Goal: Information Seeking & Learning: Compare options

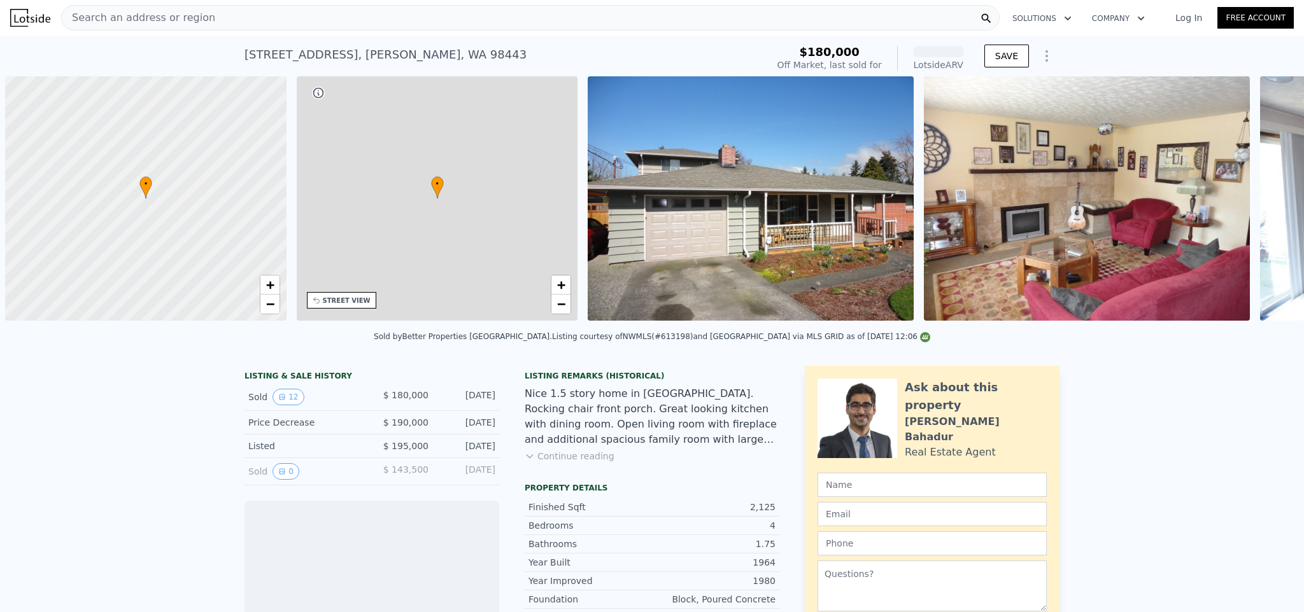
scroll to position [0, 5]
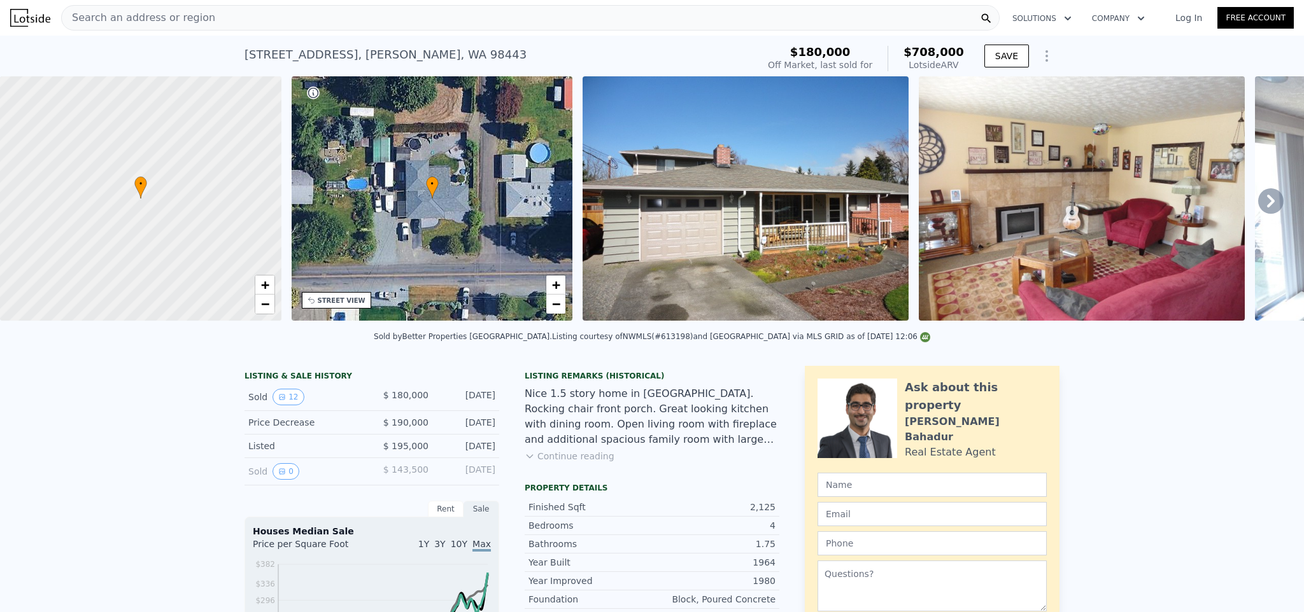
click at [1258, 204] on icon at bounding box center [1270, 200] width 25 height 25
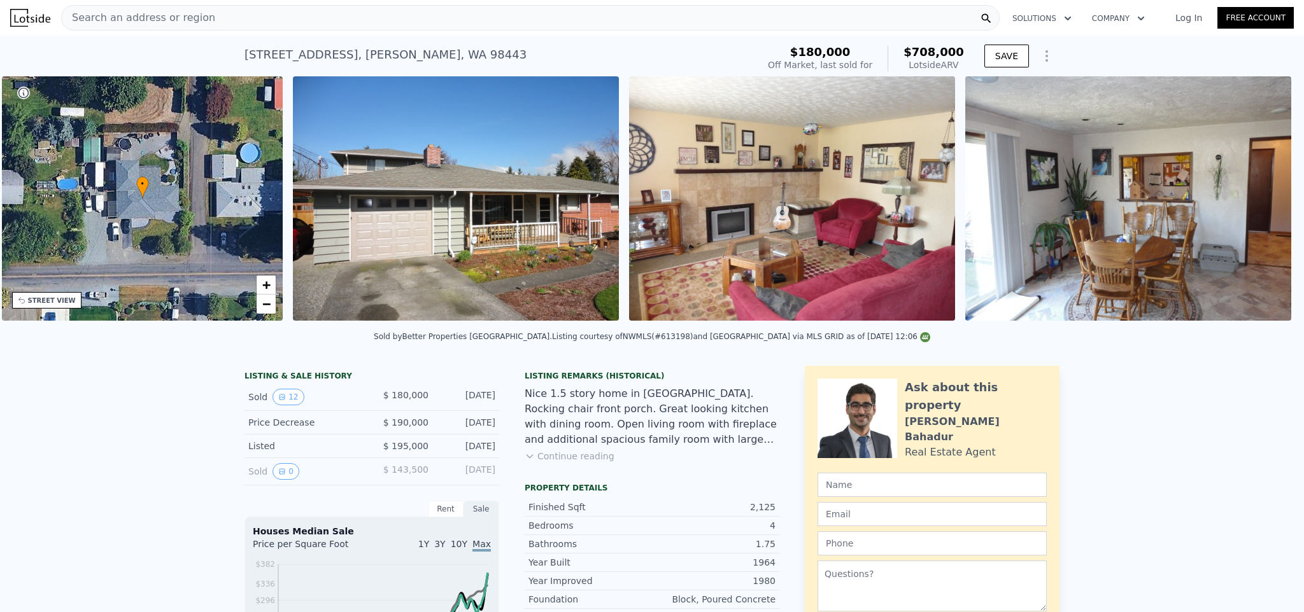
scroll to position [0, 296]
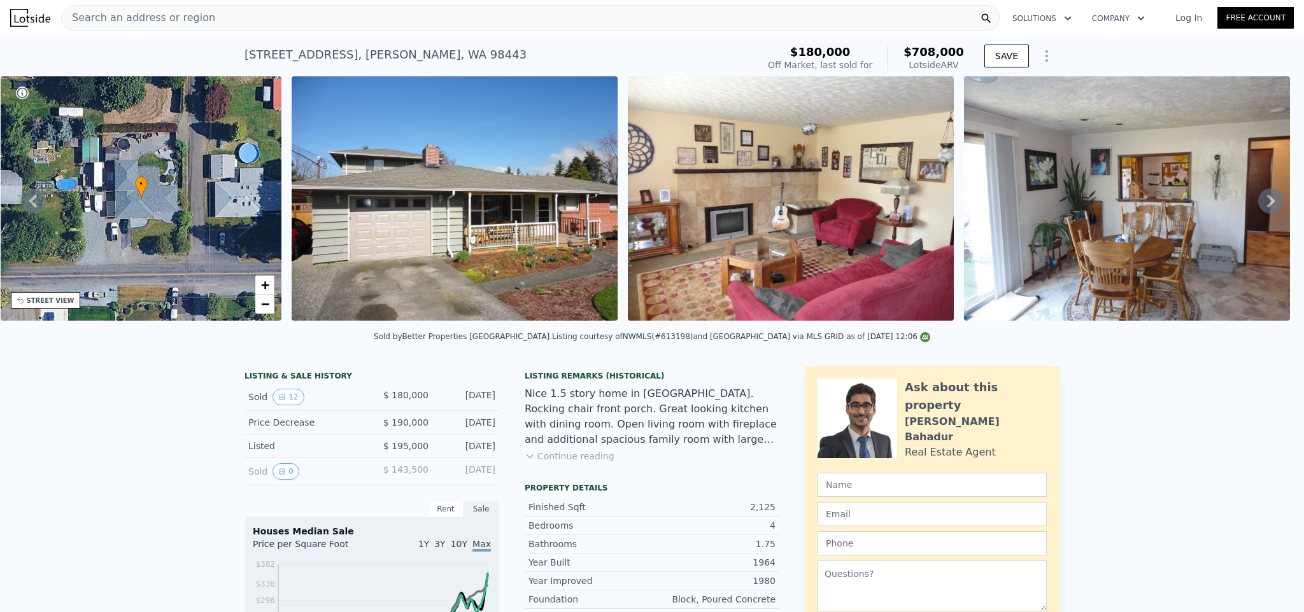
click at [1267, 208] on icon at bounding box center [1271, 201] width 8 height 13
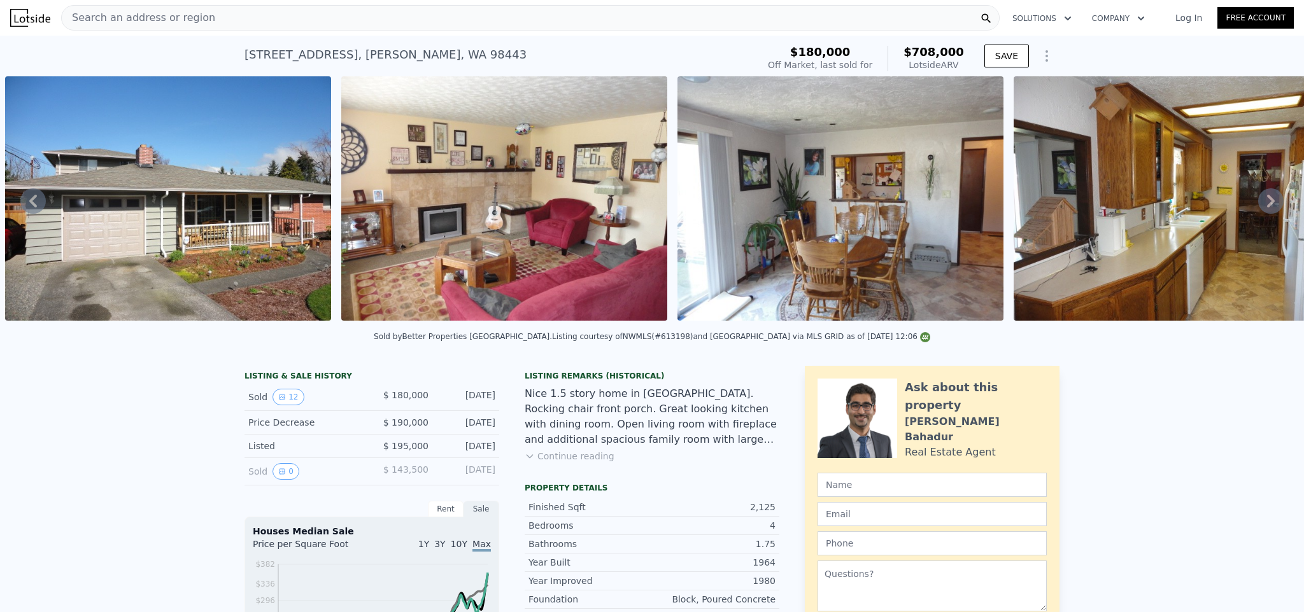
click at [1262, 210] on icon at bounding box center [1270, 200] width 25 height 25
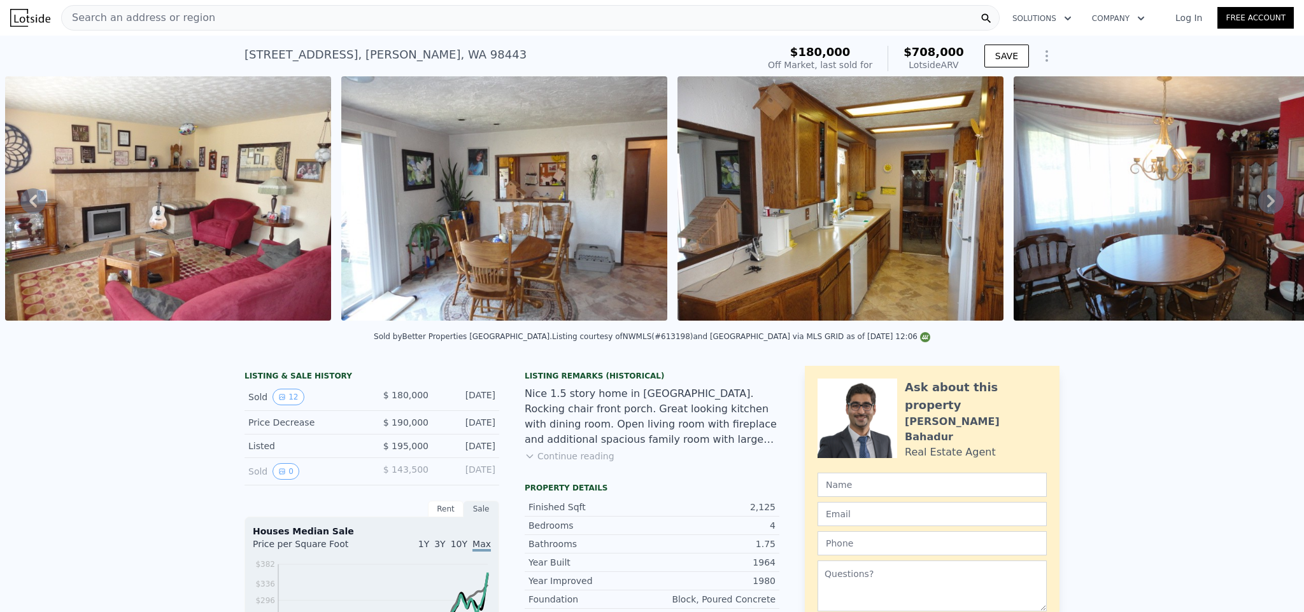
click at [1264, 208] on icon at bounding box center [1270, 200] width 25 height 25
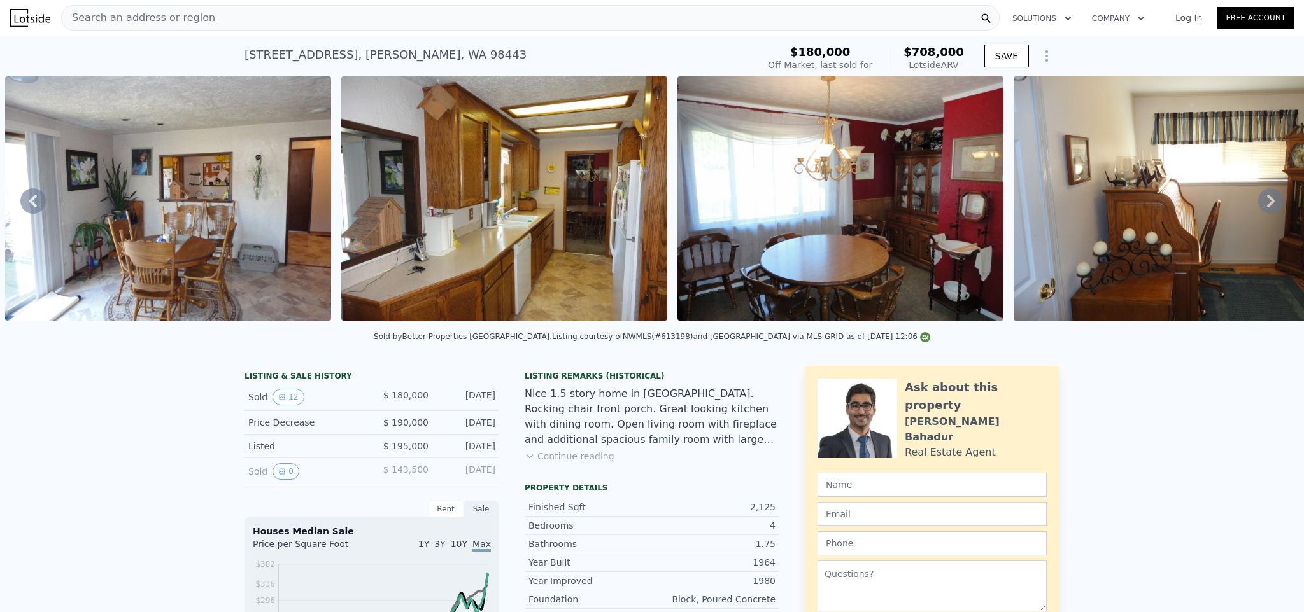
click at [1264, 208] on icon at bounding box center [1270, 200] width 25 height 25
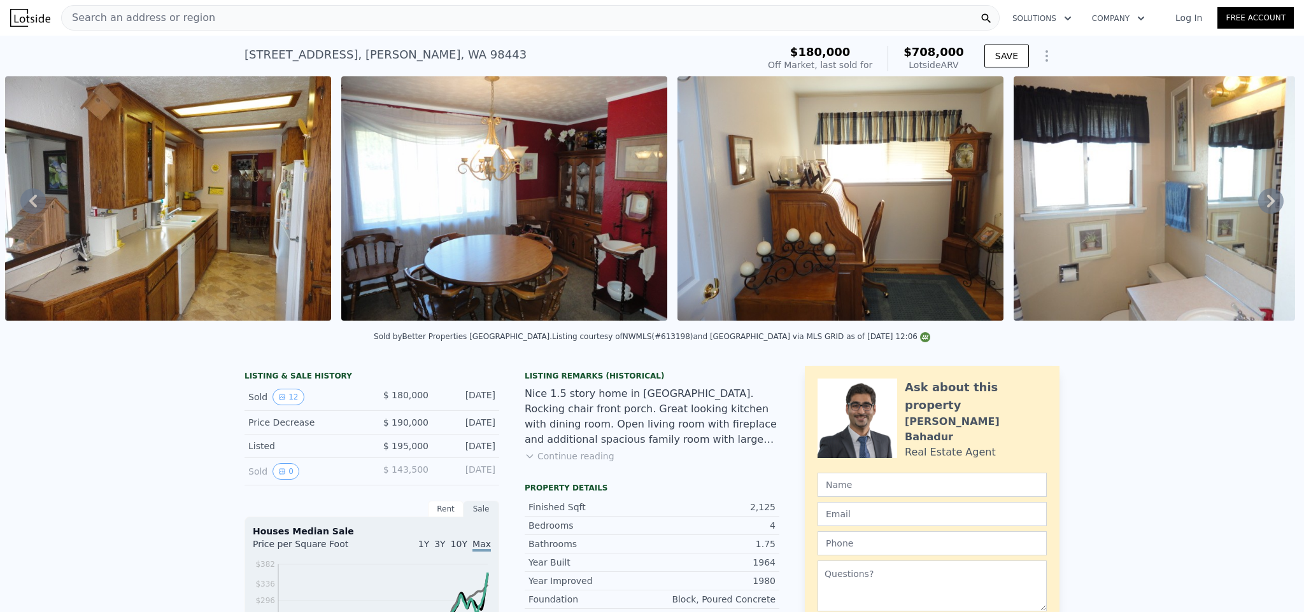
click at [1267, 208] on icon at bounding box center [1271, 201] width 8 height 13
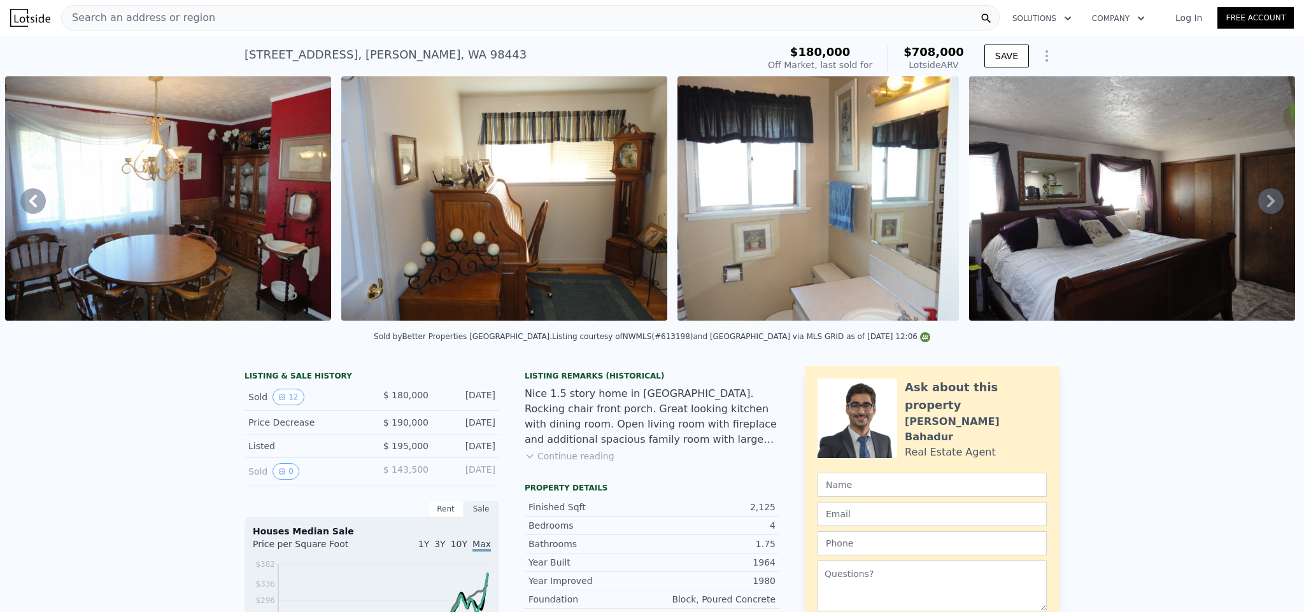
click at [1267, 208] on icon at bounding box center [1271, 201] width 8 height 13
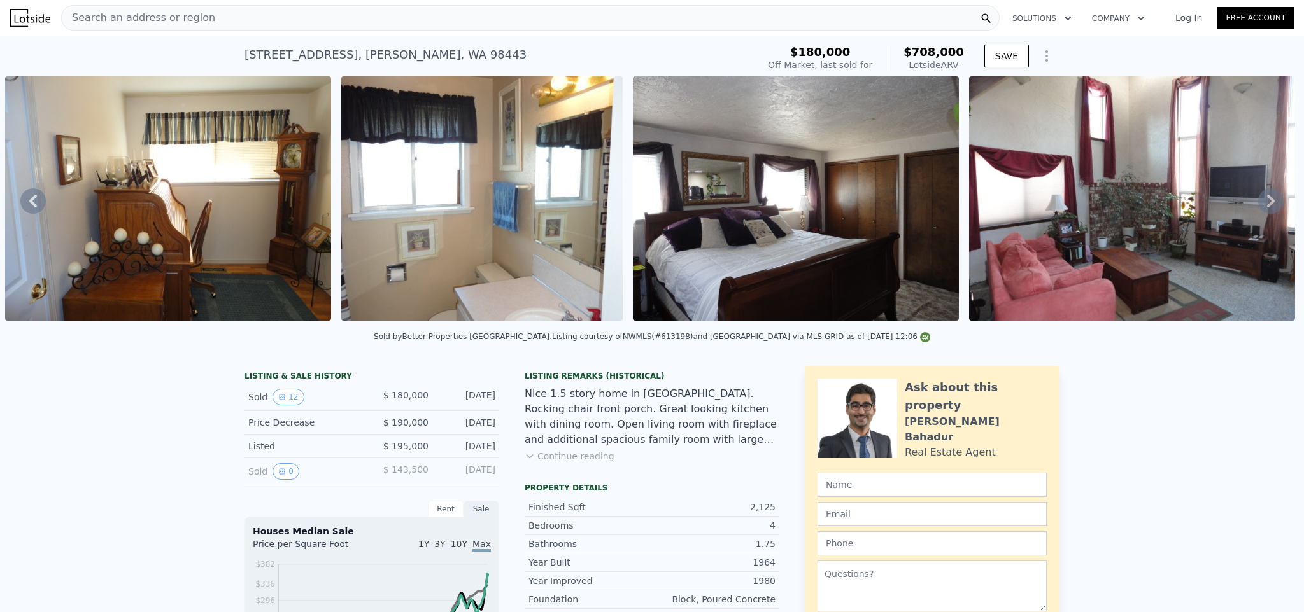
click at [1267, 208] on icon at bounding box center [1271, 201] width 8 height 13
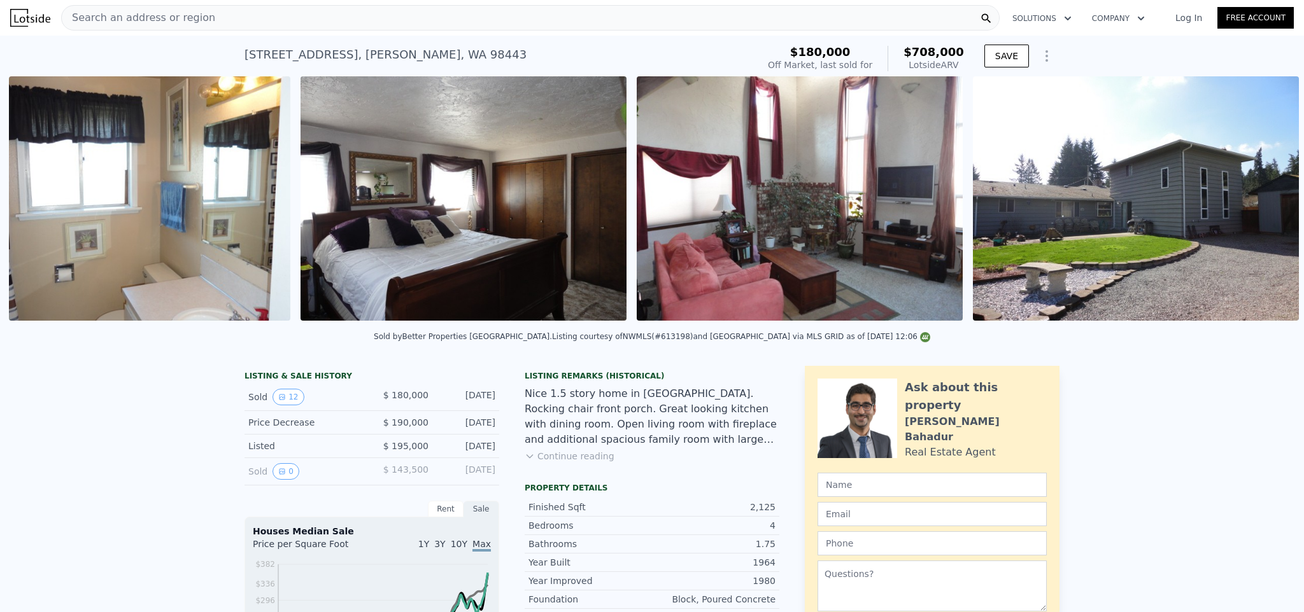
scroll to position [0, 2599]
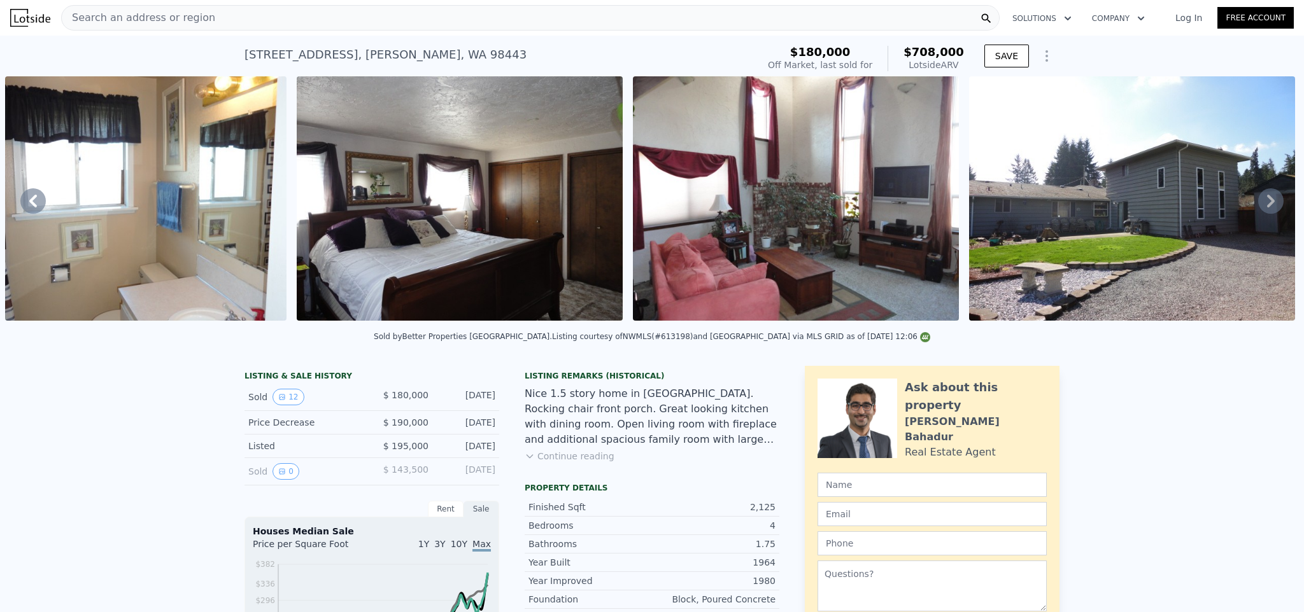
click at [1267, 208] on icon at bounding box center [1271, 201] width 8 height 13
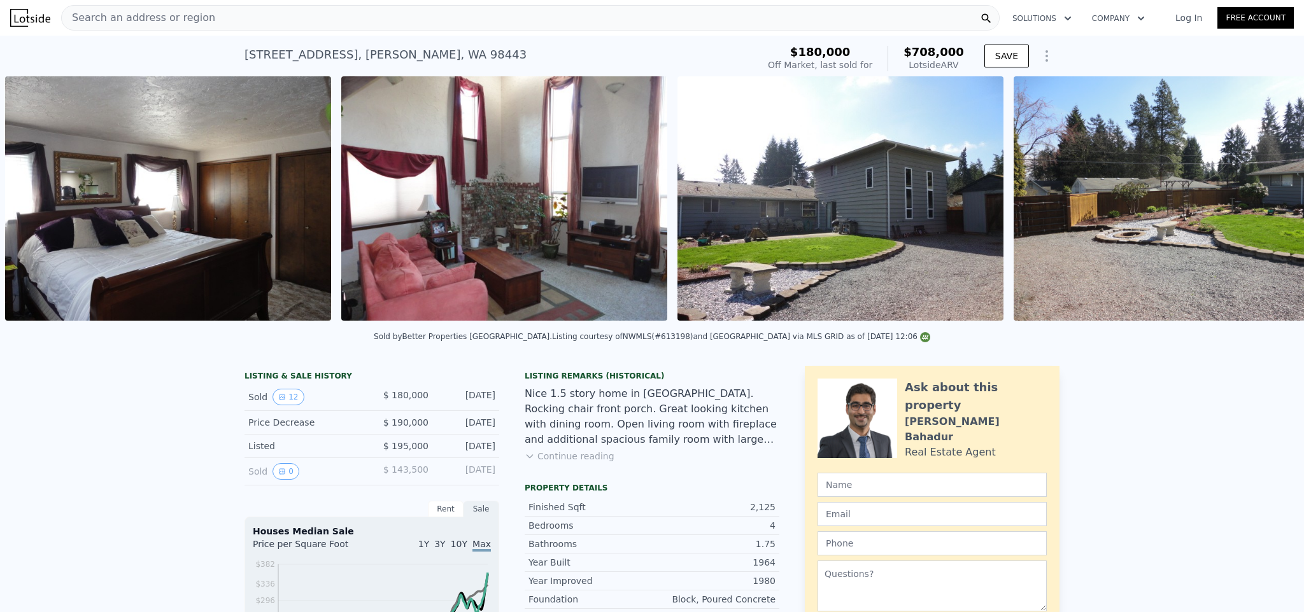
click at [1263, 208] on div "• + − • + − STREET VIEW Loading... SATELLITE VIEW" at bounding box center [652, 200] width 1304 height 249
click at [1267, 208] on icon at bounding box center [1271, 201] width 8 height 13
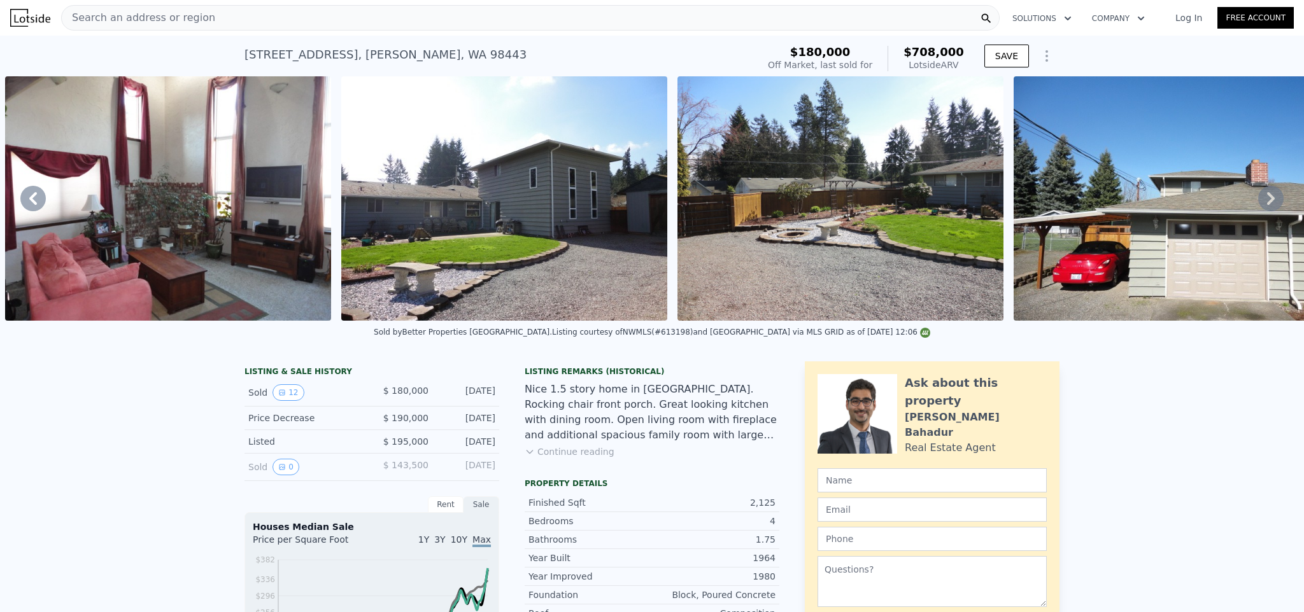
click at [1264, 204] on icon at bounding box center [1270, 198] width 25 height 25
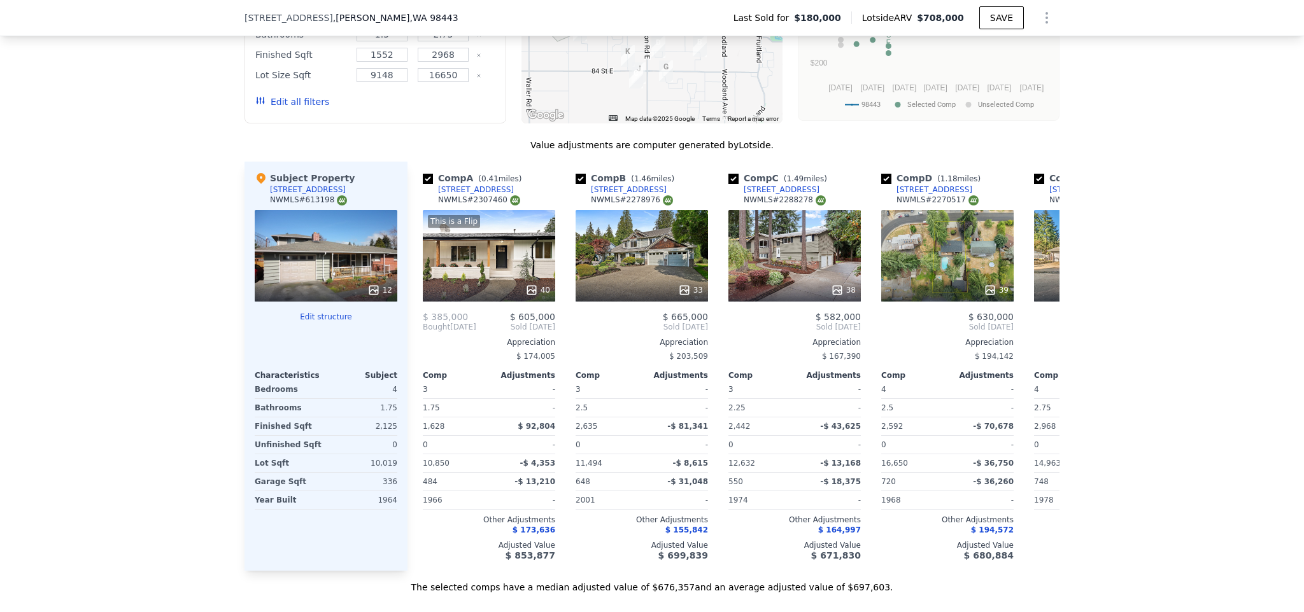
scroll to position [1255, 0]
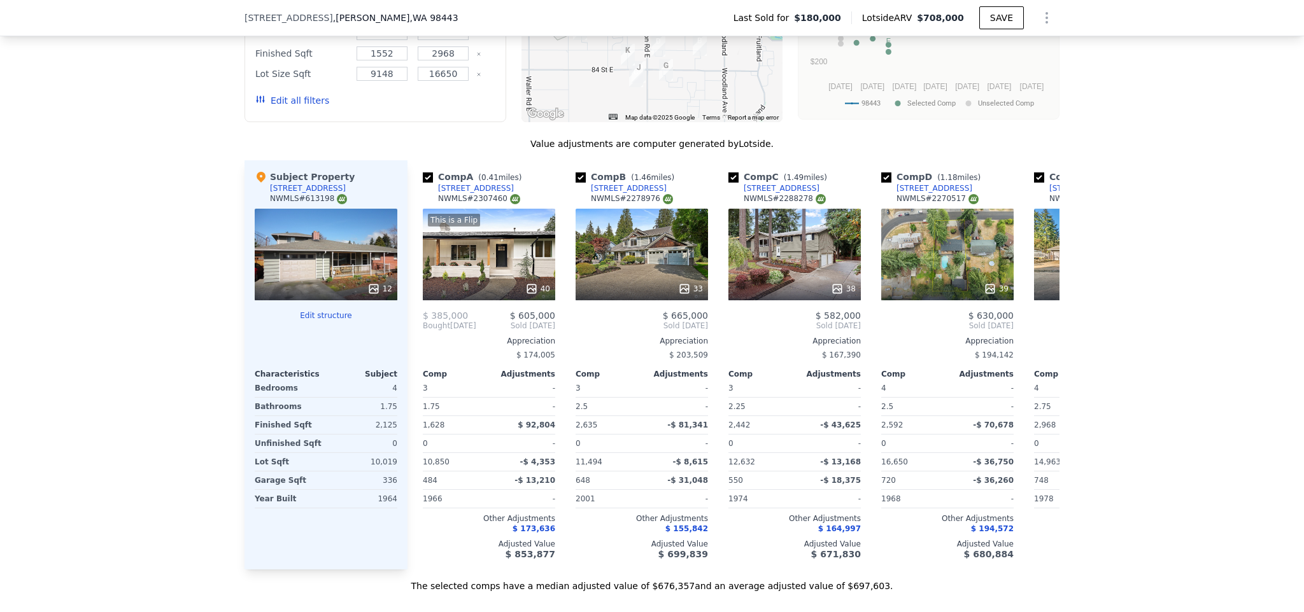
click at [307, 107] on button "Edit all filters" at bounding box center [292, 100] width 74 height 13
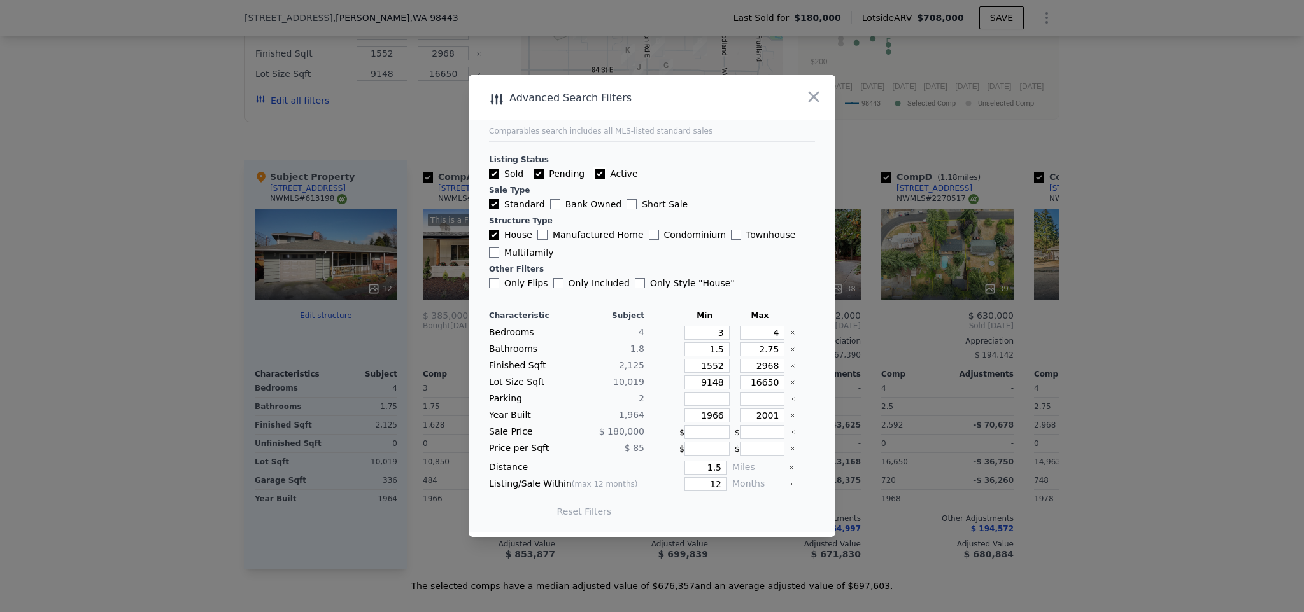
click at [595, 174] on input "Active" at bounding box center [600, 174] width 10 height 10
checkbox input "false"
click at [537, 174] on input "Pending" at bounding box center [538, 174] width 10 height 10
checkbox input "false"
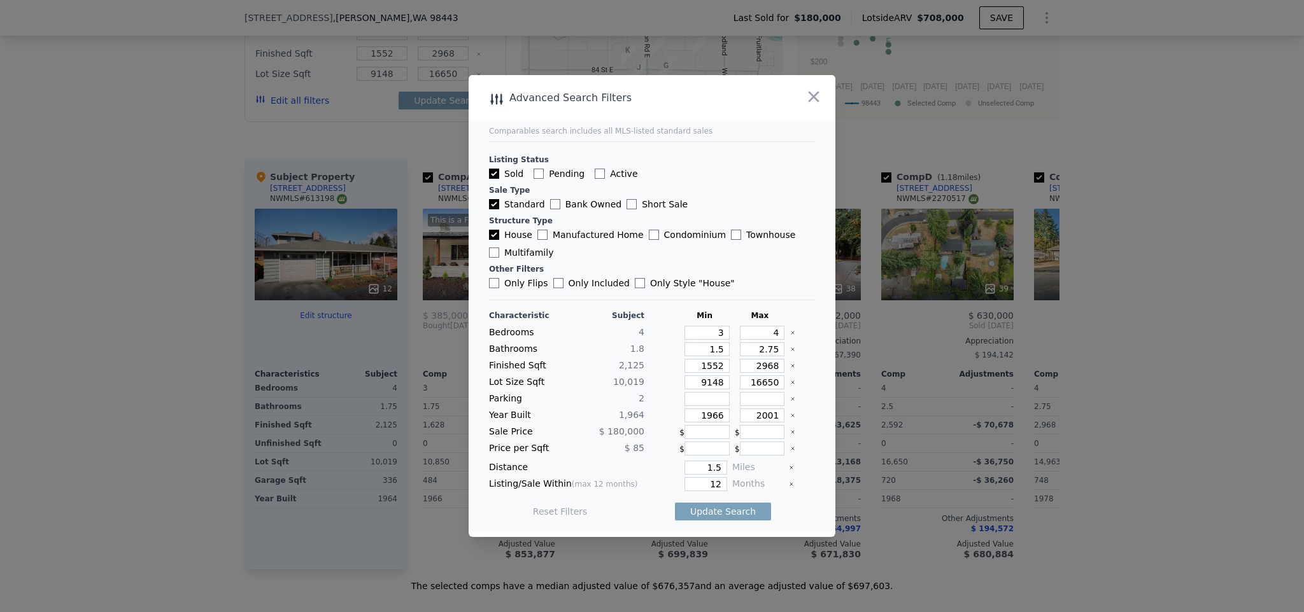
checkbox input "false"
drag, startPoint x: 720, startPoint y: 367, endPoint x: 684, endPoint y: 366, distance: 36.3
click at [684, 366] on input "1552" at bounding box center [706, 366] width 45 height 14
type input "1"
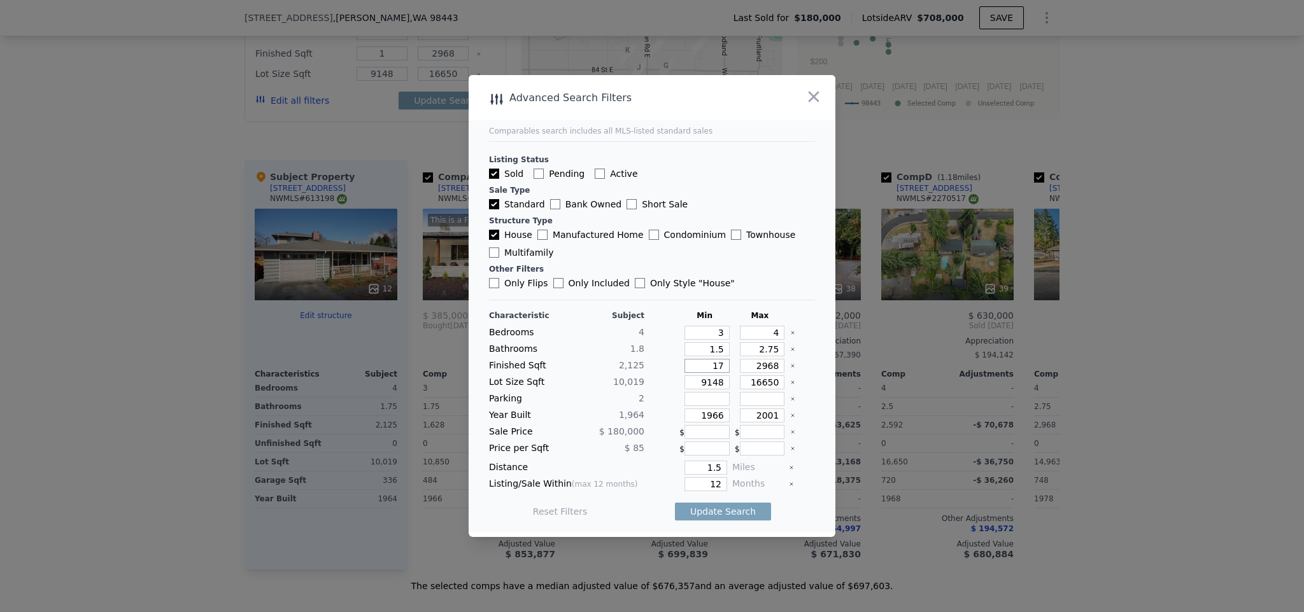
type input "175"
type input "17"
type input "170"
type input "17"
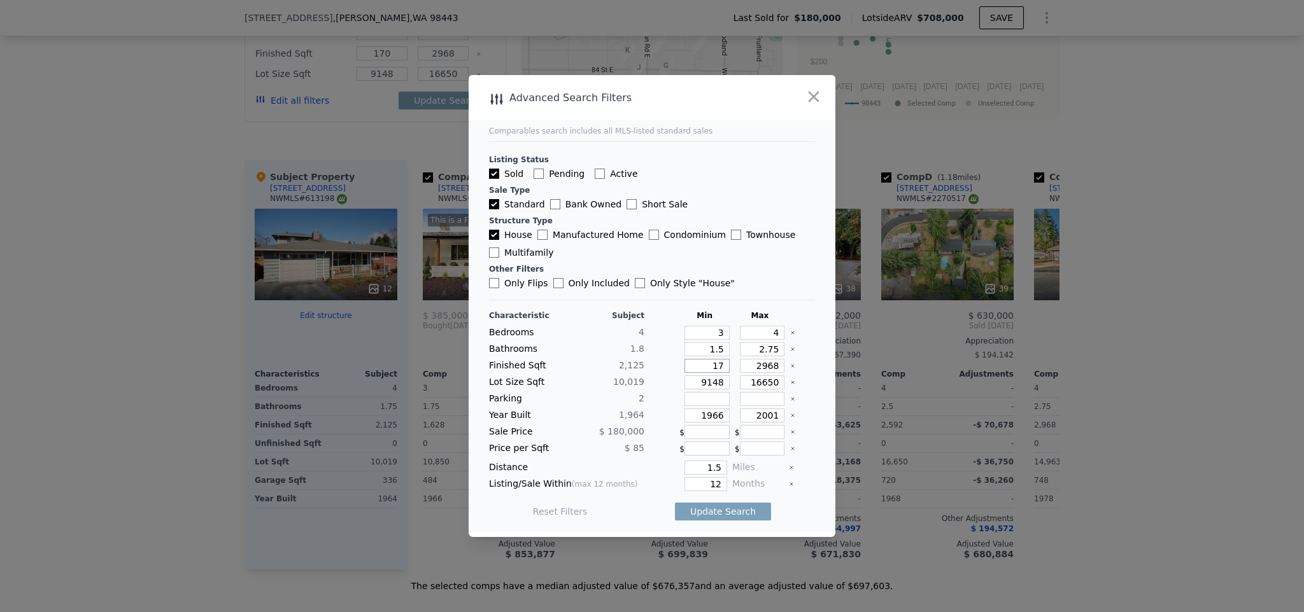
type input "17"
type input "175"
type input "1750"
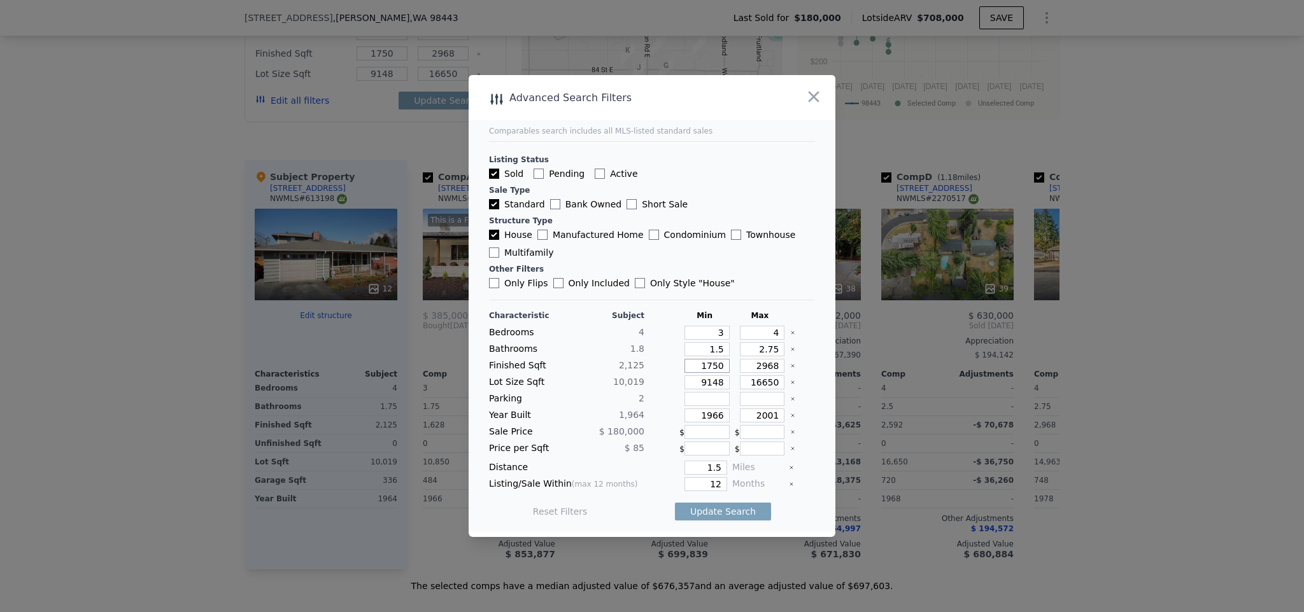
type input "1750"
drag, startPoint x: 773, startPoint y: 364, endPoint x: 745, endPoint y: 364, distance: 28.6
click at [745, 364] on input "2968" at bounding box center [762, 366] width 45 height 14
type input "2"
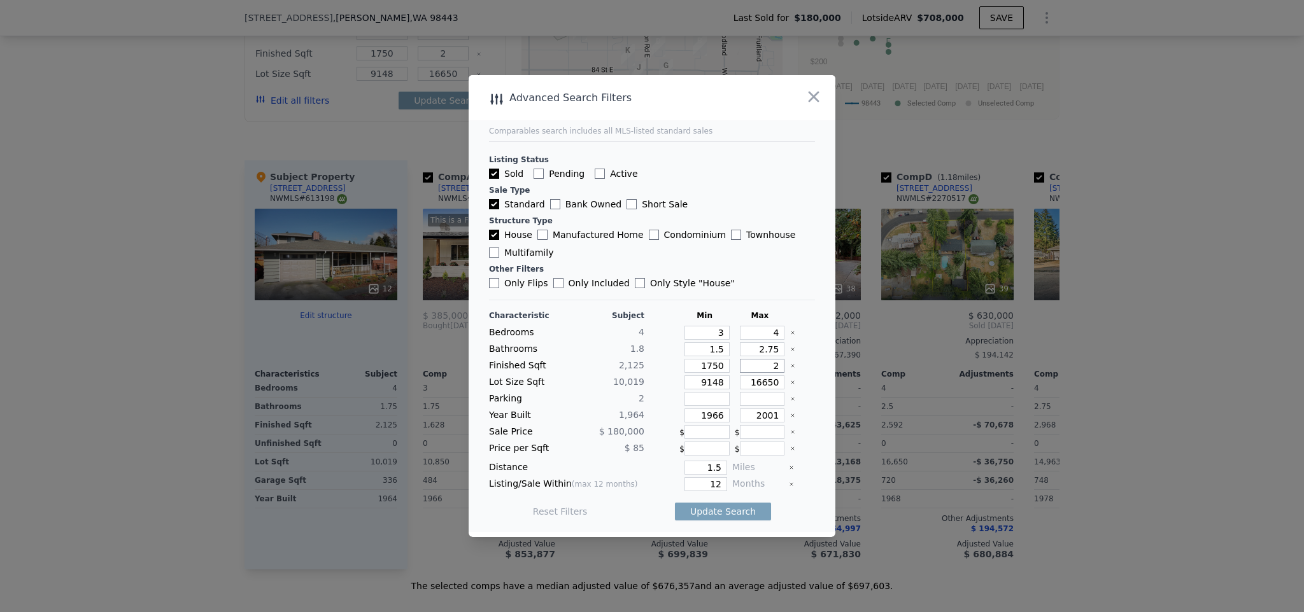
type input "24"
type input "240"
type input "2400"
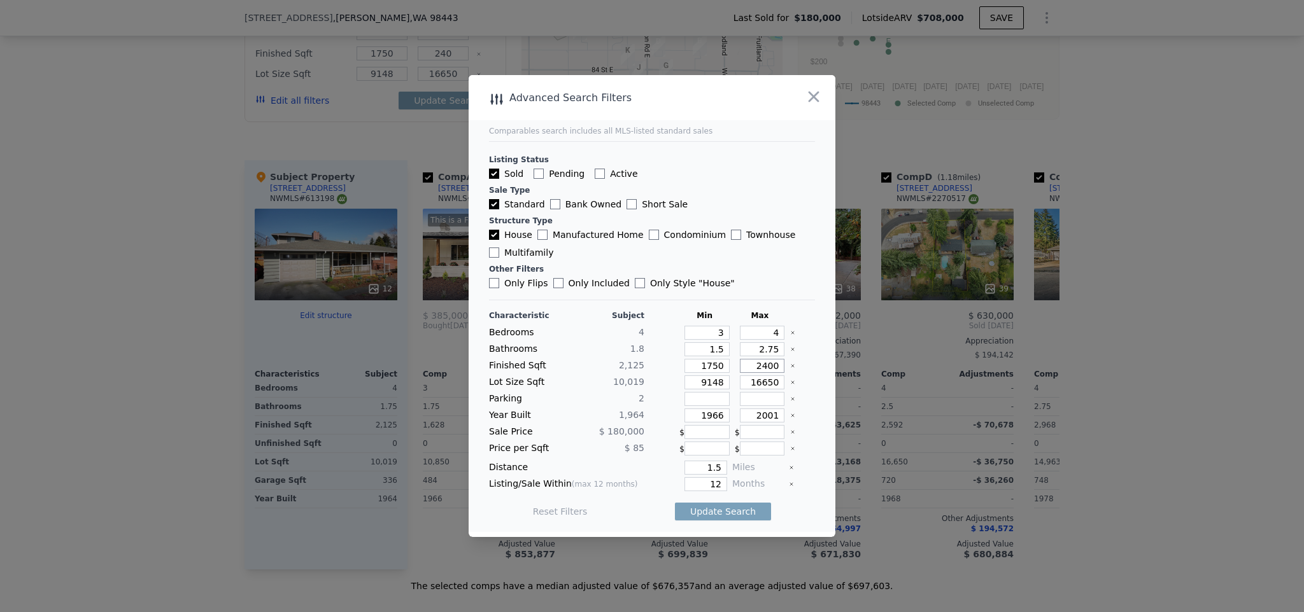
type input "2400"
drag, startPoint x: 716, startPoint y: 484, endPoint x: 696, endPoint y: 481, distance: 20.0
click at [698, 482] on input "12" at bounding box center [705, 484] width 43 height 14
type input "5"
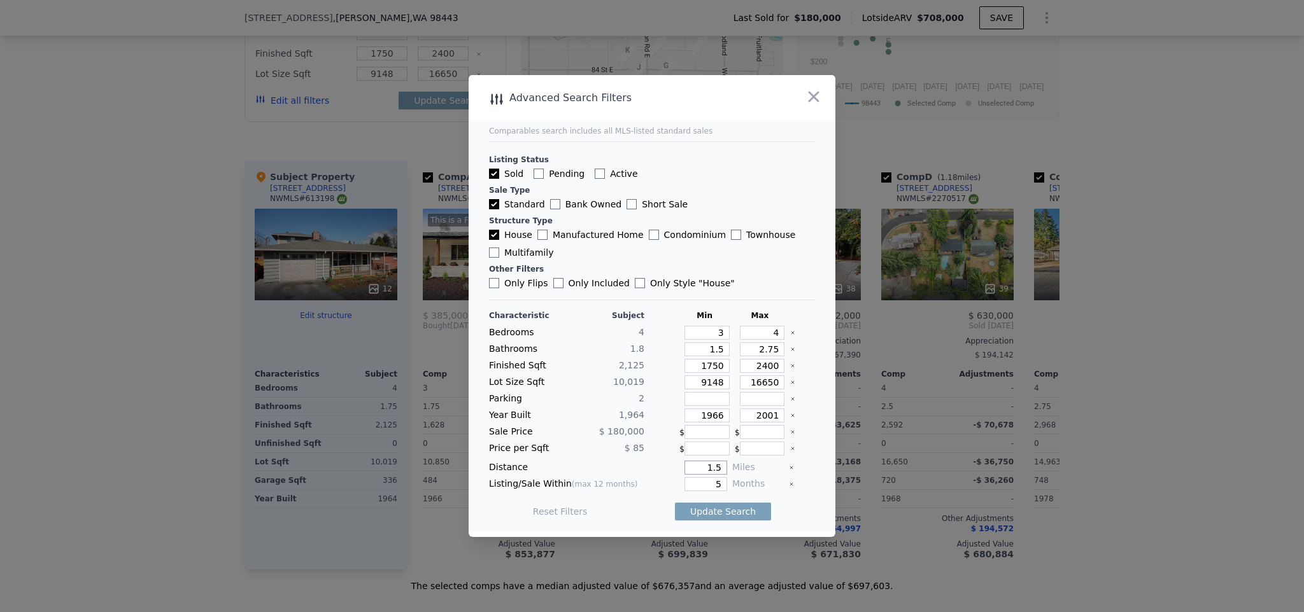
drag, startPoint x: 715, startPoint y: 470, endPoint x: 692, endPoint y: 460, distance: 25.1
click at [690, 463] on input "1.5" at bounding box center [705, 468] width 43 height 14
type input "0.5"
click at [696, 511] on button "Update Search" at bounding box center [723, 512] width 96 height 18
drag, startPoint x: 714, startPoint y: 483, endPoint x: 699, endPoint y: 479, distance: 15.9
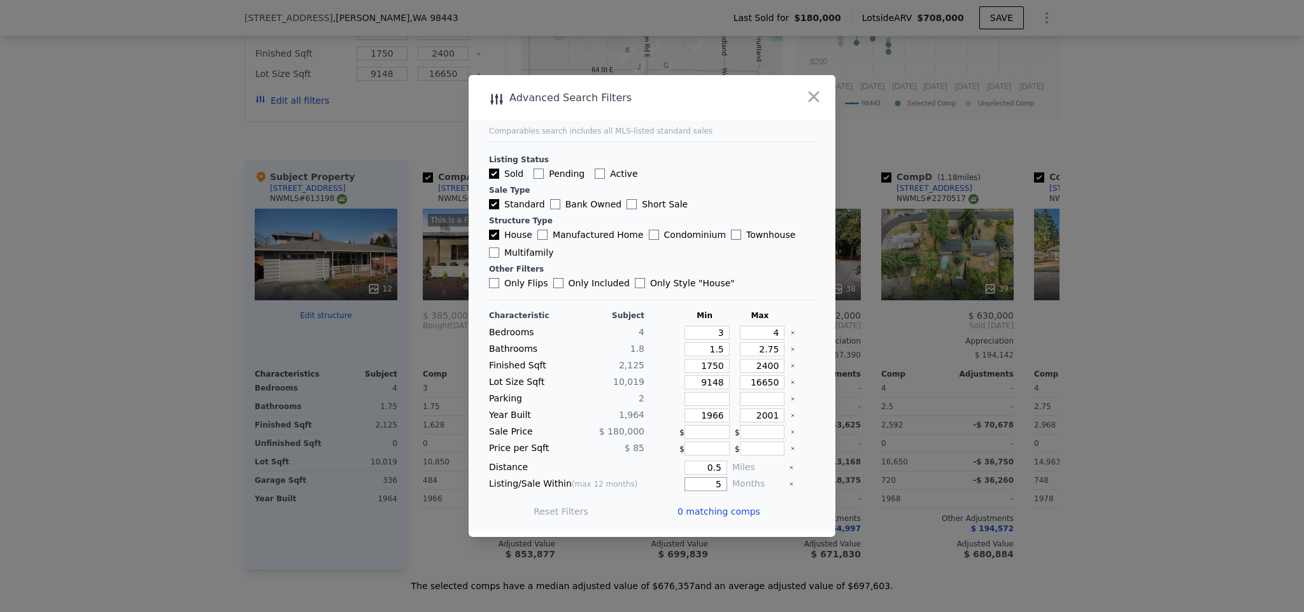
click at [700, 480] on input "5" at bounding box center [705, 484] width 43 height 14
type input "6"
click at [714, 509] on button "Update Search" at bounding box center [723, 512] width 96 height 18
drag, startPoint x: 710, startPoint y: 465, endPoint x: 684, endPoint y: 454, distance: 28.6
click at [684, 454] on div "Characteristic Subject Min Max Bedrooms 4 3 4 Bathrooms 1.8 1.5 2.75 Finished S…" at bounding box center [652, 420] width 326 height 219
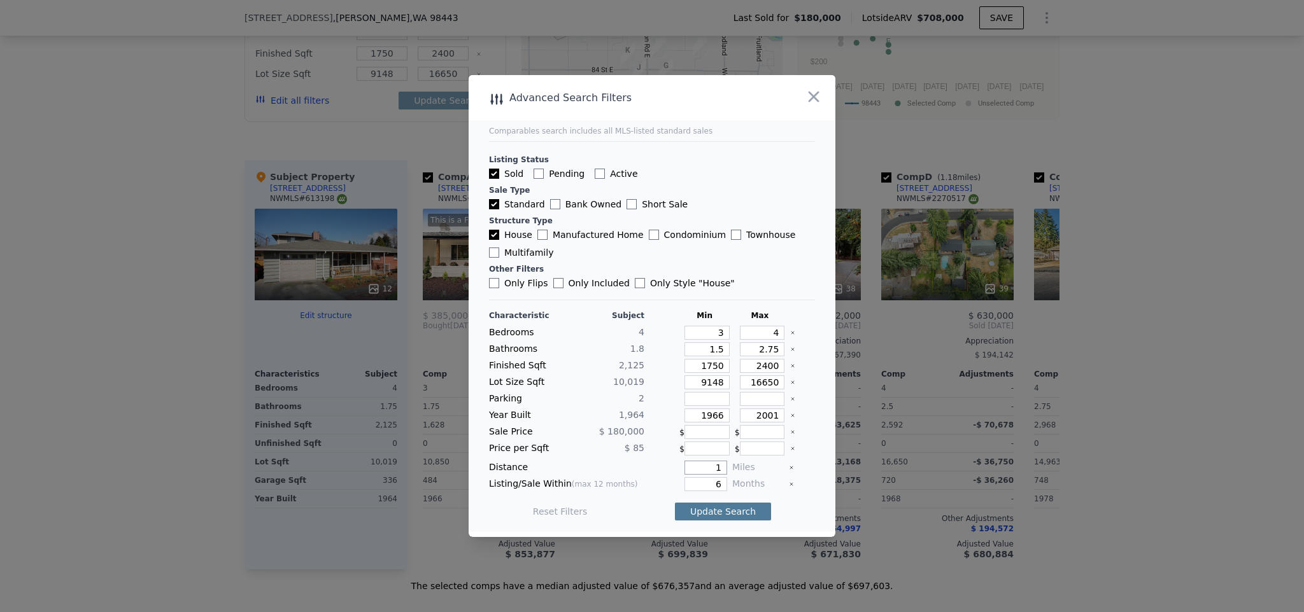
type input "1"
click at [721, 511] on button "Update Search" at bounding box center [723, 512] width 96 height 18
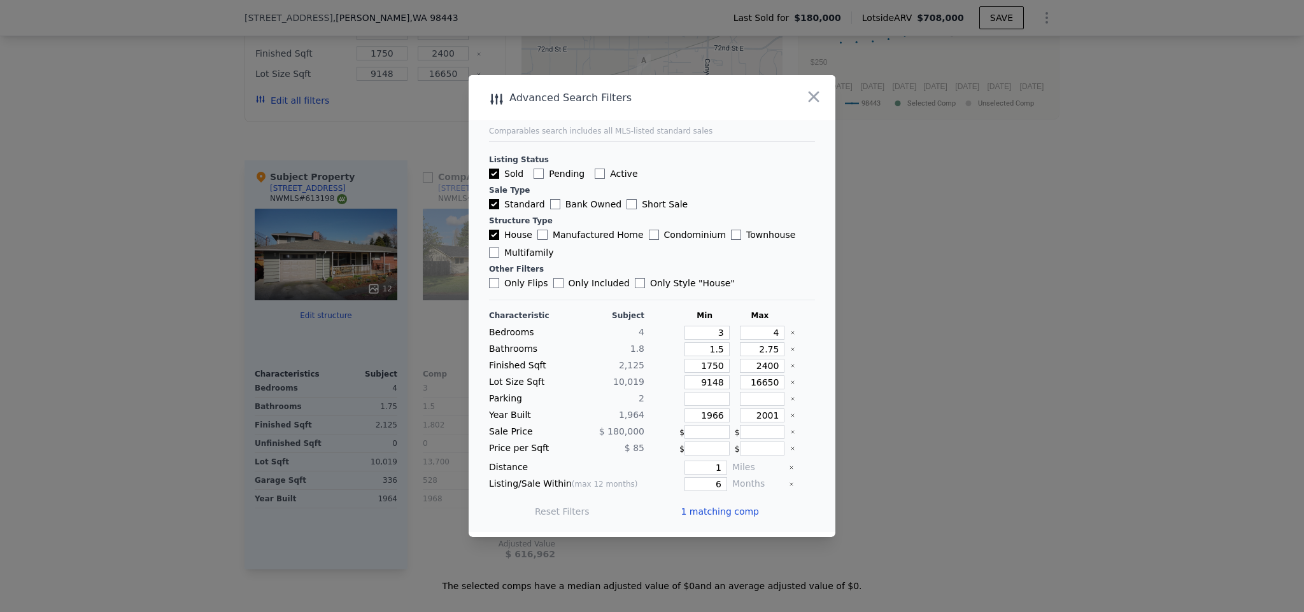
click at [721, 511] on span "1 matching comp" at bounding box center [719, 511] width 78 height 13
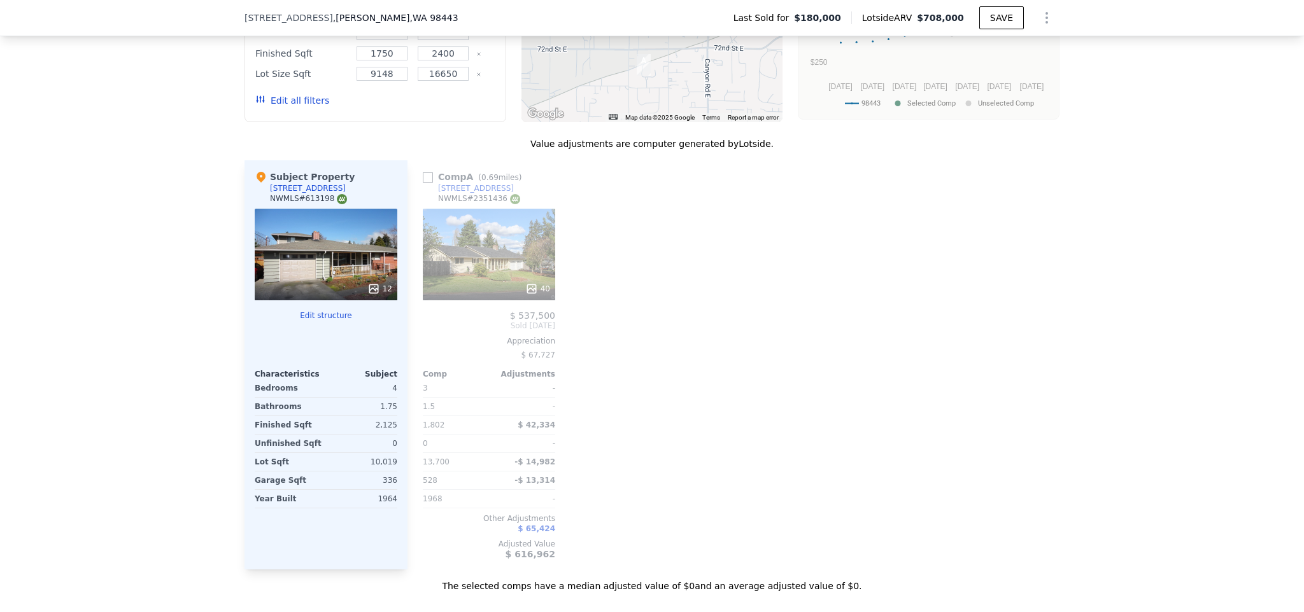
click at [483, 260] on div "40" at bounding box center [489, 255] width 132 height 92
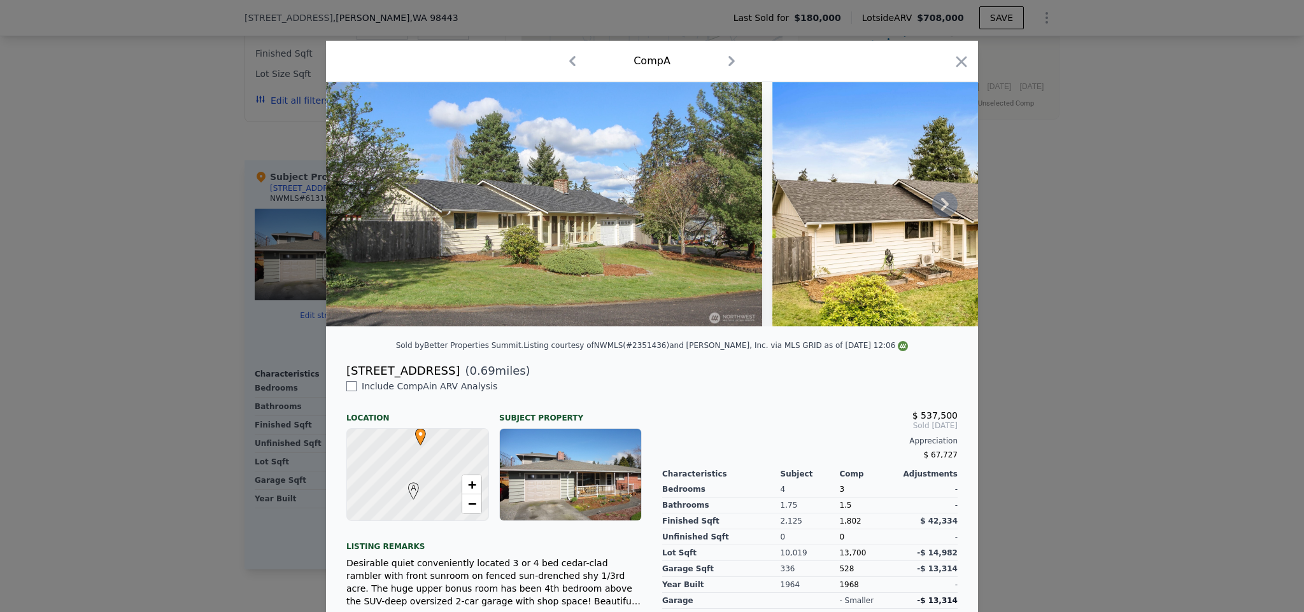
click at [941, 211] on icon at bounding box center [945, 204] width 8 height 13
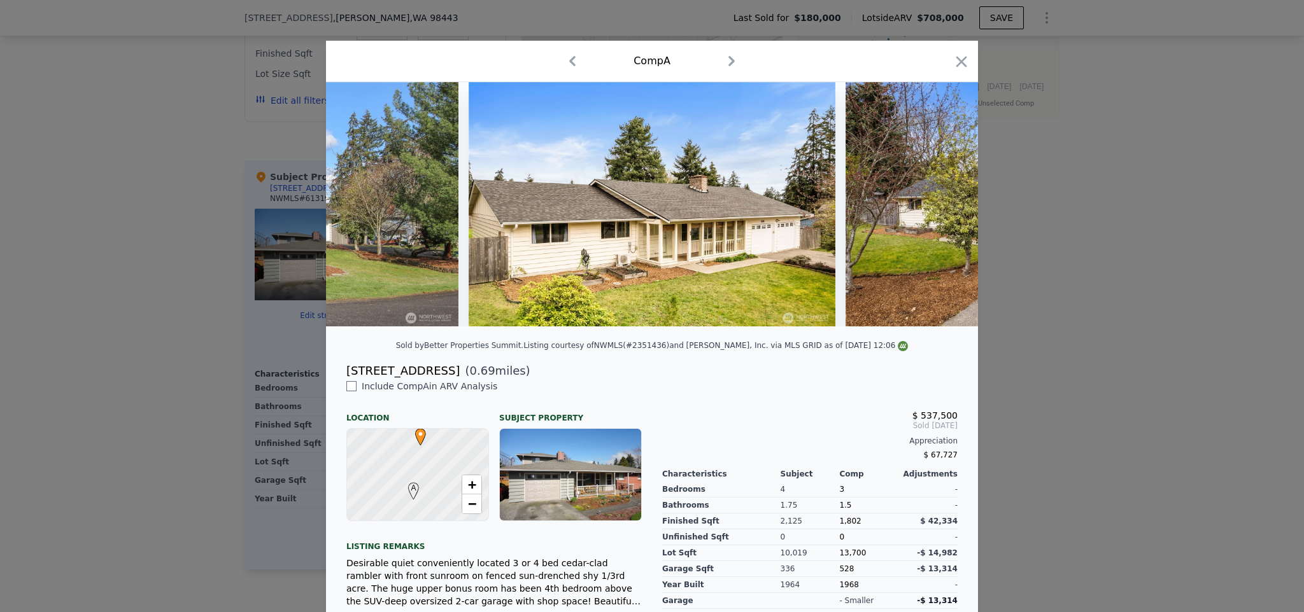
scroll to position [0, 306]
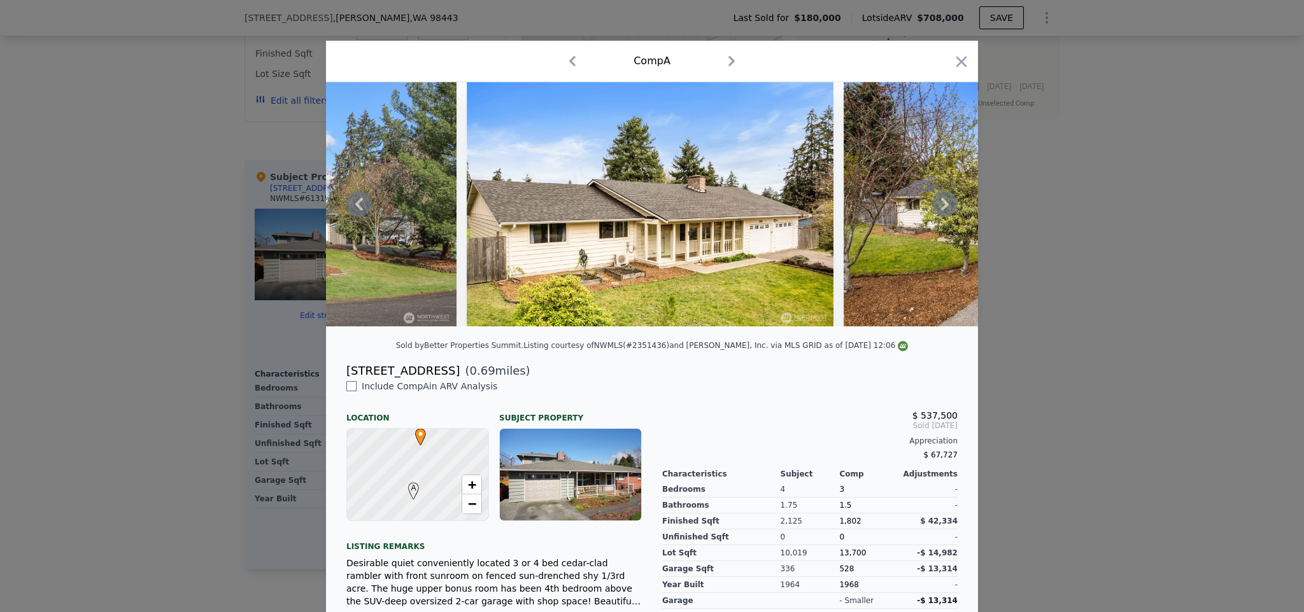
click at [941, 211] on icon at bounding box center [945, 204] width 8 height 13
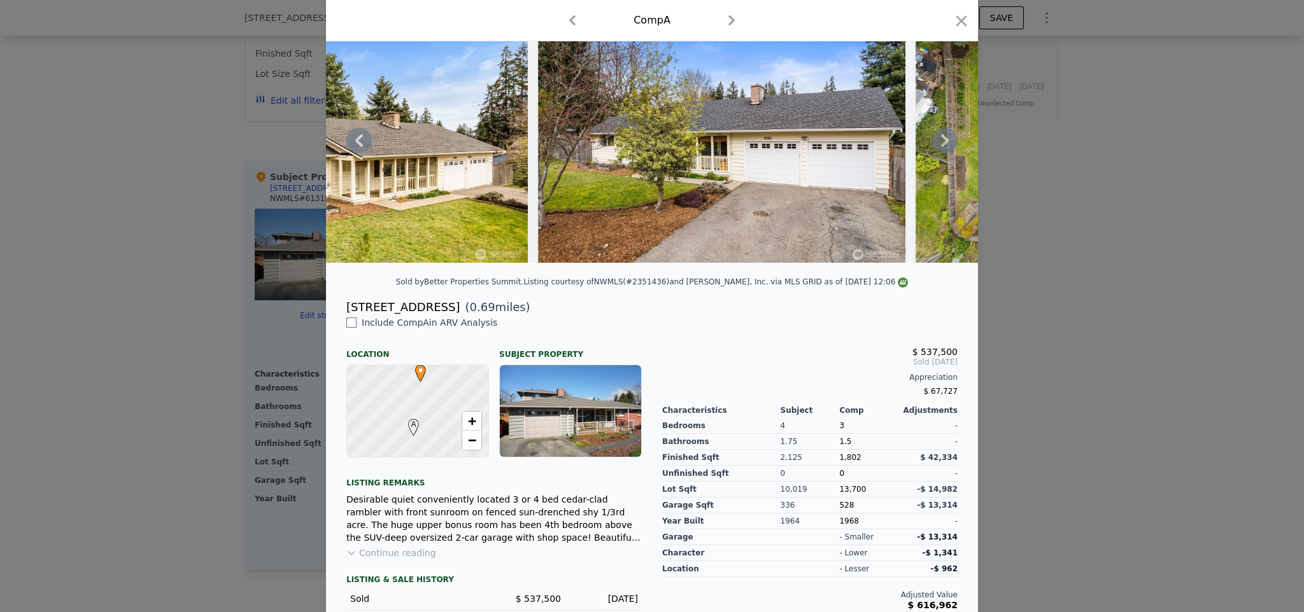
scroll to position [0, 0]
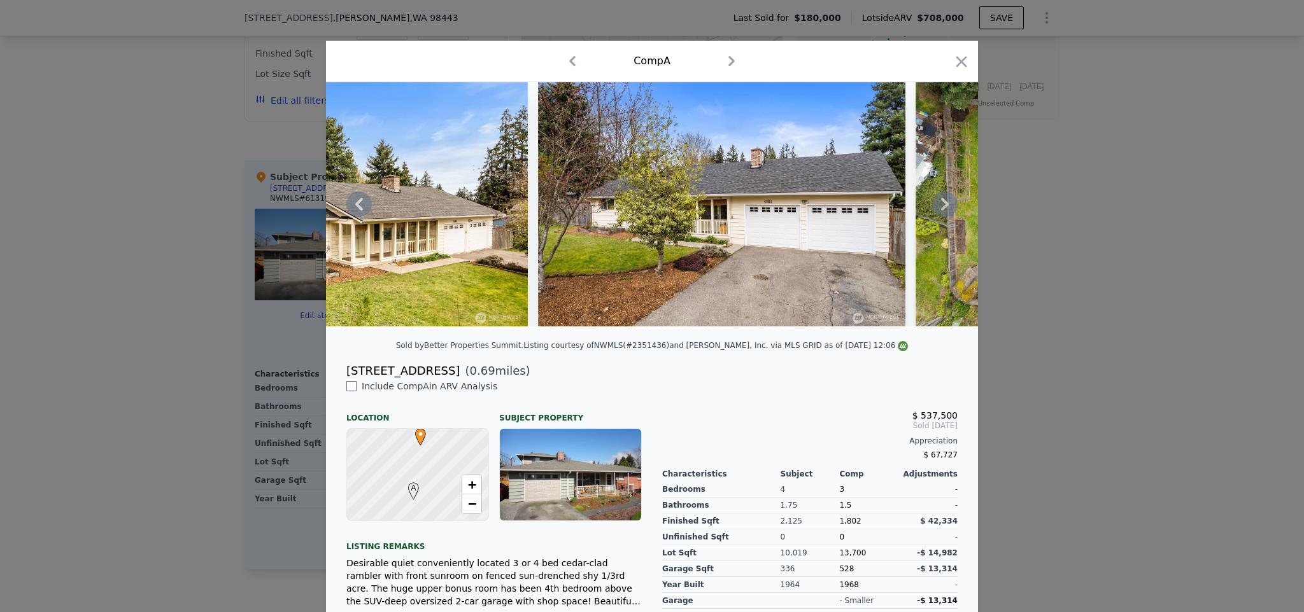
click at [941, 210] on icon at bounding box center [945, 204] width 8 height 13
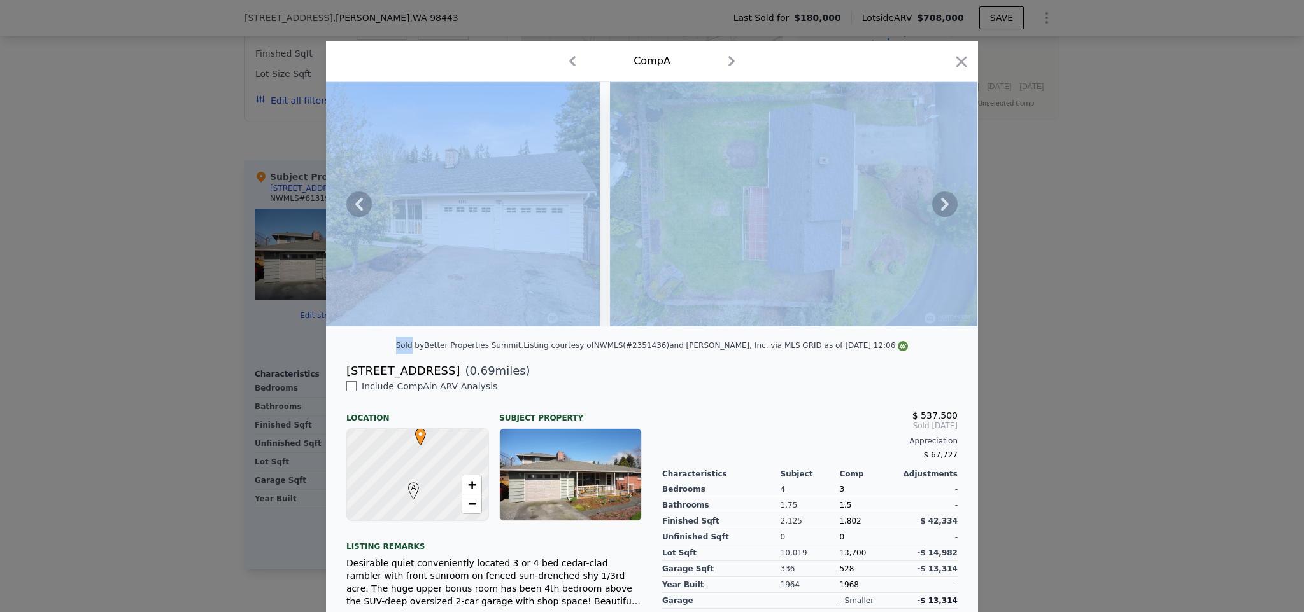
click at [941, 210] on icon at bounding box center [945, 204] width 8 height 13
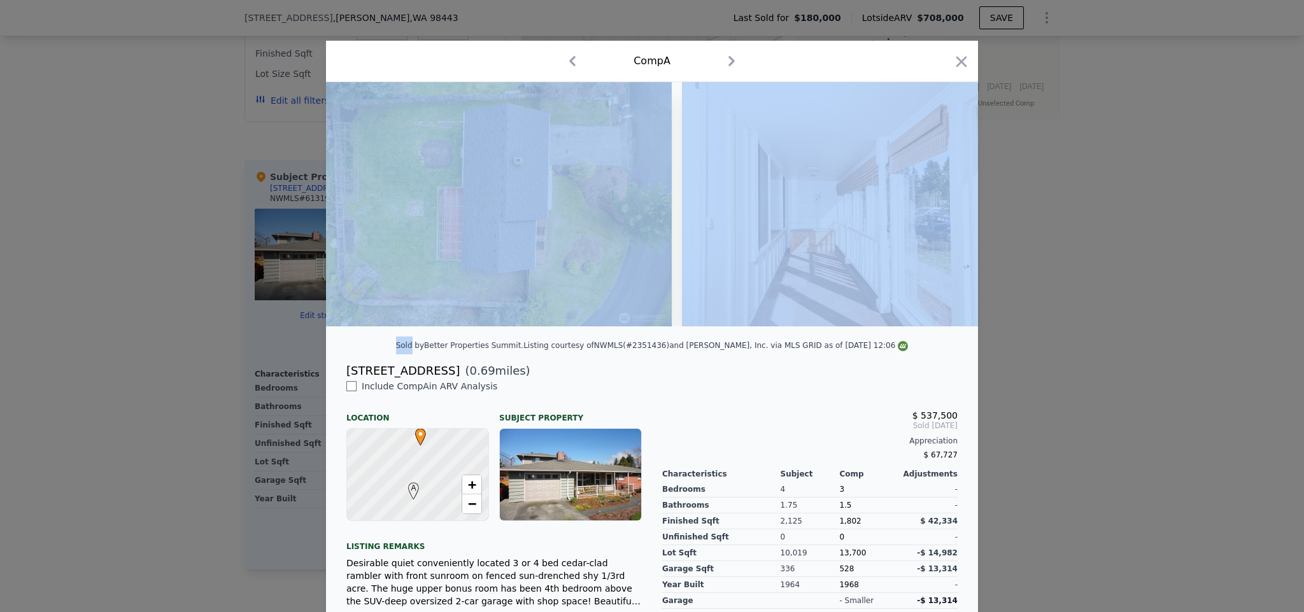
click at [940, 210] on img at bounding box center [861, 204] width 358 height 244
click at [942, 209] on icon at bounding box center [945, 204] width 8 height 13
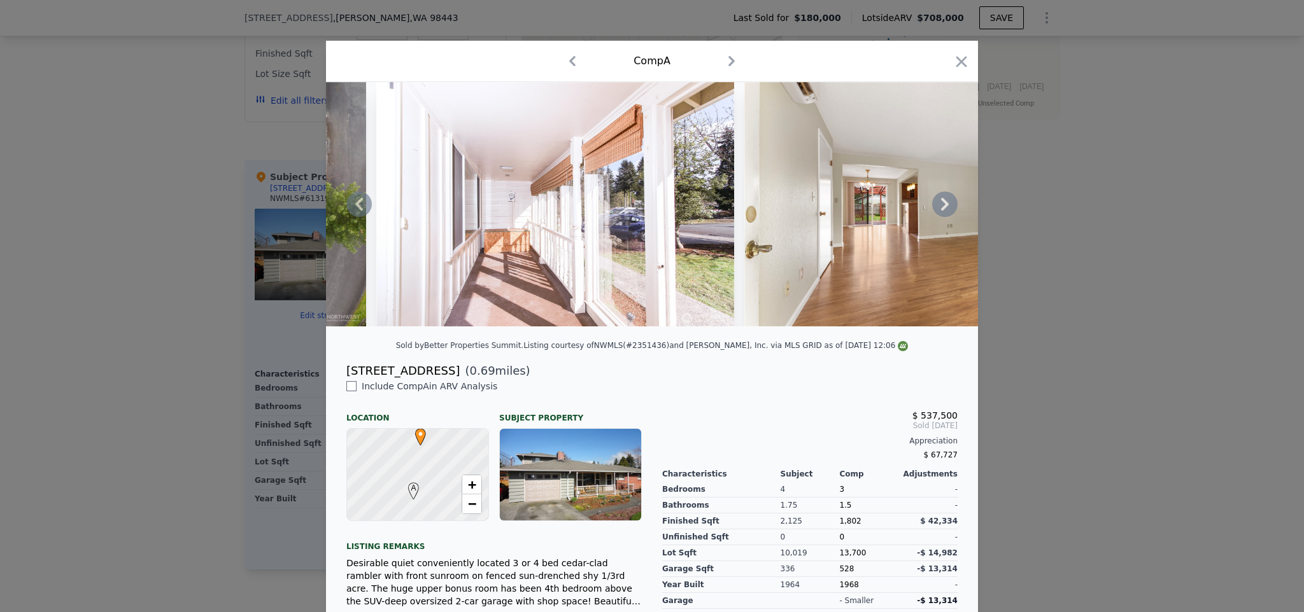
click at [943, 211] on icon at bounding box center [944, 204] width 25 height 25
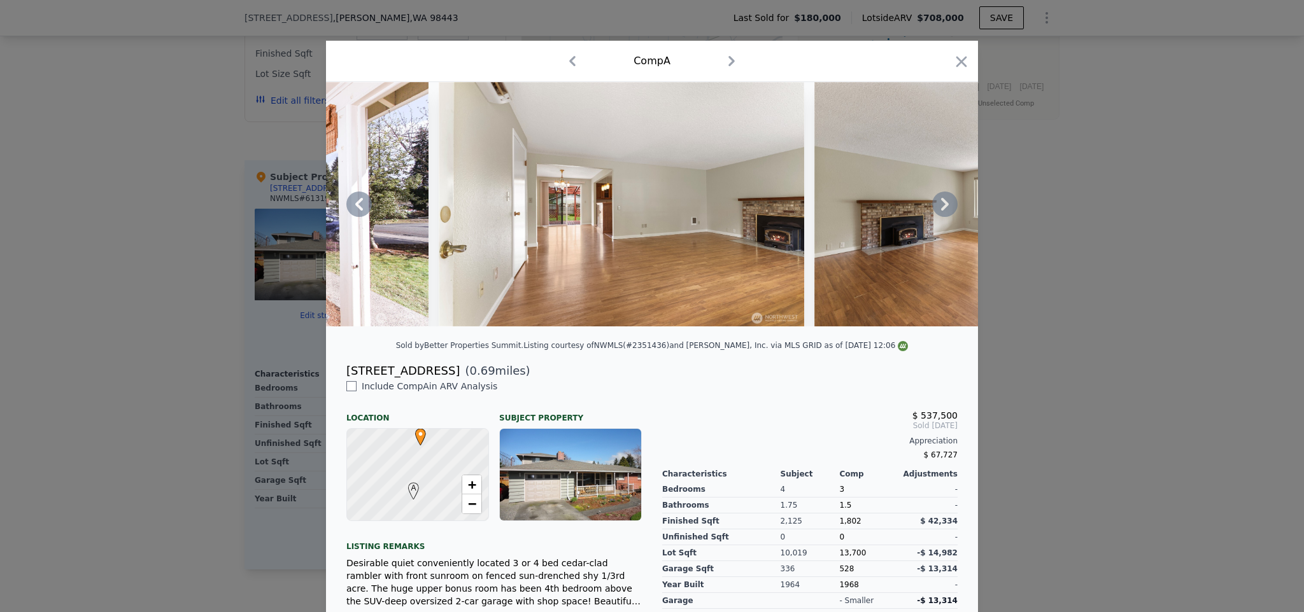
click at [941, 211] on icon at bounding box center [945, 204] width 8 height 13
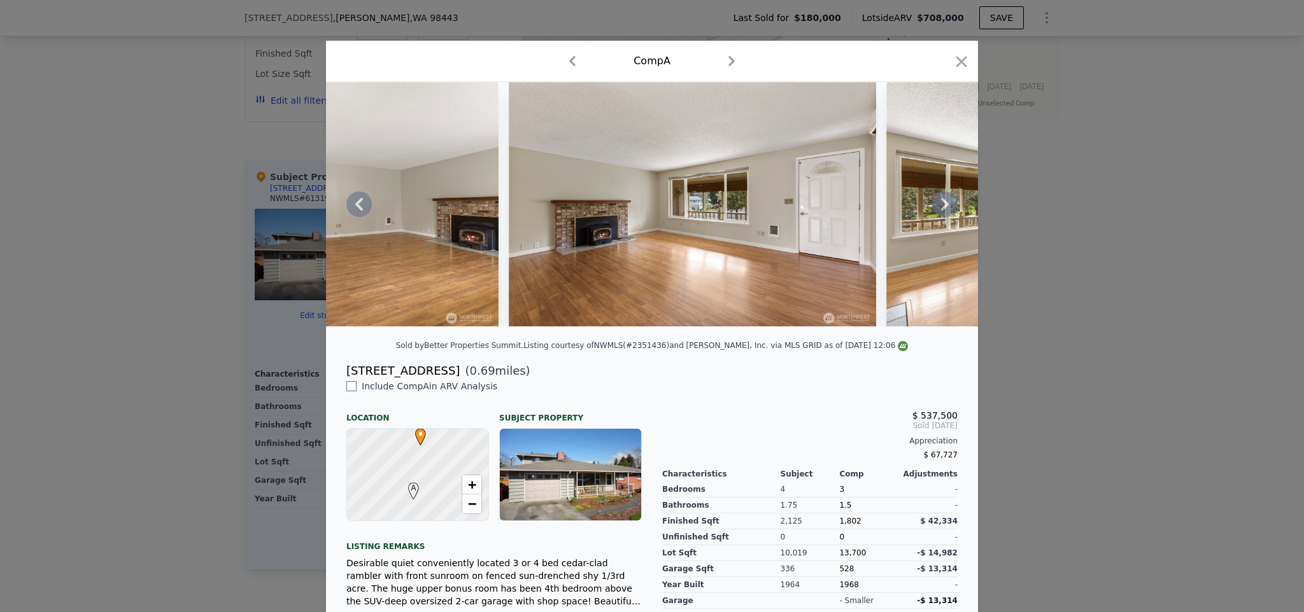
click at [943, 210] on icon at bounding box center [944, 204] width 25 height 25
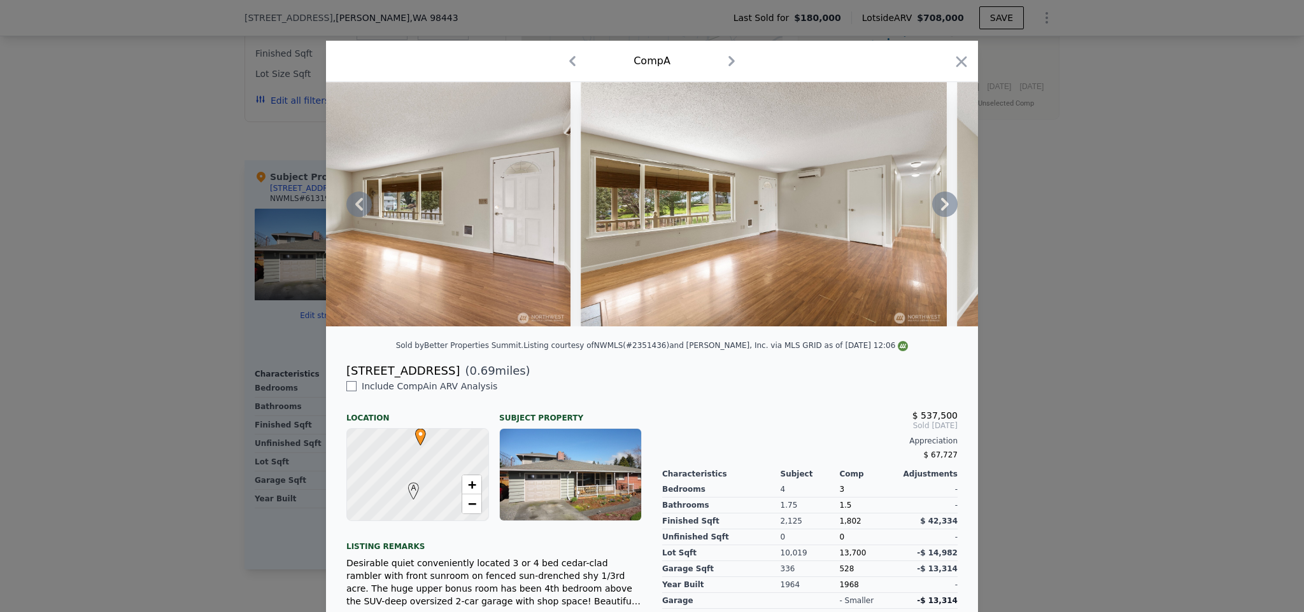
click at [944, 209] on icon at bounding box center [944, 204] width 25 height 25
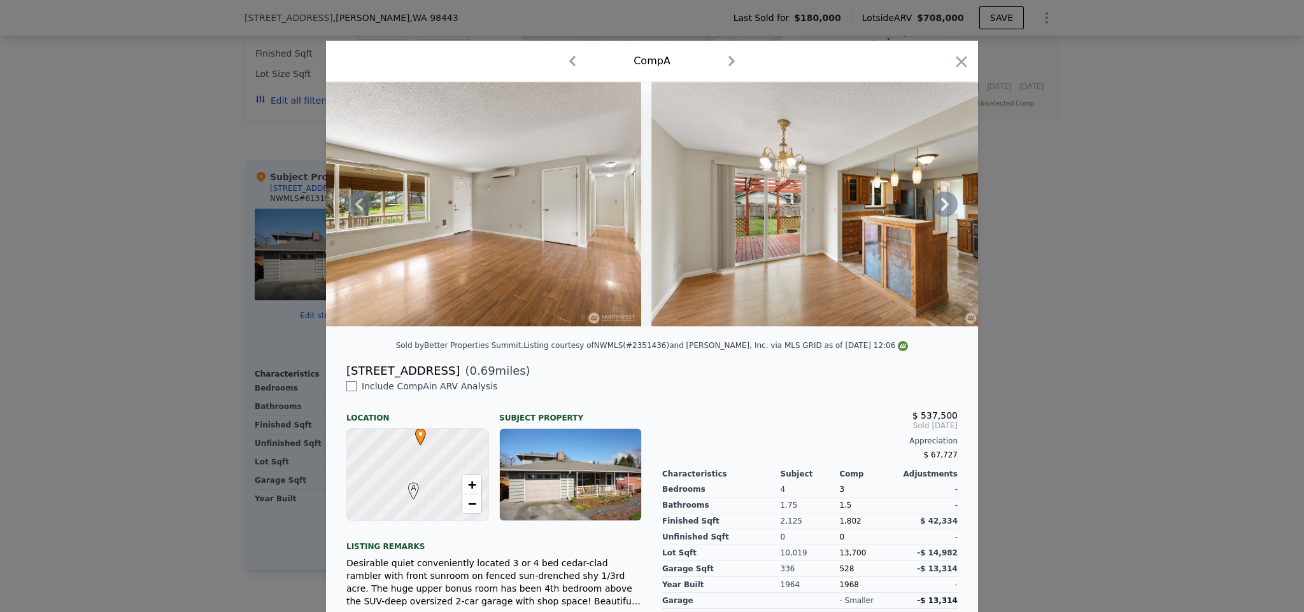
click at [945, 209] on icon at bounding box center [944, 204] width 25 height 25
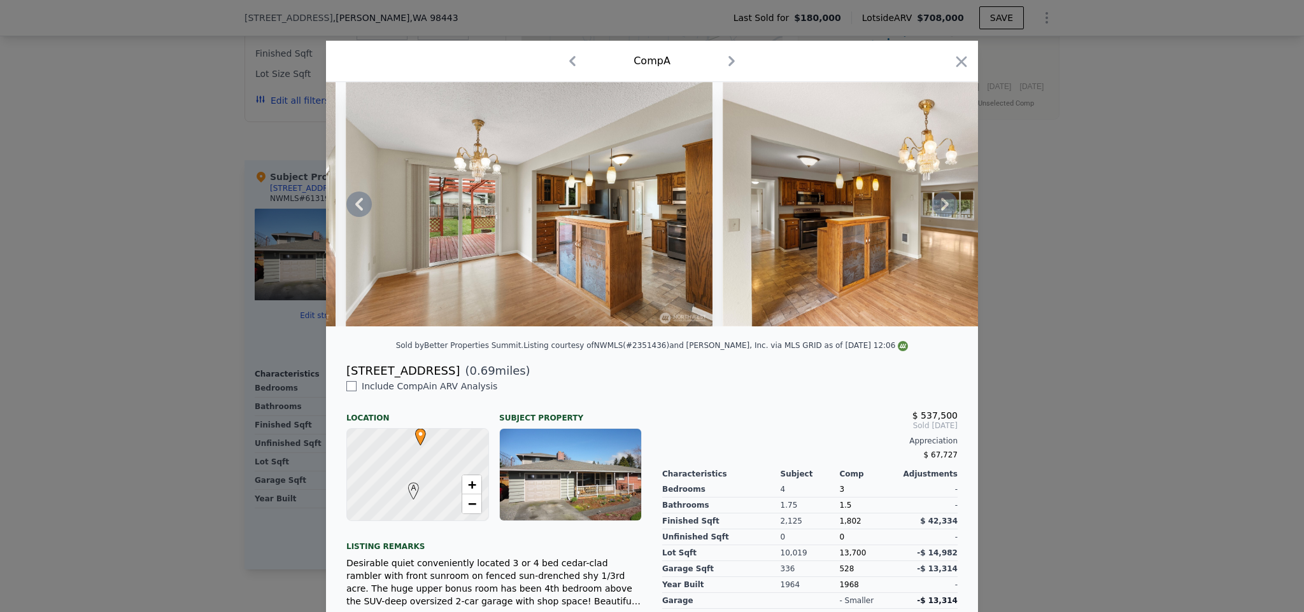
click at [946, 209] on icon at bounding box center [944, 204] width 25 height 25
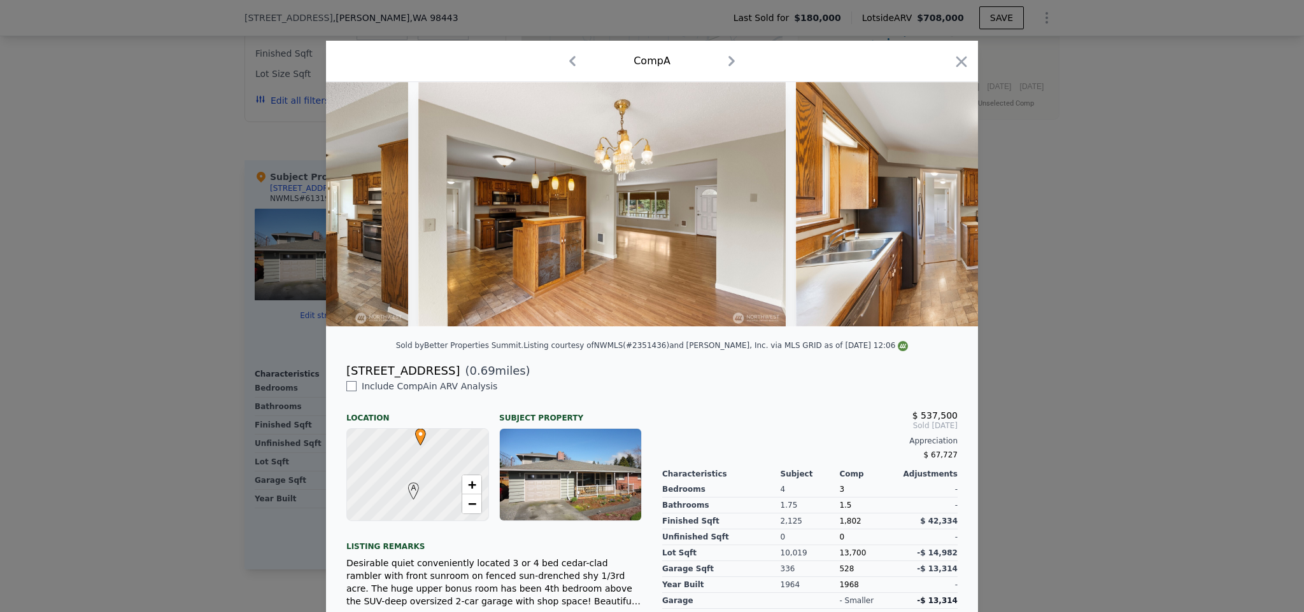
scroll to position [0, 3361]
click at [954, 66] on icon "button" at bounding box center [961, 62] width 18 height 18
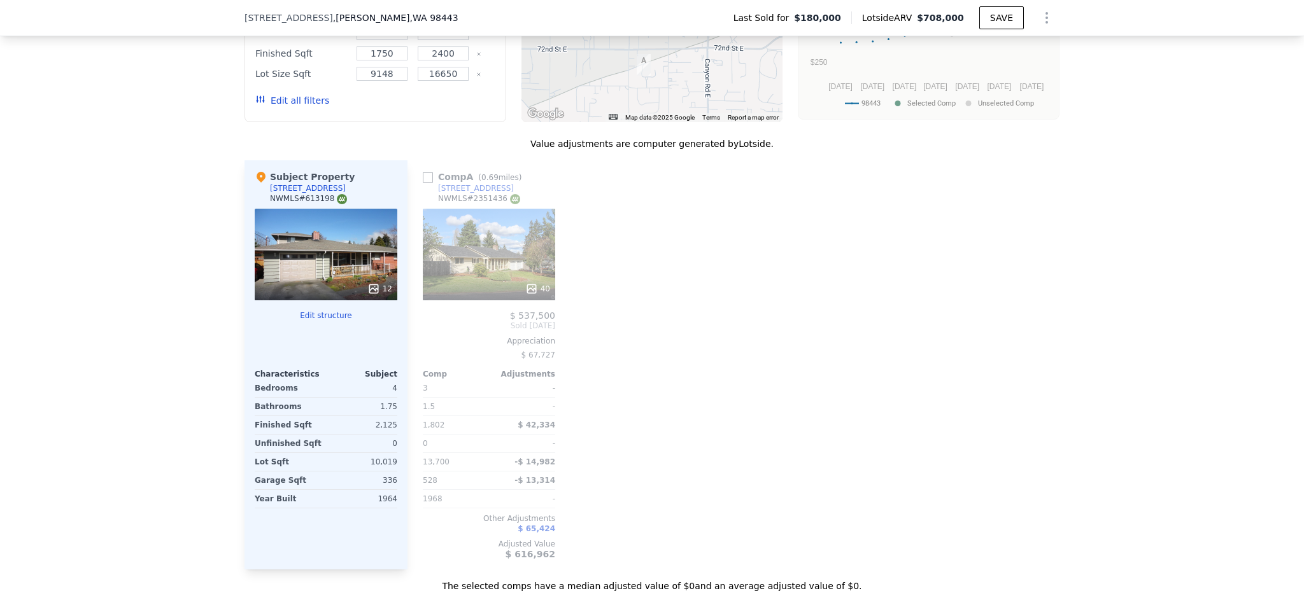
click at [302, 107] on button "Edit all filters" at bounding box center [292, 100] width 74 height 13
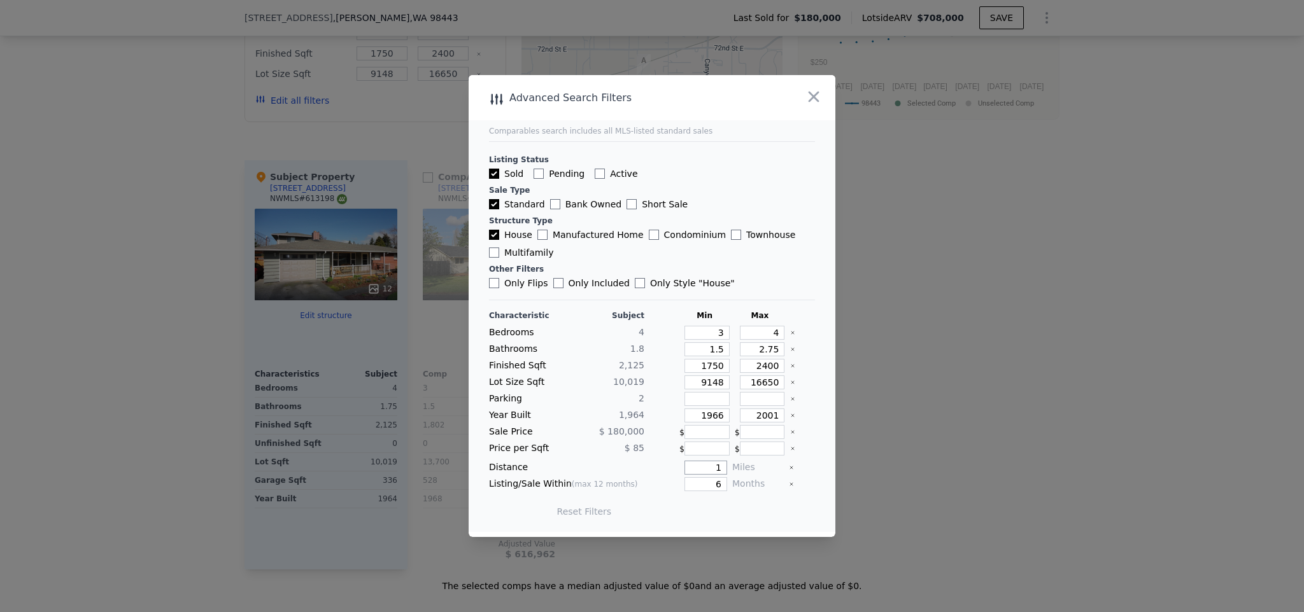
click at [717, 471] on input "1" at bounding box center [705, 468] width 43 height 14
type input "1.5"
click at [722, 512] on button "Update Search" at bounding box center [723, 512] width 96 height 18
click at [722, 512] on span "3 matching comps" at bounding box center [718, 511] width 83 height 13
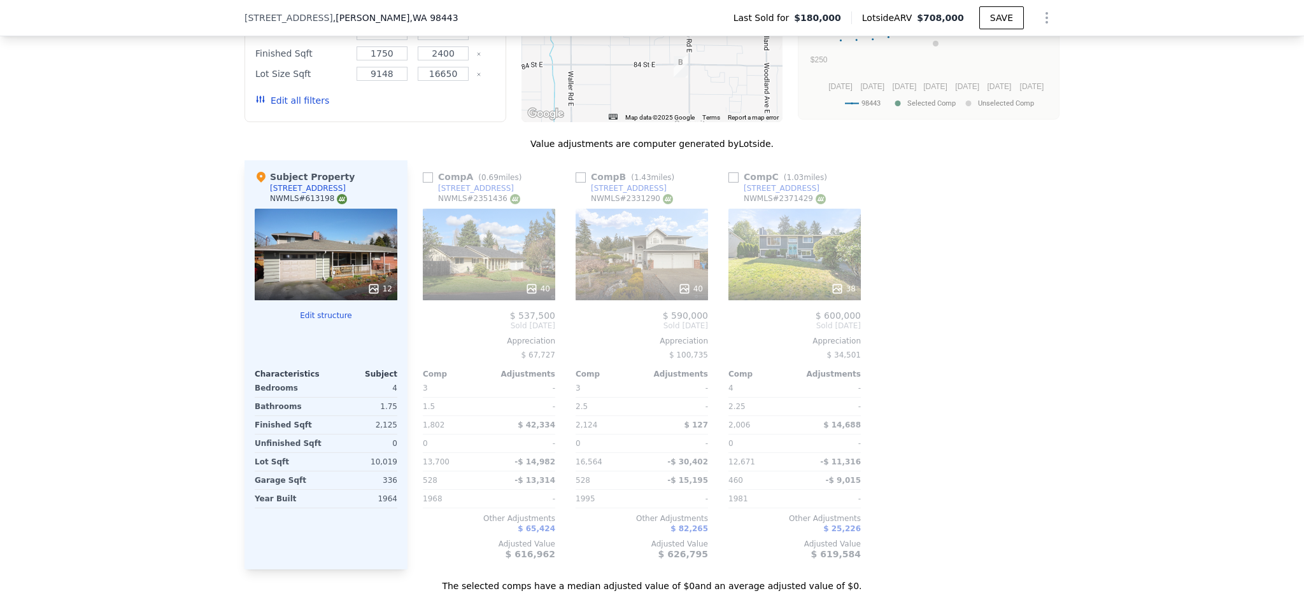
scroll to position [1085, 0]
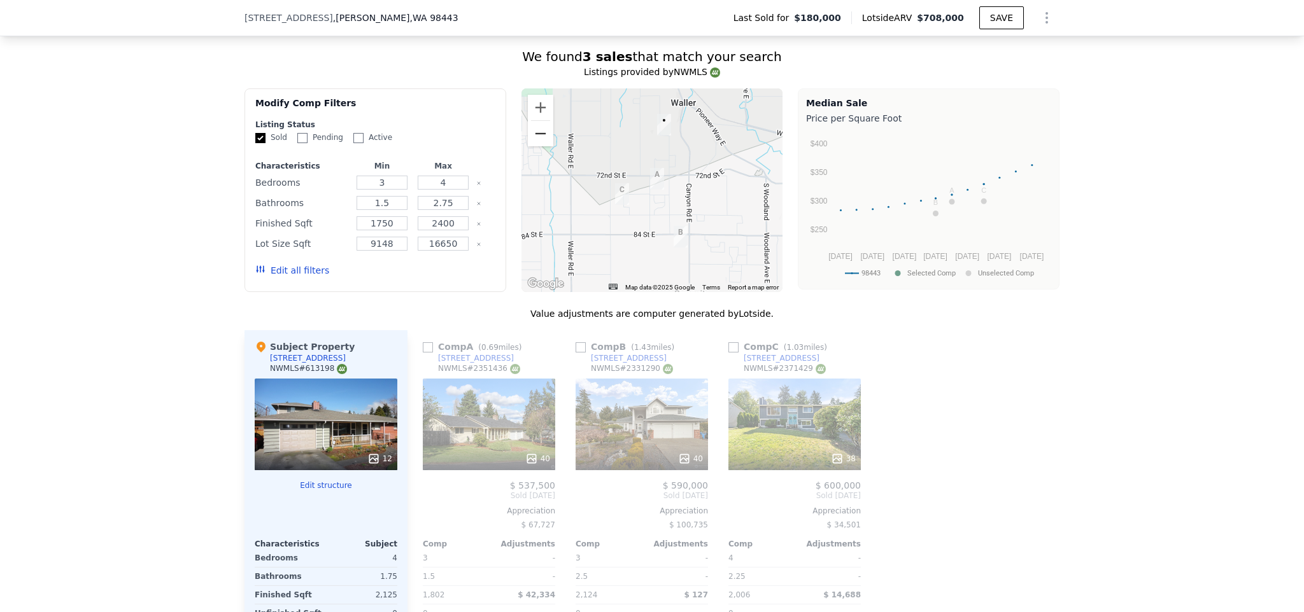
click at [537, 146] on button "Zoom out" at bounding box center [540, 133] width 25 height 25
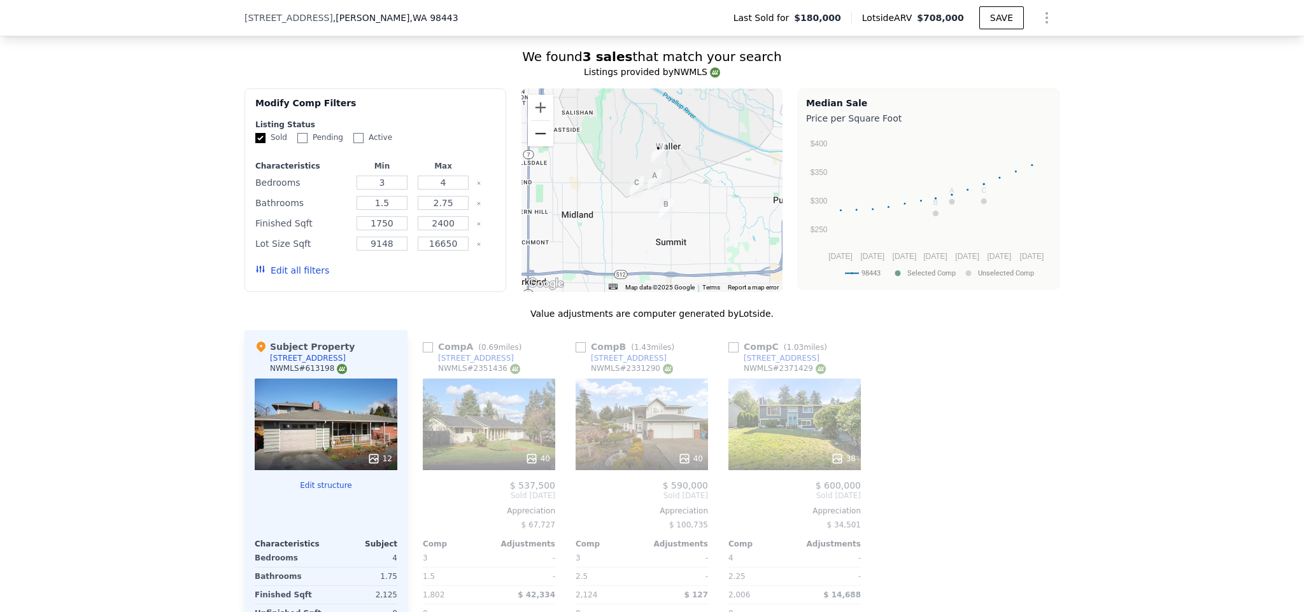
click at [537, 143] on button "Zoom out" at bounding box center [540, 133] width 25 height 25
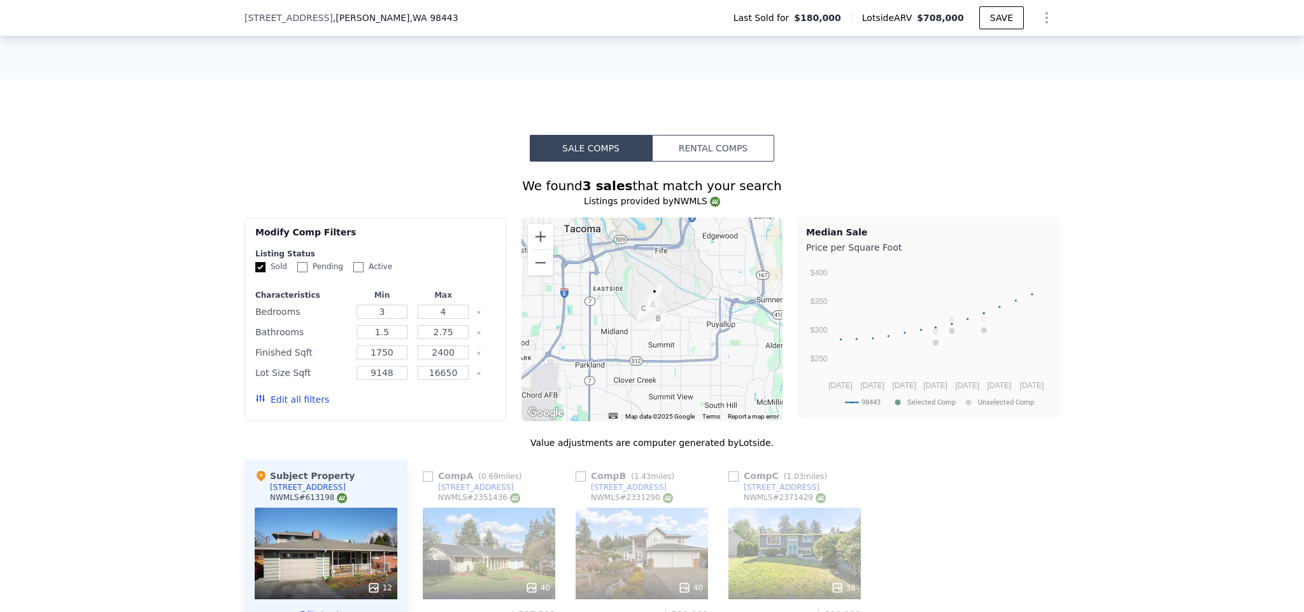
scroll to position [983, 0]
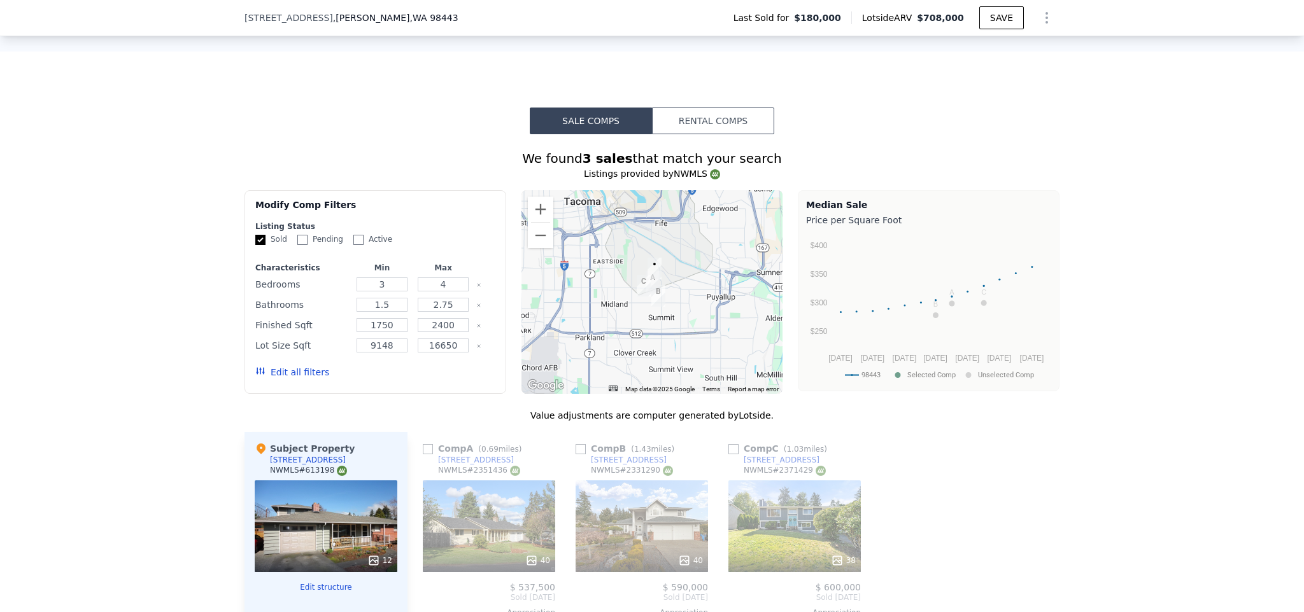
click at [291, 379] on button "Edit all filters" at bounding box center [292, 372] width 74 height 13
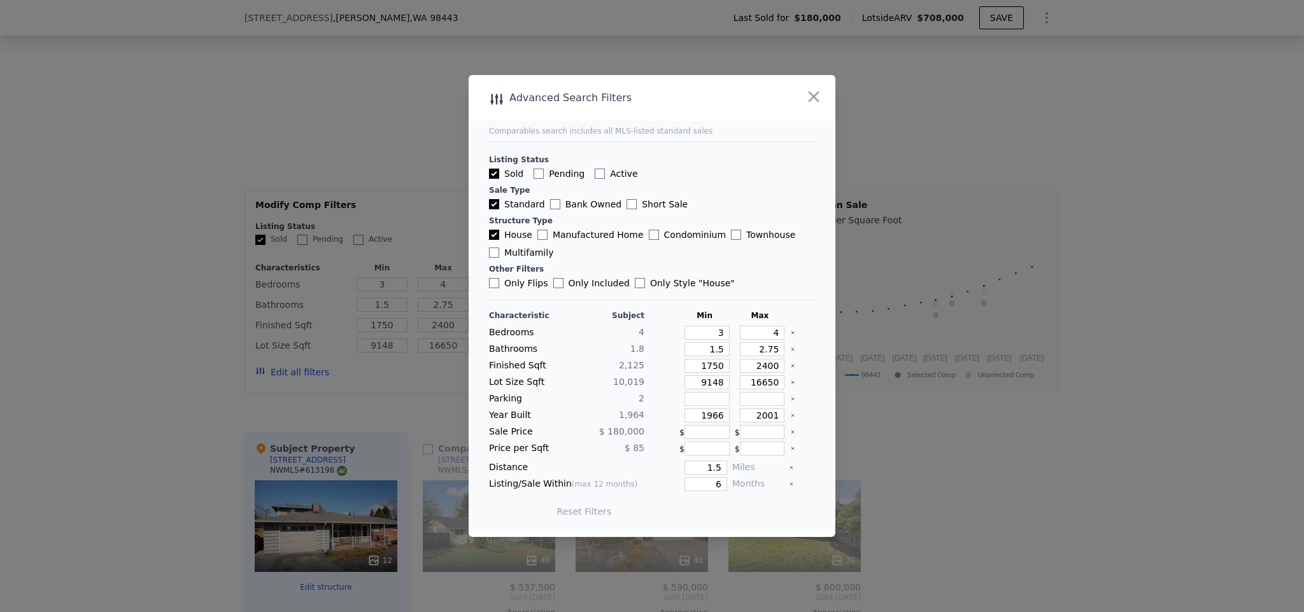
click at [584, 512] on button "Reset Filters" at bounding box center [584, 511] width 55 height 13
checkbox input "true"
type input "1552"
type input "2968"
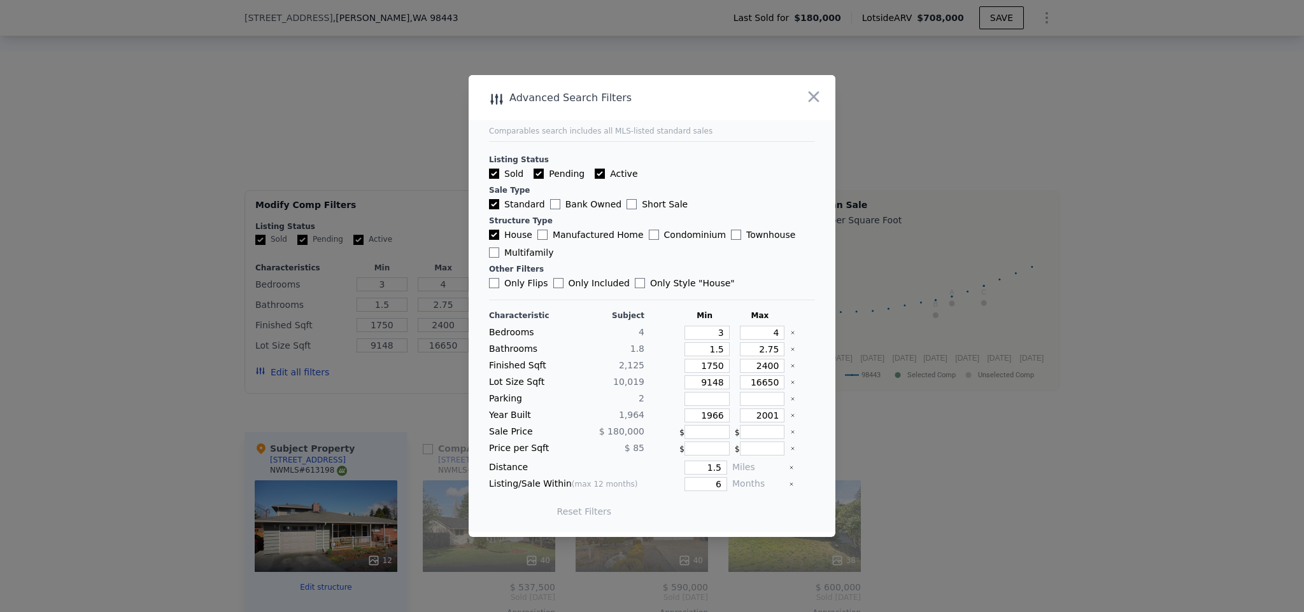
checkbox input "true"
type input "1552"
type input "2968"
type input "12"
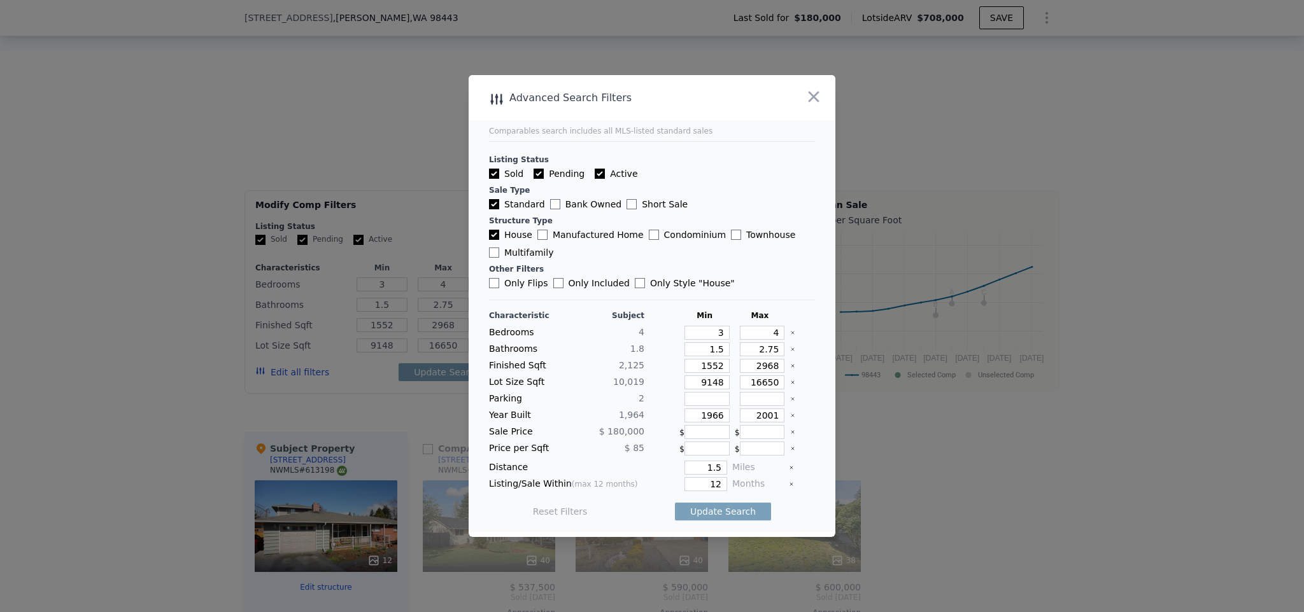
click at [600, 167] on div "Listing Status Sold Pending Active Sale Type Standard Bank Owned Short Sale Str…" at bounding box center [652, 215] width 326 height 148
click at [606, 173] on label "Active" at bounding box center [616, 173] width 43 height 13
click at [605, 173] on input "Active" at bounding box center [600, 174] width 10 height 10
checkbox input "false"
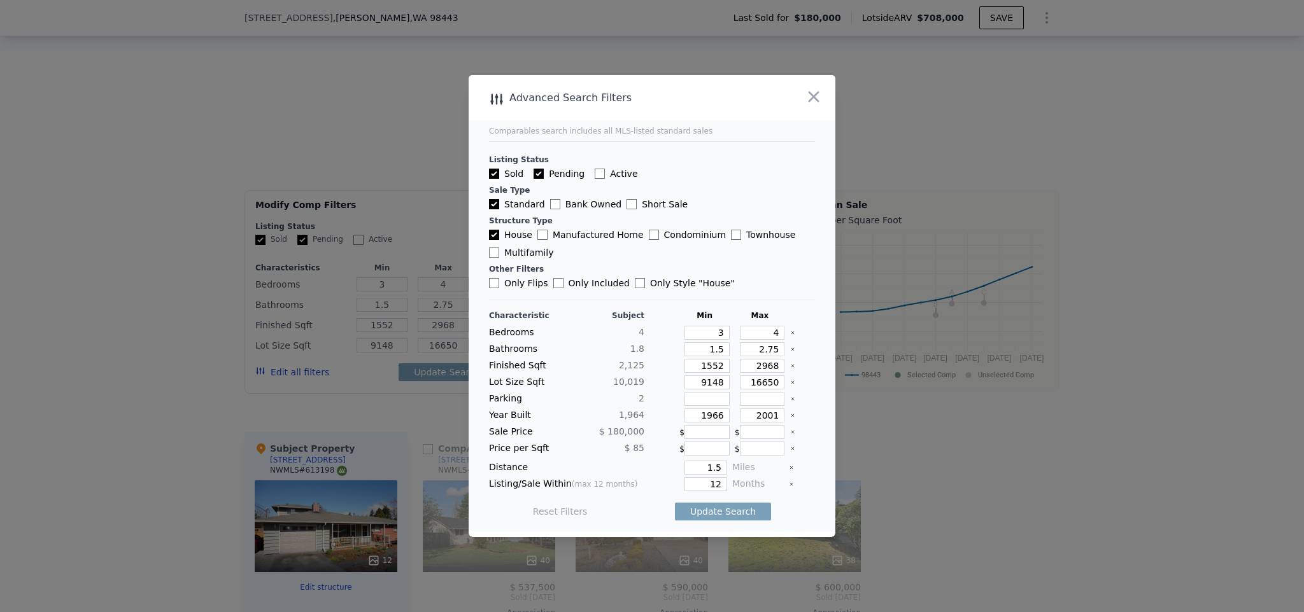
click at [535, 176] on input "Pending" at bounding box center [538, 174] width 10 height 10
checkbox input "false"
drag, startPoint x: 714, startPoint y: 486, endPoint x: 696, endPoint y: 482, distance: 18.2
click at [697, 482] on input "12" at bounding box center [705, 484] width 43 height 14
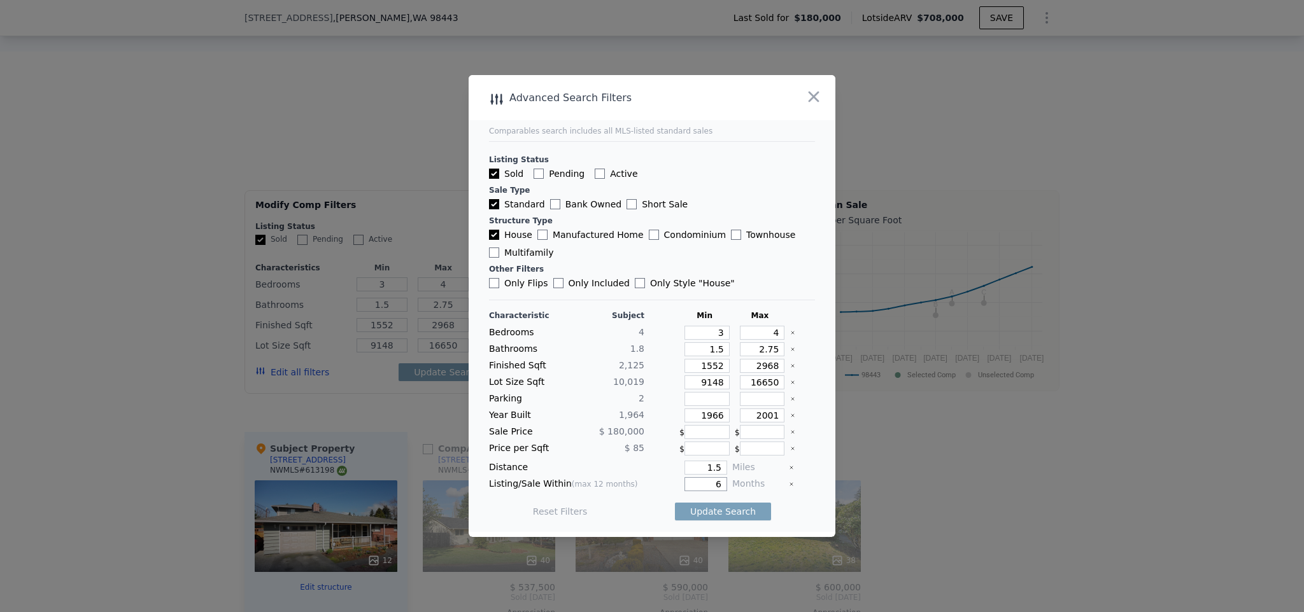
type input "6"
drag, startPoint x: 718, startPoint y: 471, endPoint x: 681, endPoint y: 463, distance: 37.8
click at [684, 463] on input "1.5" at bounding box center [705, 468] width 43 height 14
type input "5"
click at [711, 505] on button "Update Search" at bounding box center [723, 512] width 96 height 18
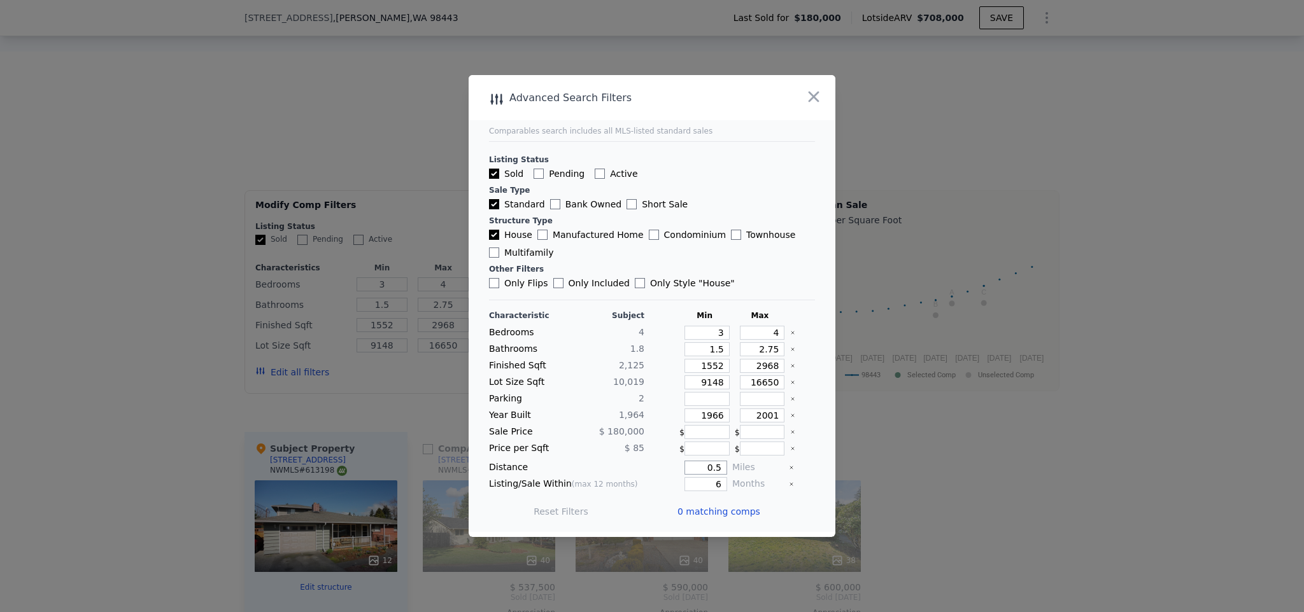
drag, startPoint x: 714, startPoint y: 465, endPoint x: 680, endPoint y: 456, distance: 35.7
click at [680, 457] on div "Characteristic Subject Min Max Bedrooms 4 3 4 Bathrooms 1.8 1.5 2.75 Finished S…" at bounding box center [652, 420] width 326 height 219
type input "1"
click at [715, 520] on button "Update Search" at bounding box center [723, 512] width 96 height 18
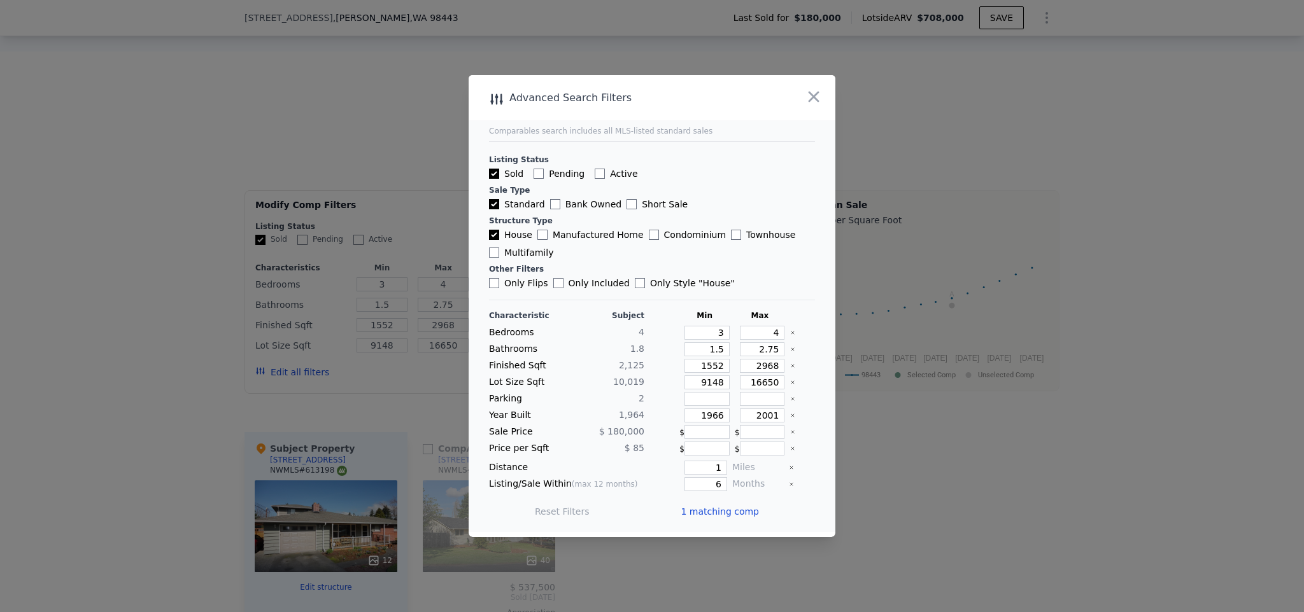
click at [715, 516] on span "1 matching comp" at bounding box center [719, 511] width 78 height 13
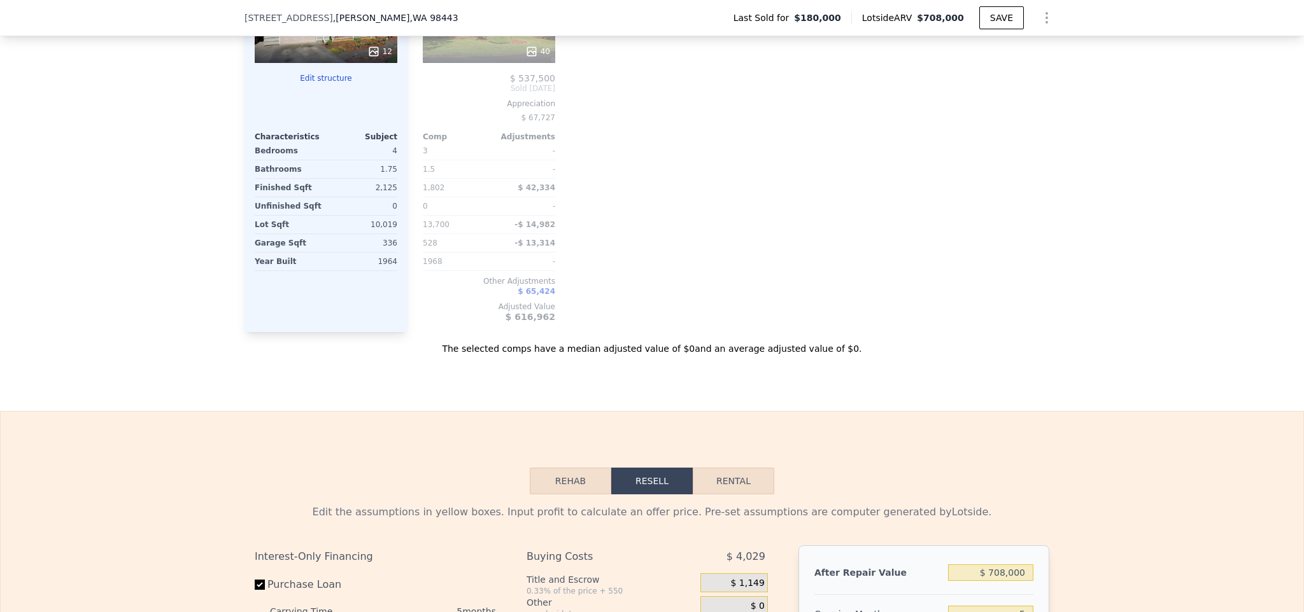
scroll to position [1885, 0]
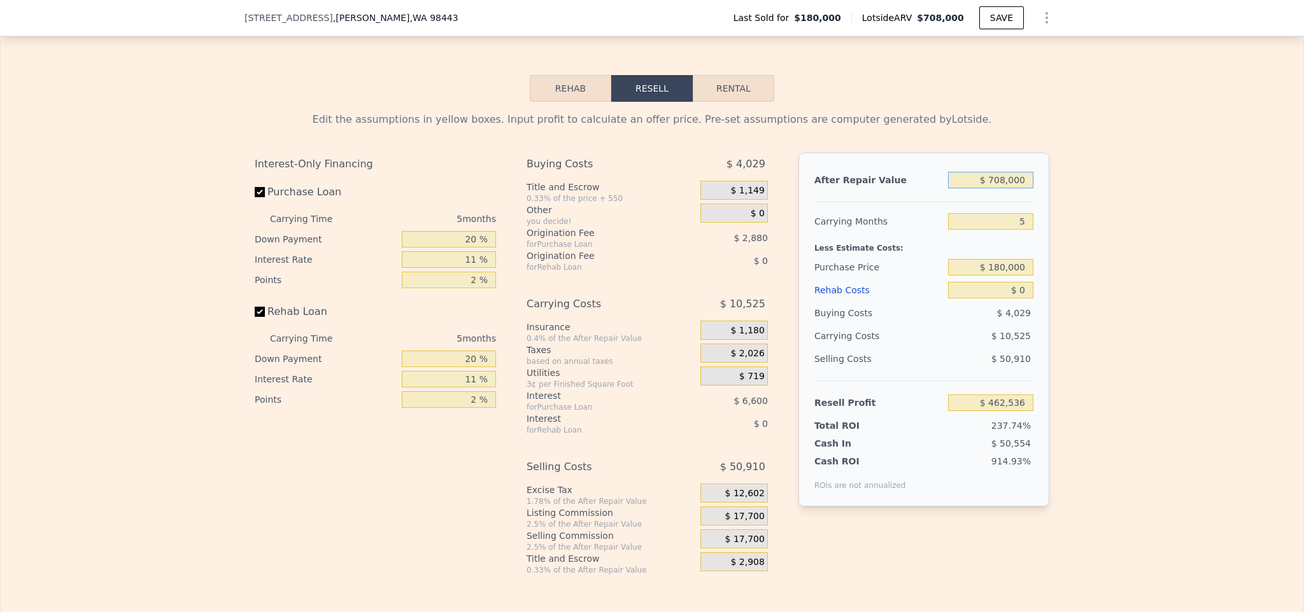
drag, startPoint x: 1024, startPoint y: 190, endPoint x: 943, endPoint y: 183, distance: 81.1
click at [948, 183] on input "$ 708,000" at bounding box center [990, 180] width 85 height 17
type input "$ 6"
type input "-$ 193,918"
type input "$ 61"
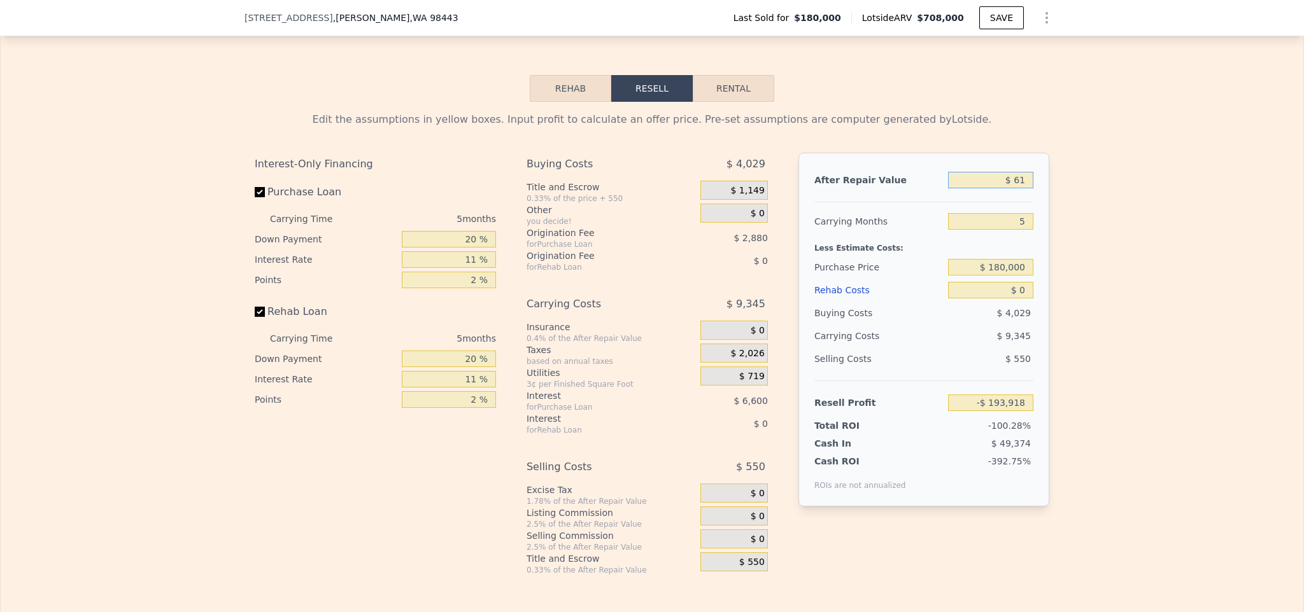
type input "-$ 193,868"
type input "$ 615"
type input "-$ 193,353"
type input "$ 6,150"
type input "-$ 188,221"
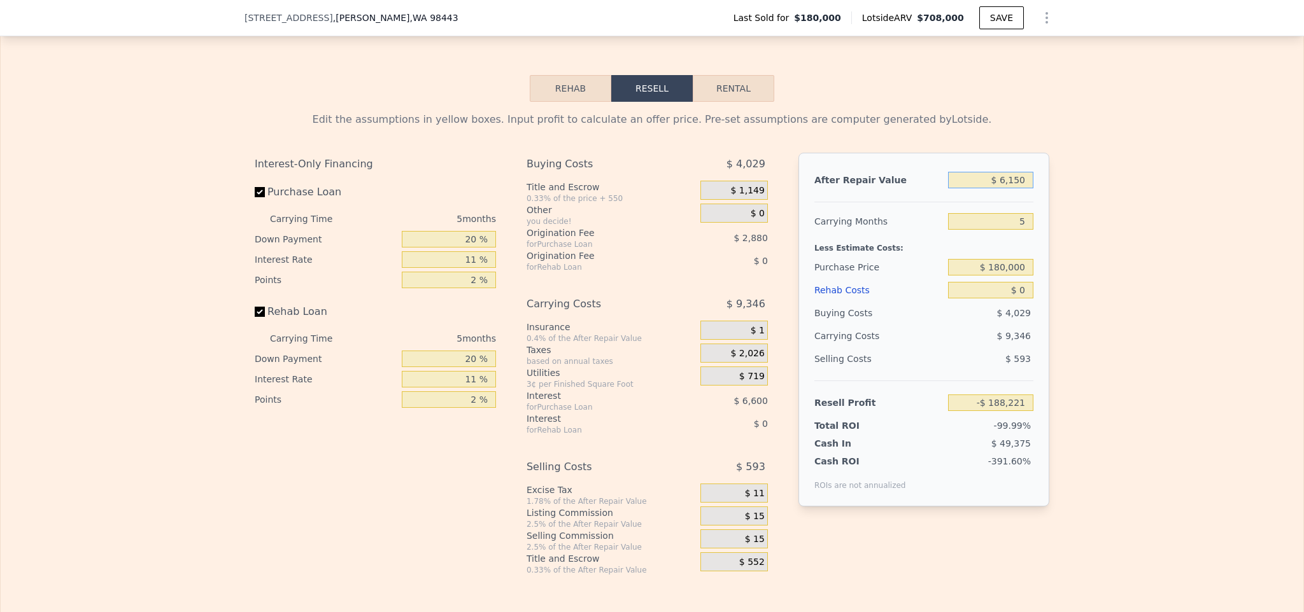
type input "$ 61,500"
type input "-$ 136,903"
type input "$ 615,000"
type input "$ 376,306"
type input "$ 615,000"
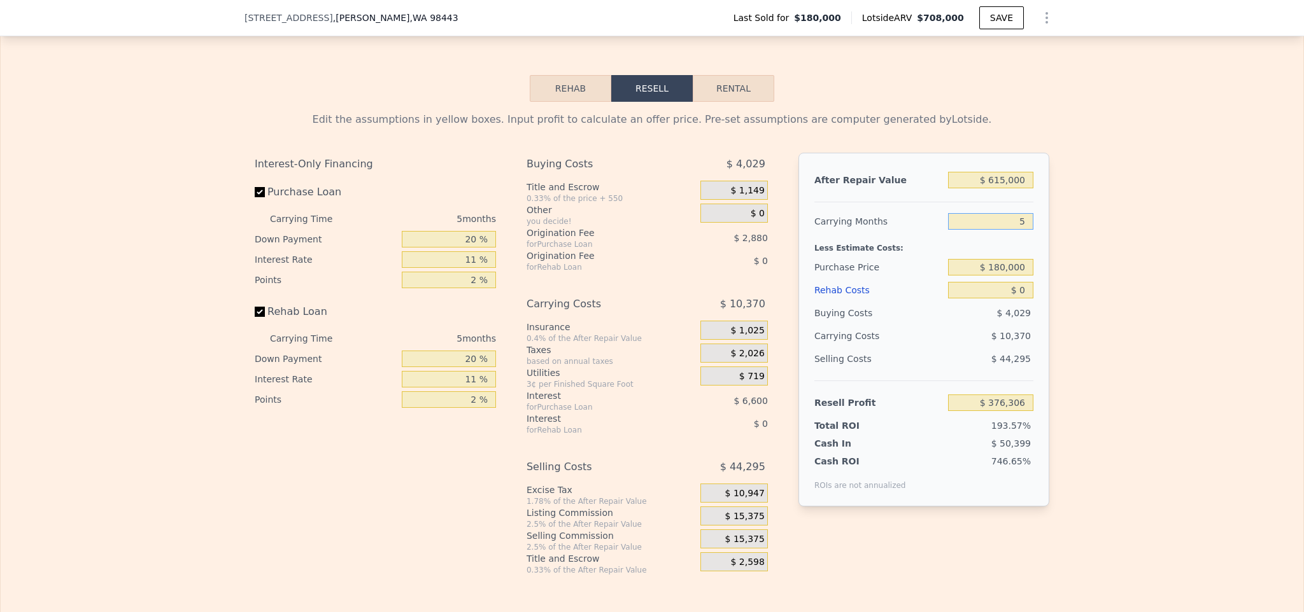
drag, startPoint x: 1025, startPoint y: 234, endPoint x: 1004, endPoint y: 227, distance: 22.1
click at [1005, 227] on input "5" at bounding box center [990, 221] width 85 height 17
type input "2"
type input "$ 382,528"
type input "2"
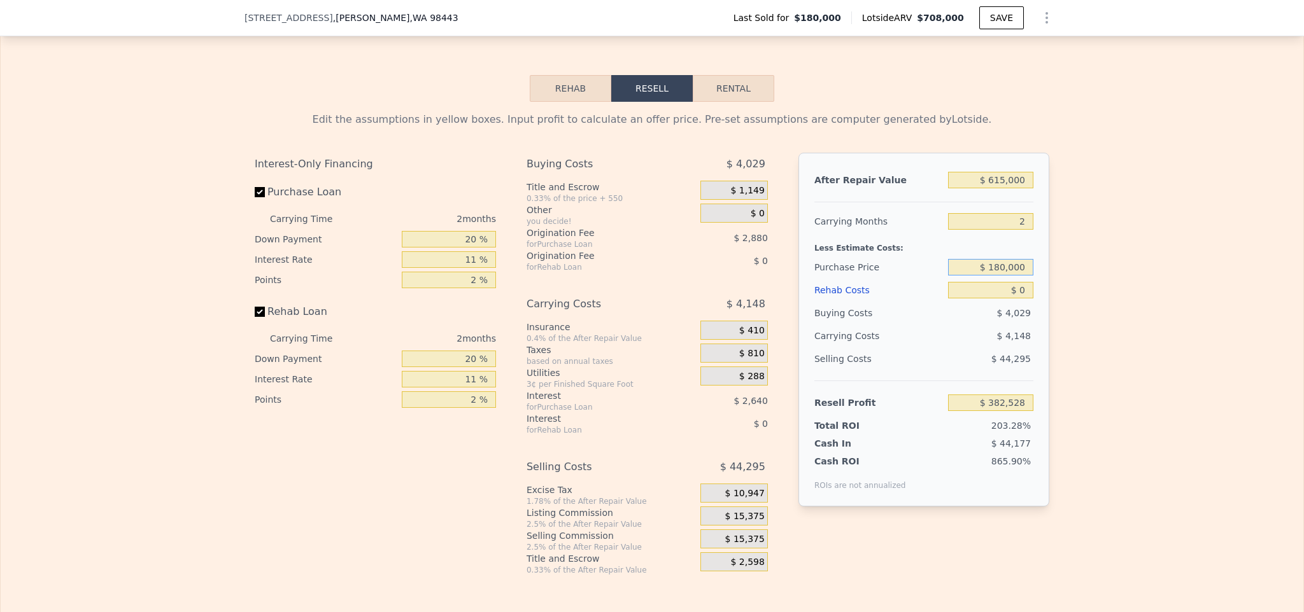
drag, startPoint x: 1024, startPoint y: 276, endPoint x: 924, endPoint y: 258, distance: 100.9
click at [925, 258] on div "After Repair Value $ 615,000 Carrying Months 2 Less Estimate Costs: Purchase Pr…" at bounding box center [923, 330] width 251 height 354
type input "$ 500,000"
click at [1086, 299] on div "Edit the assumptions in yellow boxes. Input profit to calculate an offer price.…" at bounding box center [652, 339] width 1302 height 474
type input "$ 51,648"
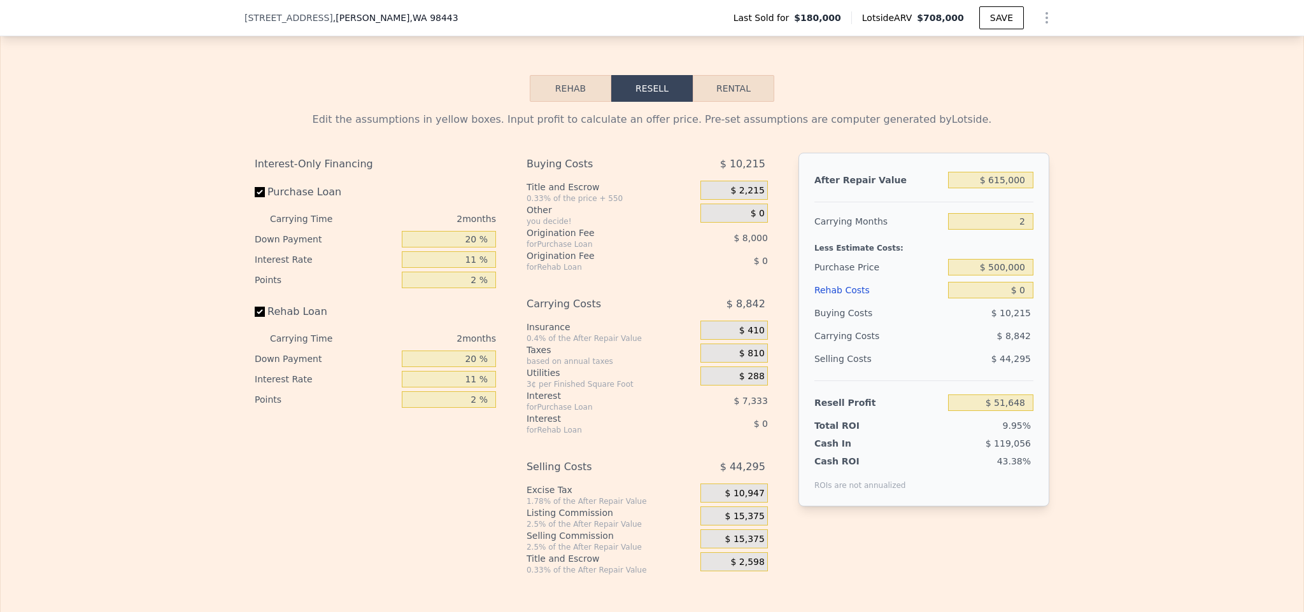
scroll to position [1265, 0]
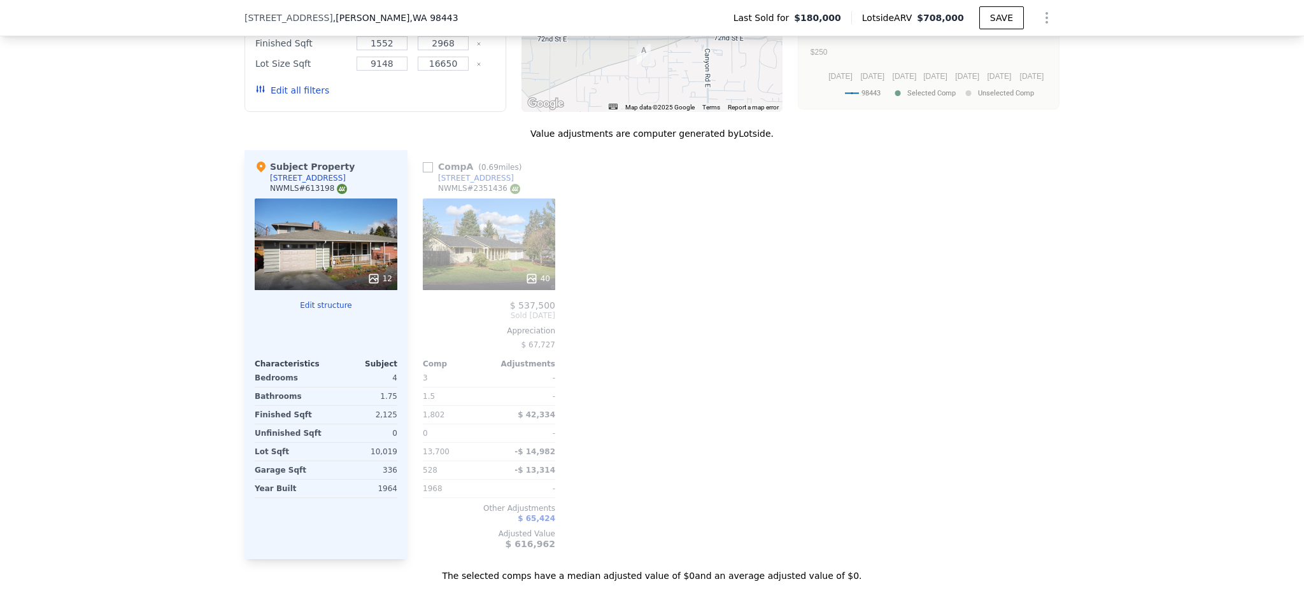
click at [346, 24] on div "[STREET_ADDRESS][PERSON_NAME] Last Sold for $180,000 Lotside ARV $708,000 SAVE" at bounding box center [651, 18] width 815 height 36
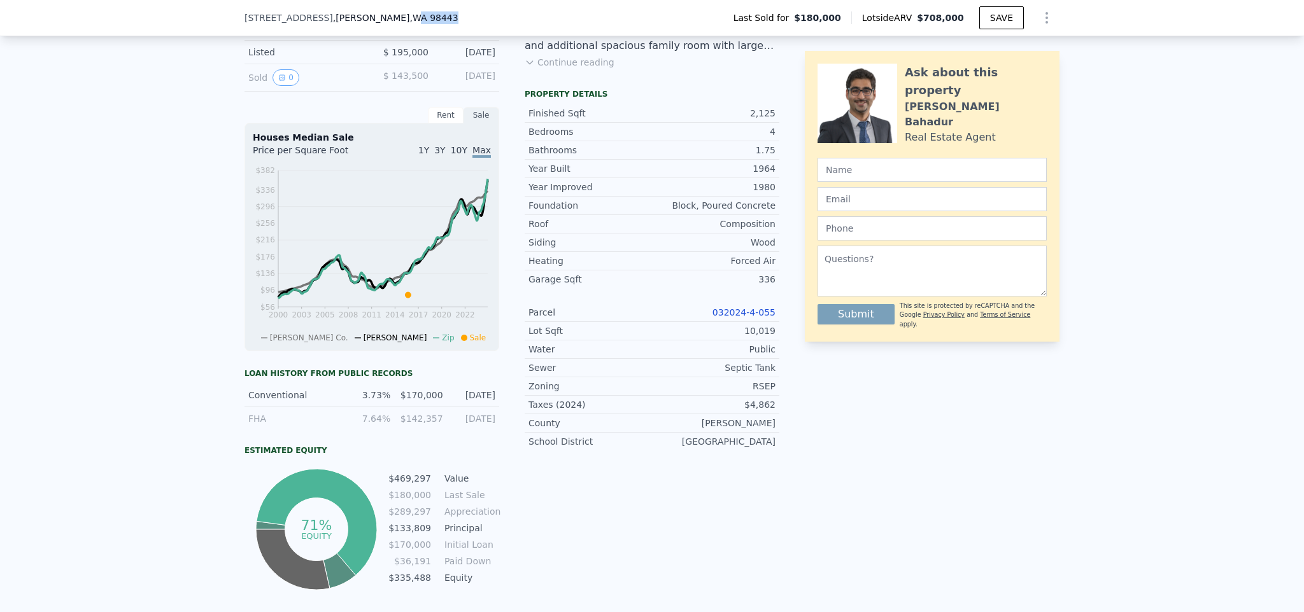
scroll to position [153, 0]
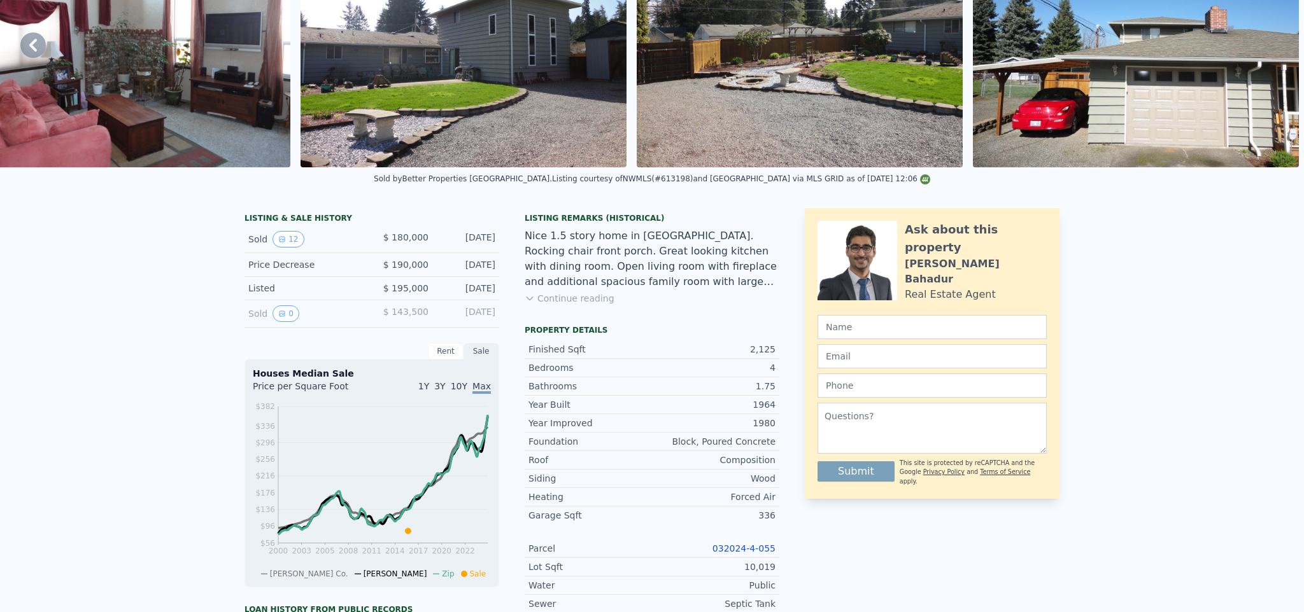
checkbox input "true"
type input "$ 708,000"
type input "5"
type input "$ 462,536"
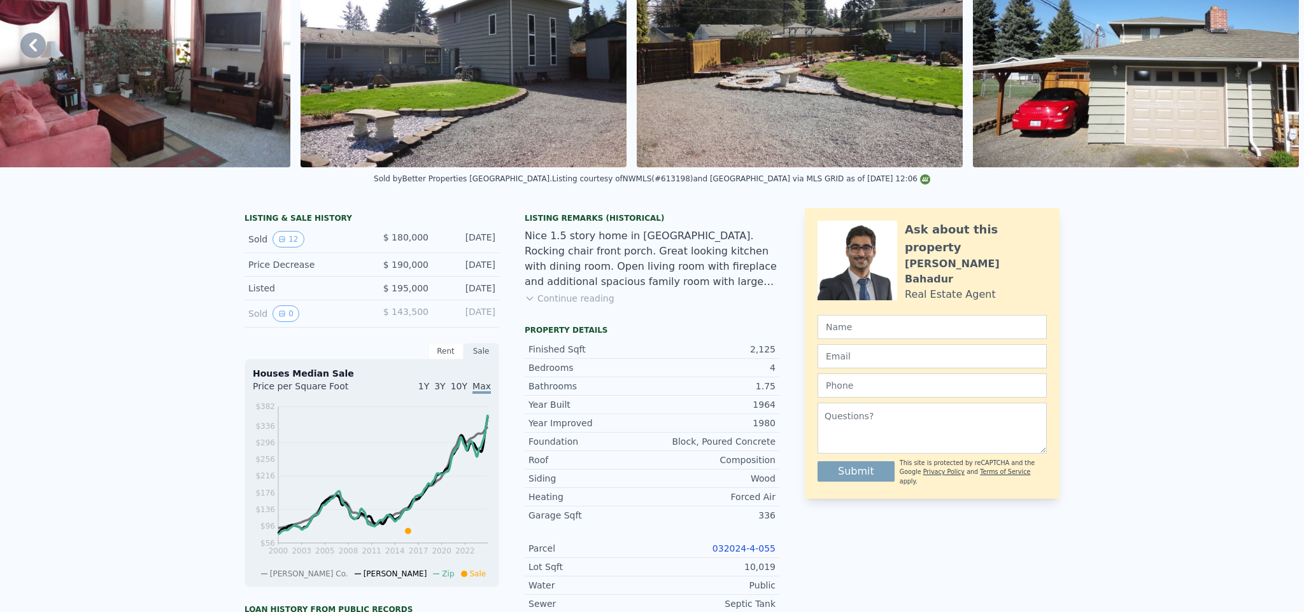
scroll to position [0, 0]
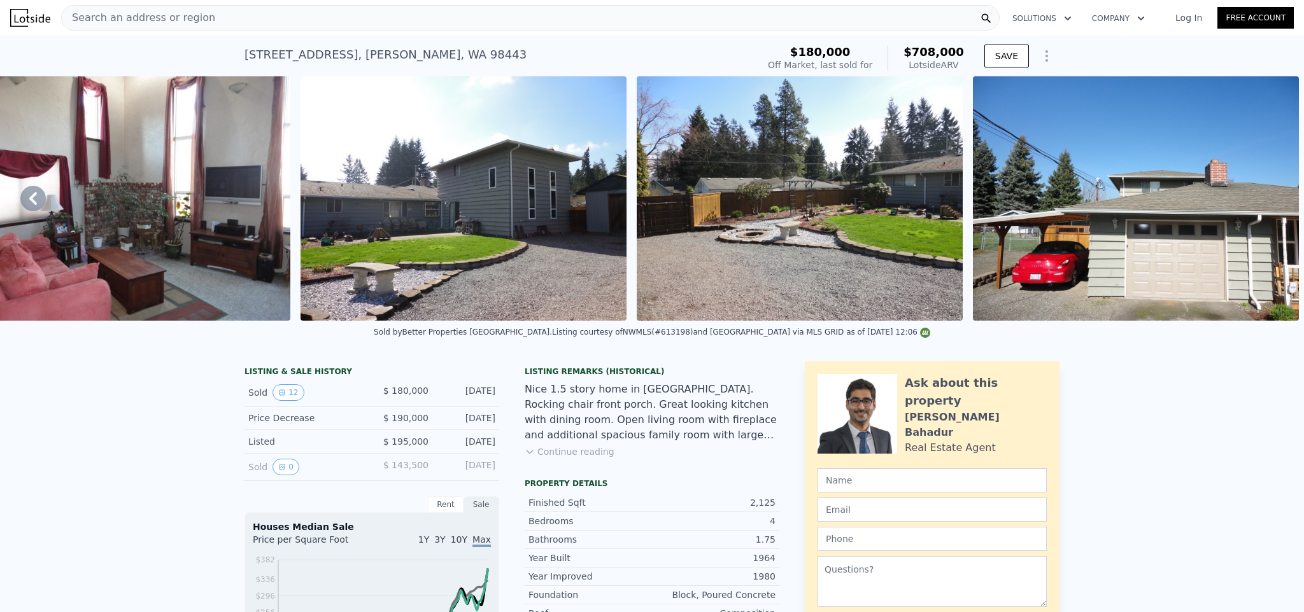
click at [146, 15] on span "Search an address or region" at bounding box center [138, 17] width 153 height 15
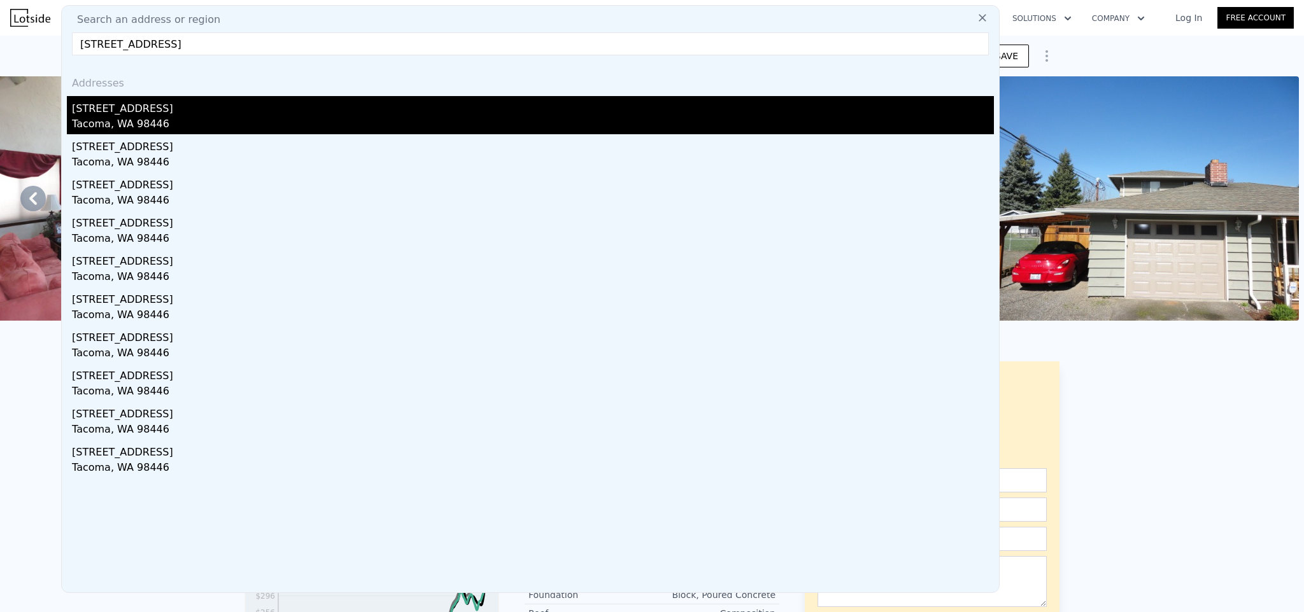
type input "[STREET_ADDRESS]"
click at [140, 111] on div "[STREET_ADDRESS]" at bounding box center [533, 106] width 922 height 20
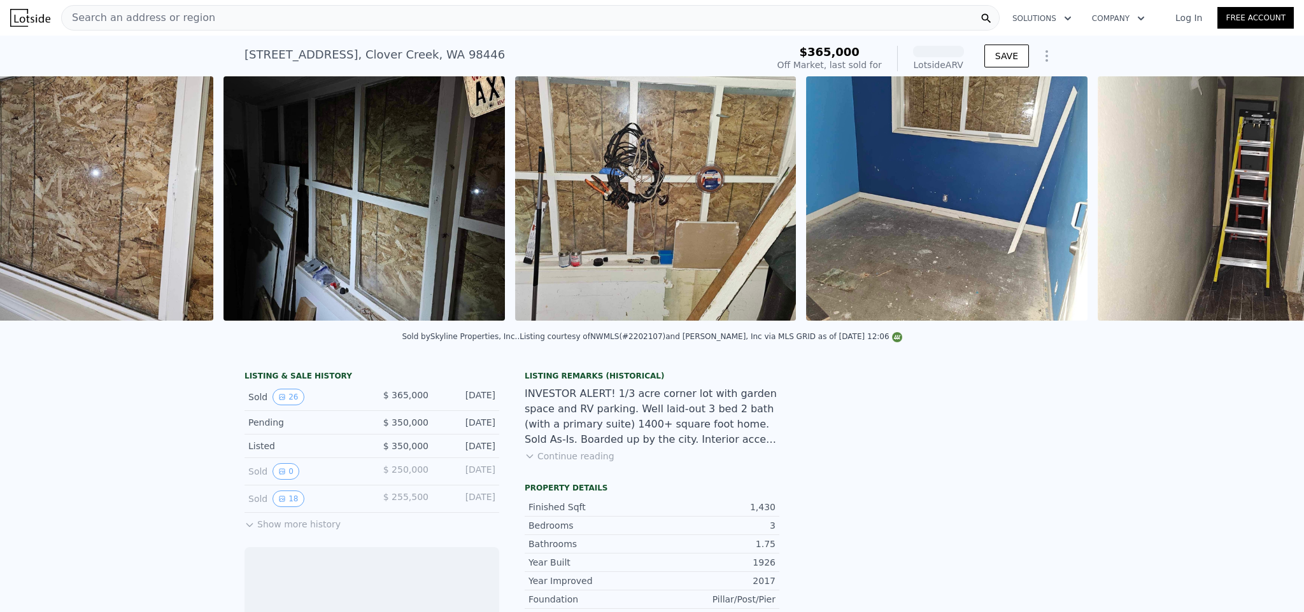
scroll to position [0, 3204]
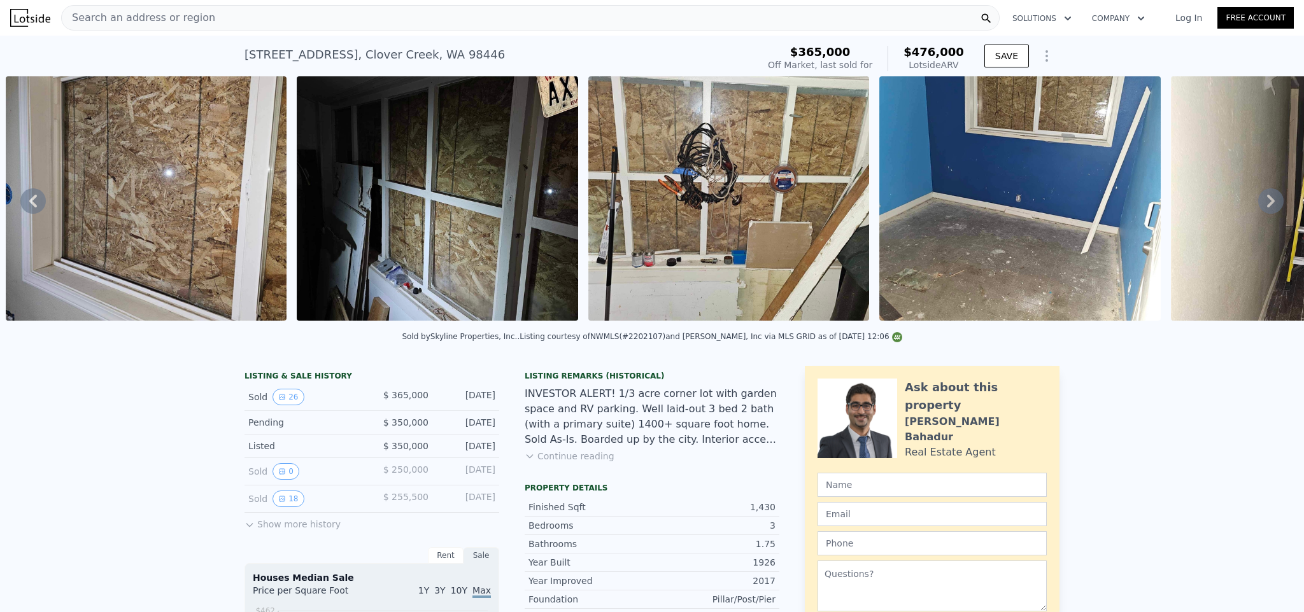
click at [1267, 202] on icon at bounding box center [1271, 201] width 8 height 13
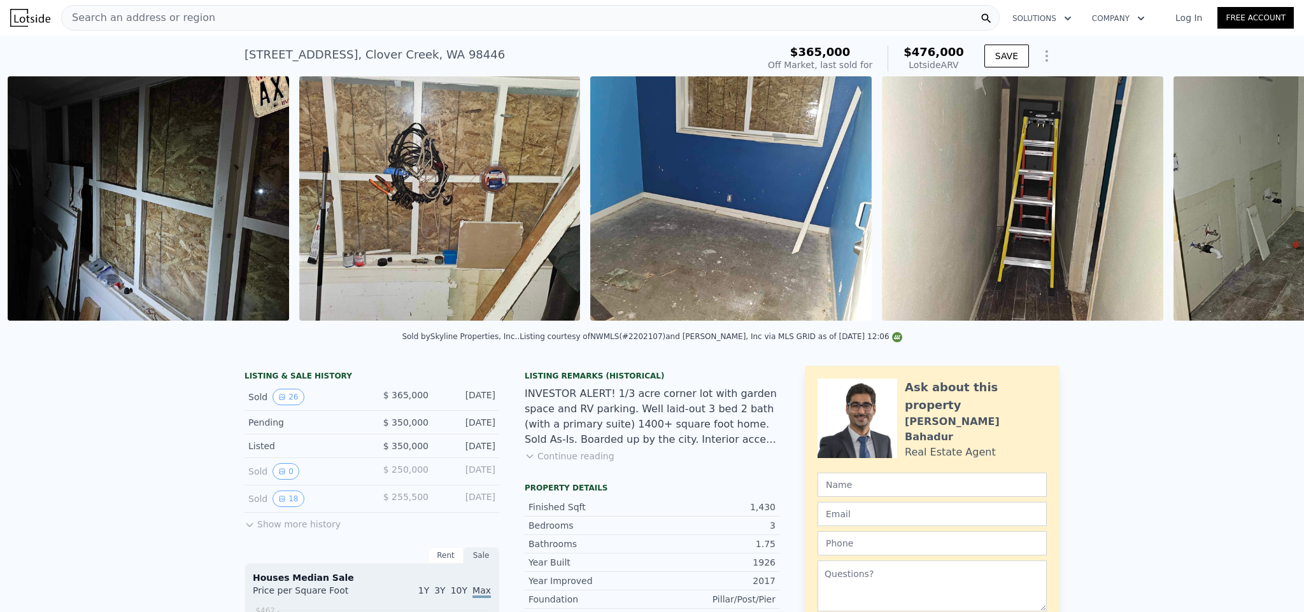
scroll to position [0, 3495]
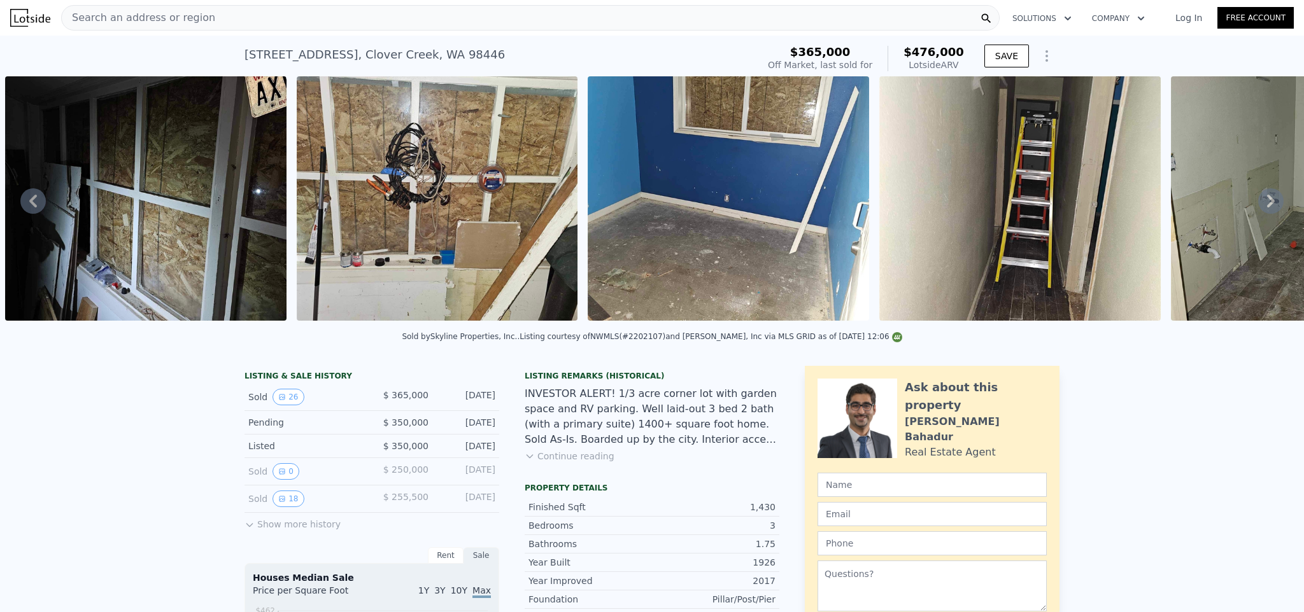
click at [1267, 202] on icon at bounding box center [1271, 201] width 8 height 13
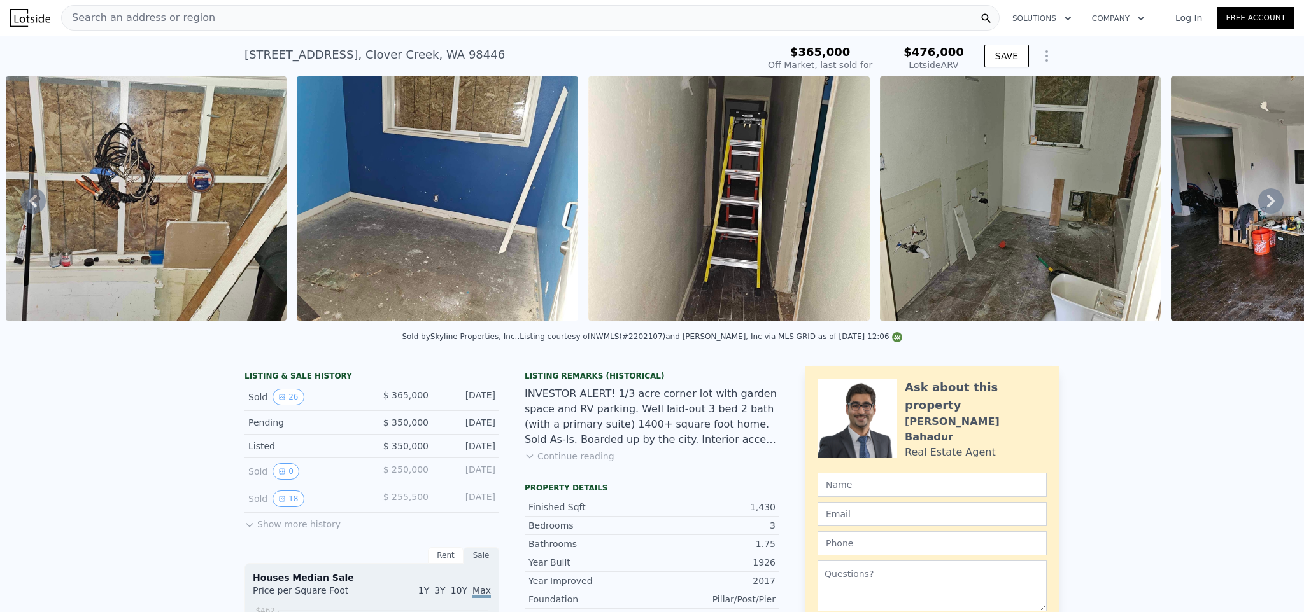
click at [1267, 202] on icon at bounding box center [1271, 201] width 8 height 13
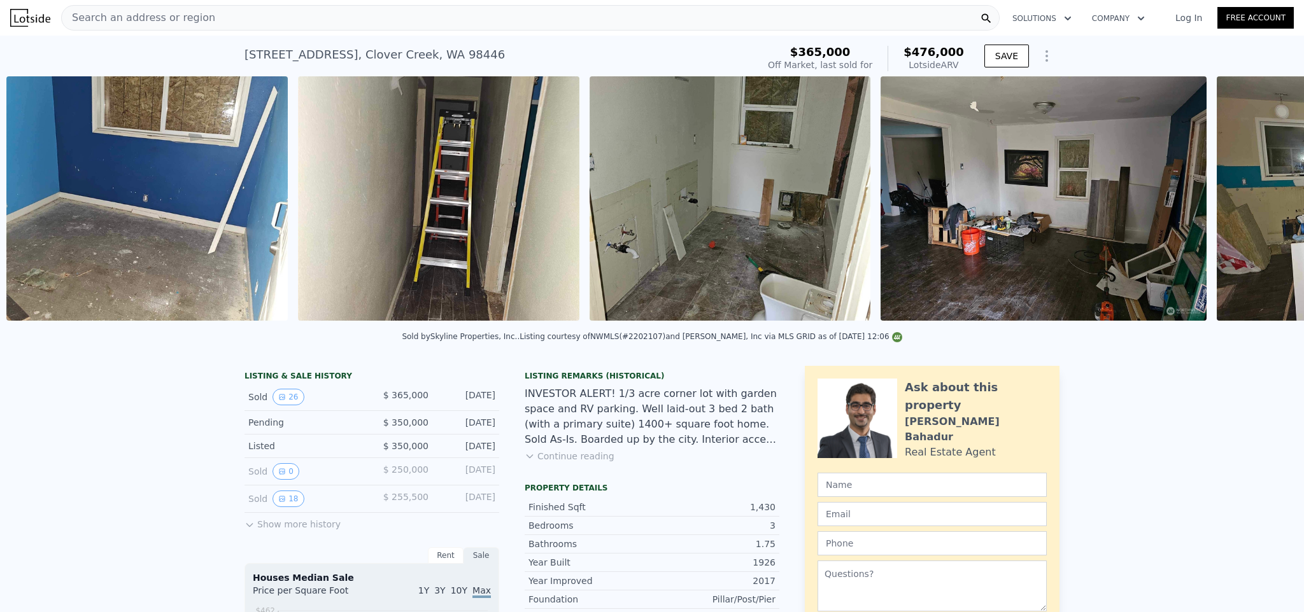
scroll to position [0, 4078]
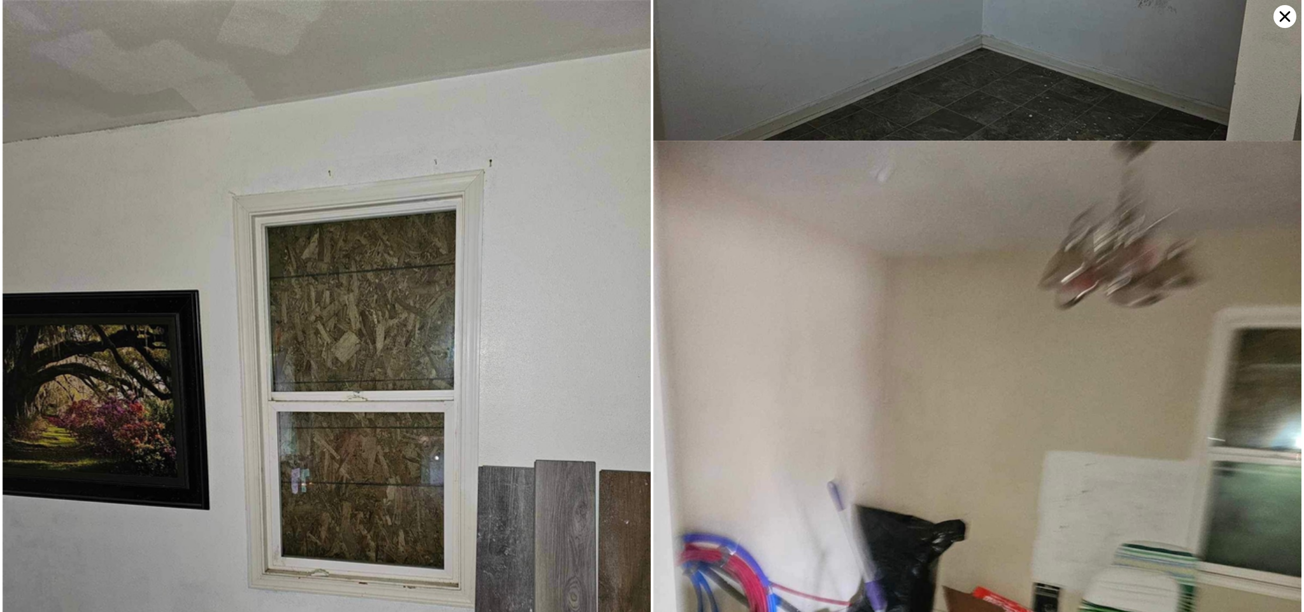
scroll to position [5952, 0]
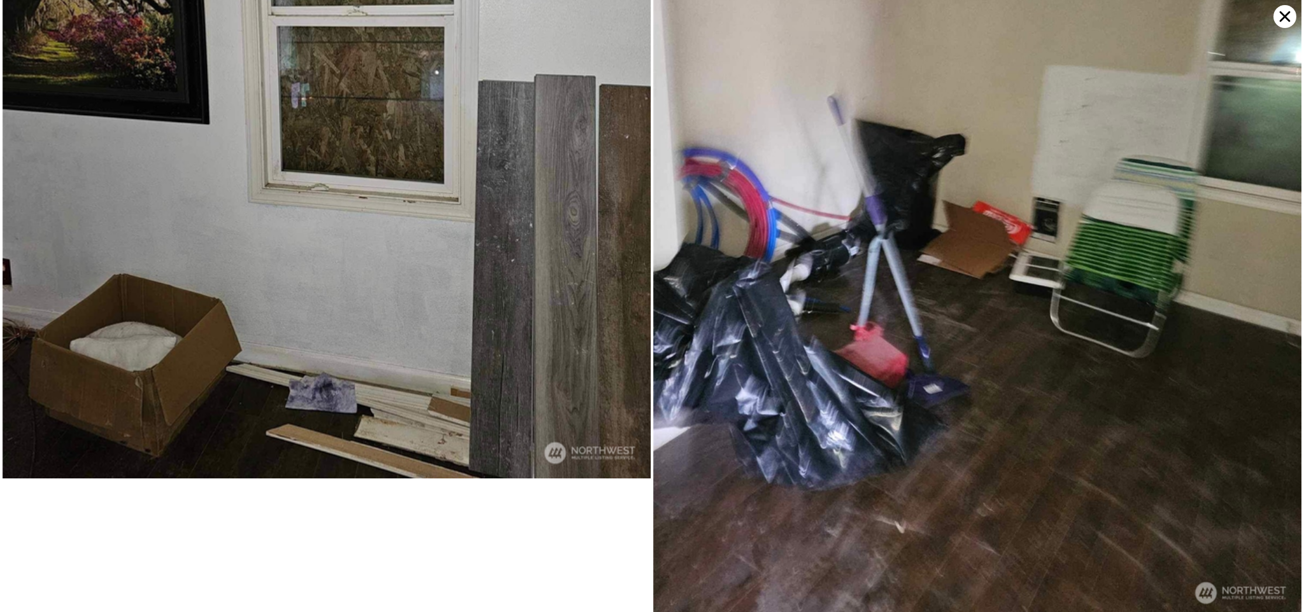
click at [1281, 18] on icon at bounding box center [1284, 16] width 23 height 23
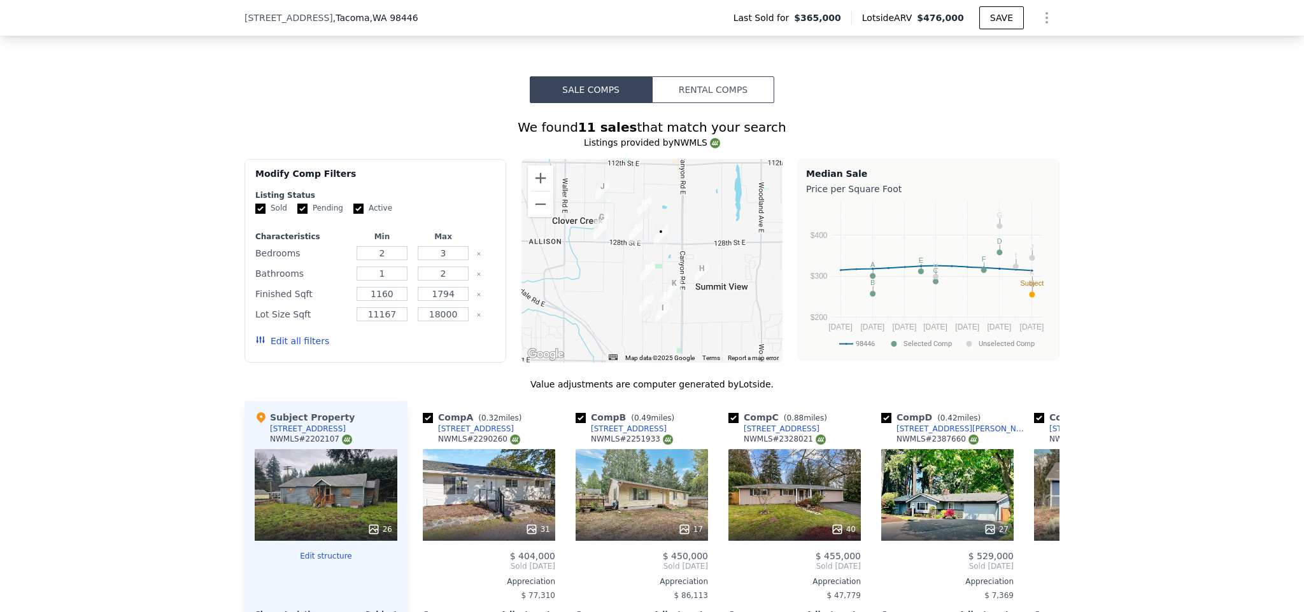
scroll to position [882, 0]
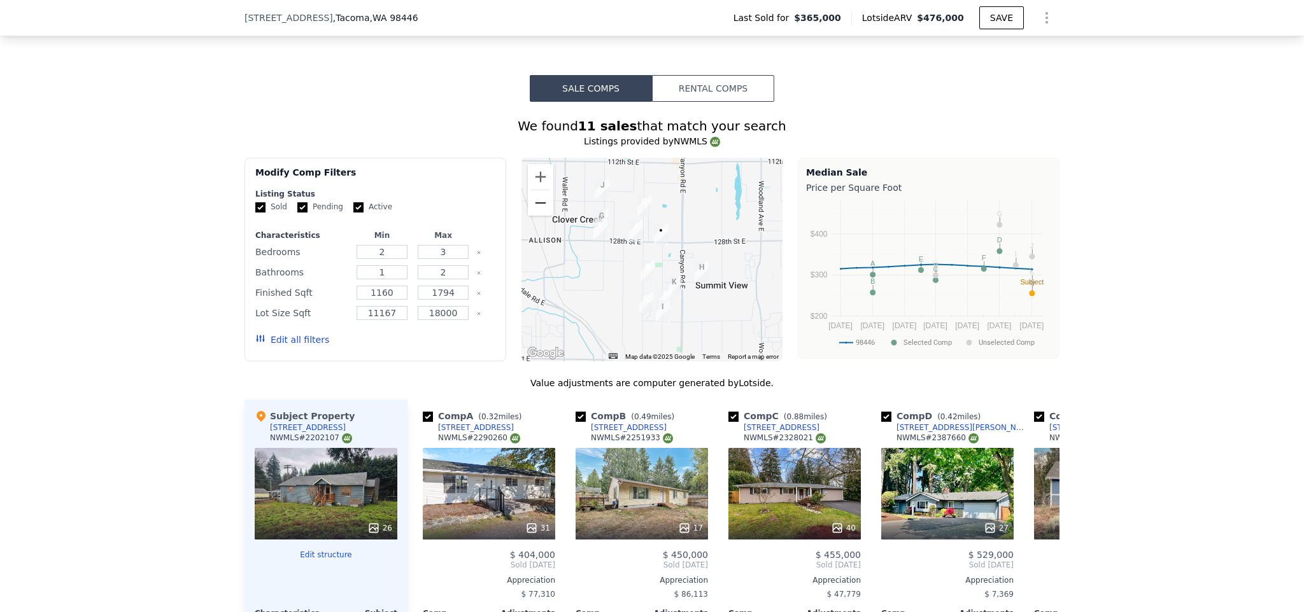
click at [544, 204] on button "Zoom out" at bounding box center [540, 202] width 25 height 25
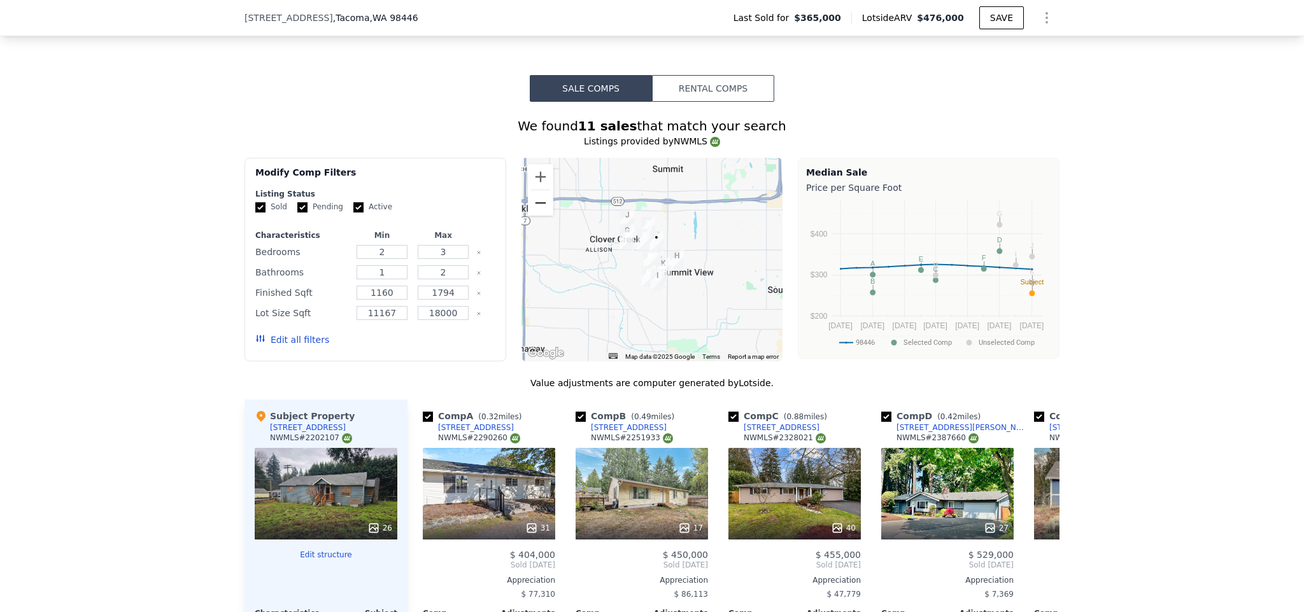
click at [539, 201] on button "Zoom out" at bounding box center [540, 202] width 25 height 25
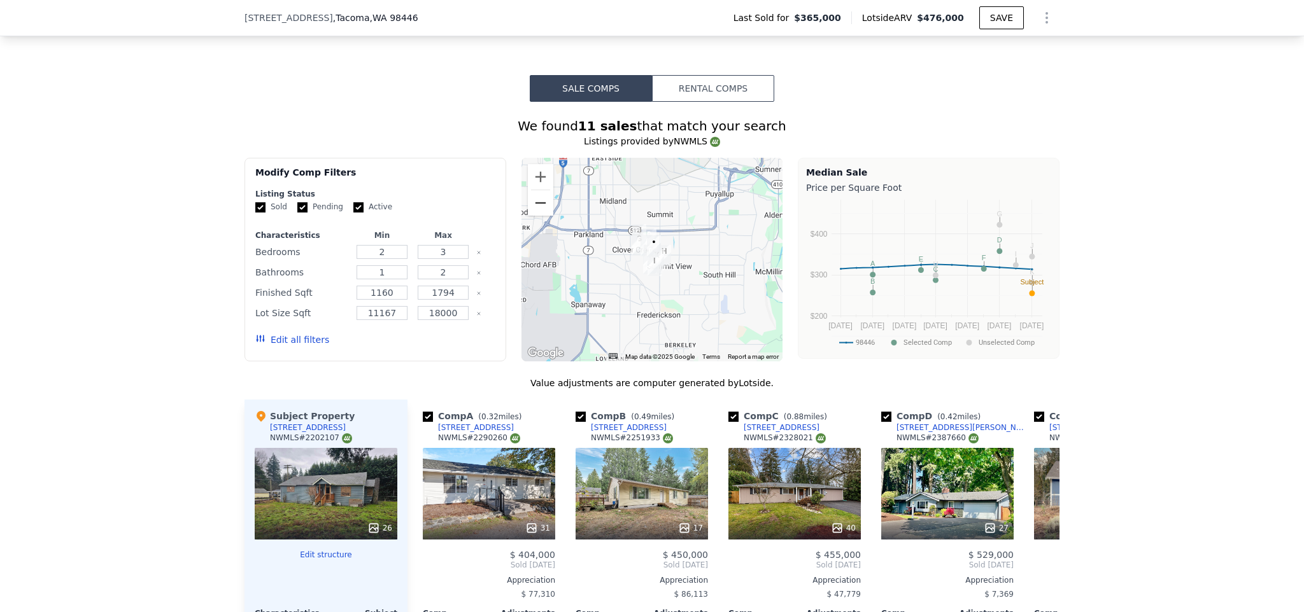
click at [539, 201] on button "Zoom out" at bounding box center [540, 202] width 25 height 25
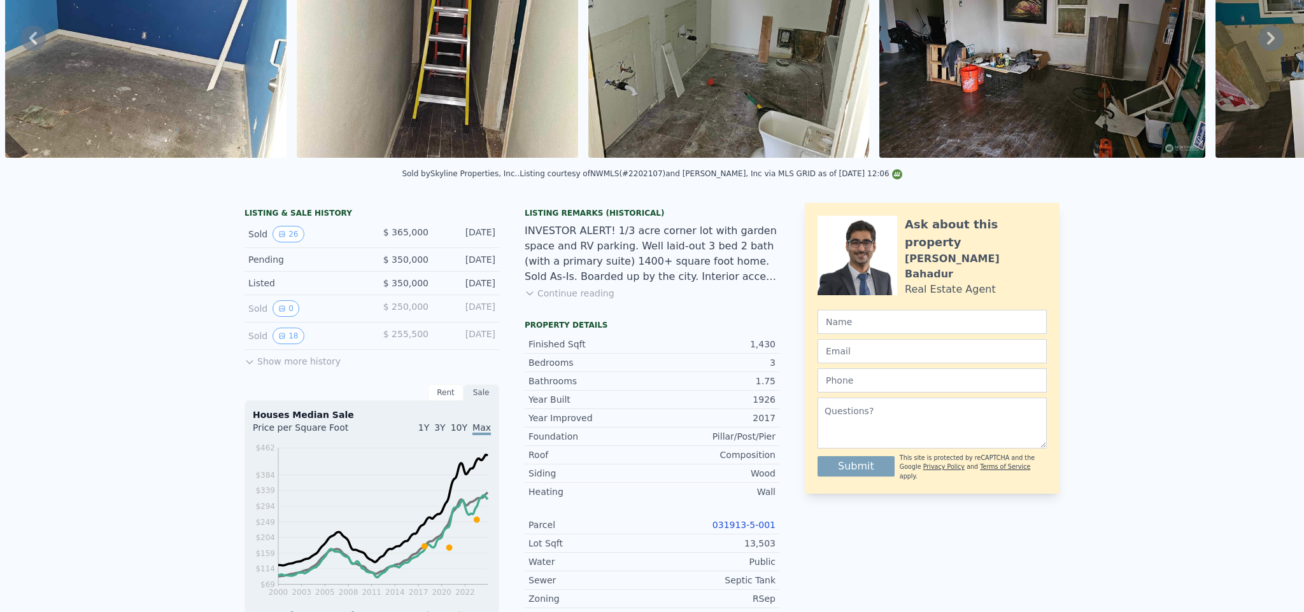
scroll to position [4, 0]
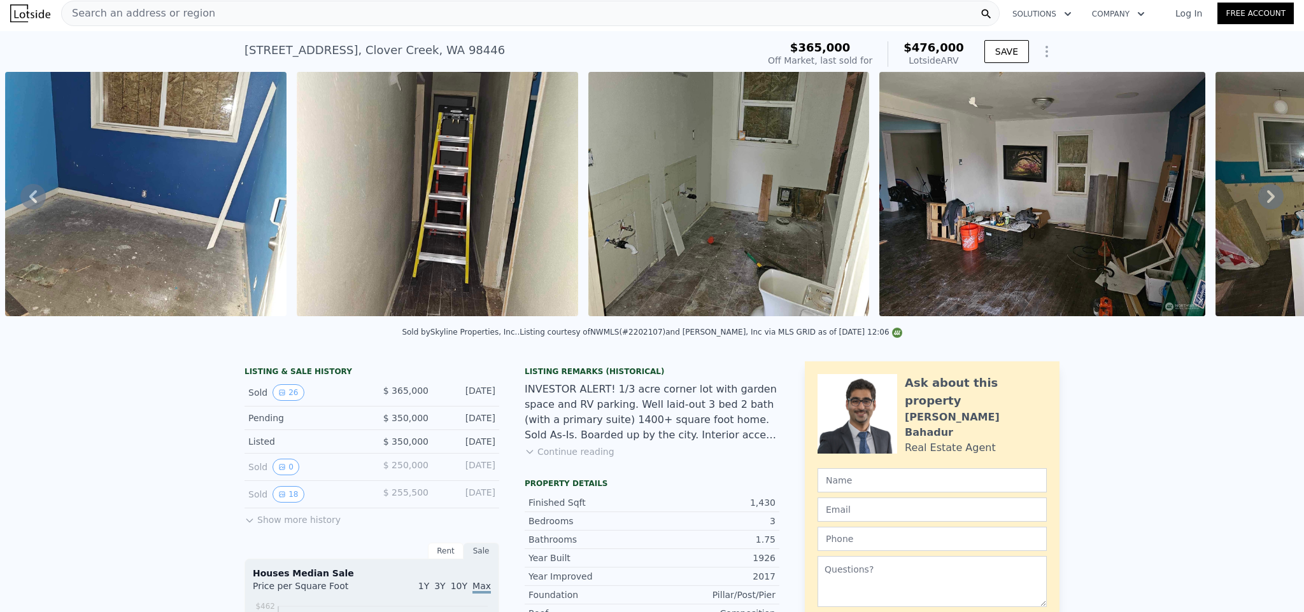
click at [206, 15] on div "Search an address or region" at bounding box center [530, 13] width 938 height 25
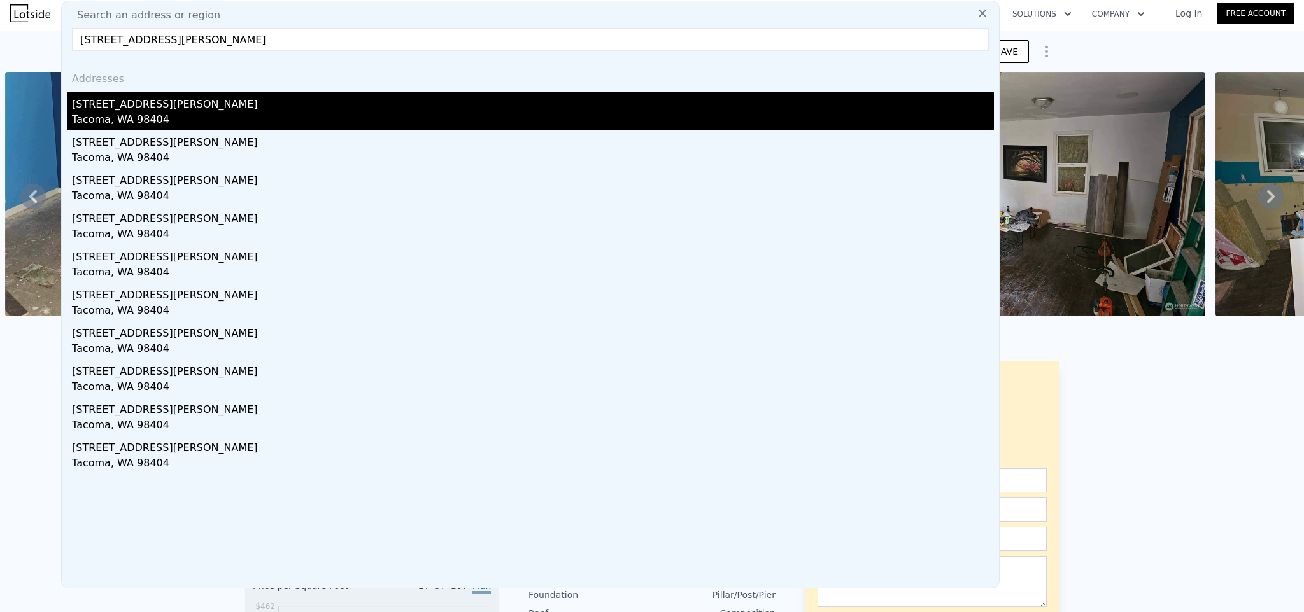
type input "[STREET_ADDRESS][PERSON_NAME]"
click at [139, 109] on div "[STREET_ADDRESS][PERSON_NAME]" at bounding box center [533, 102] width 922 height 20
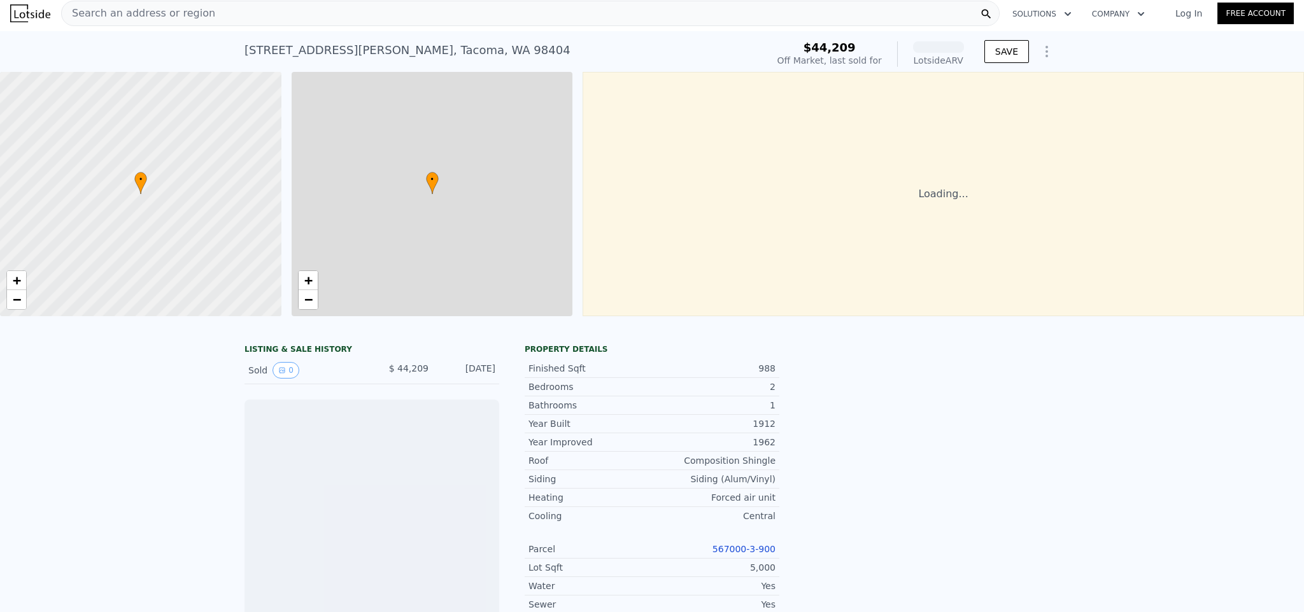
scroll to position [0, 5]
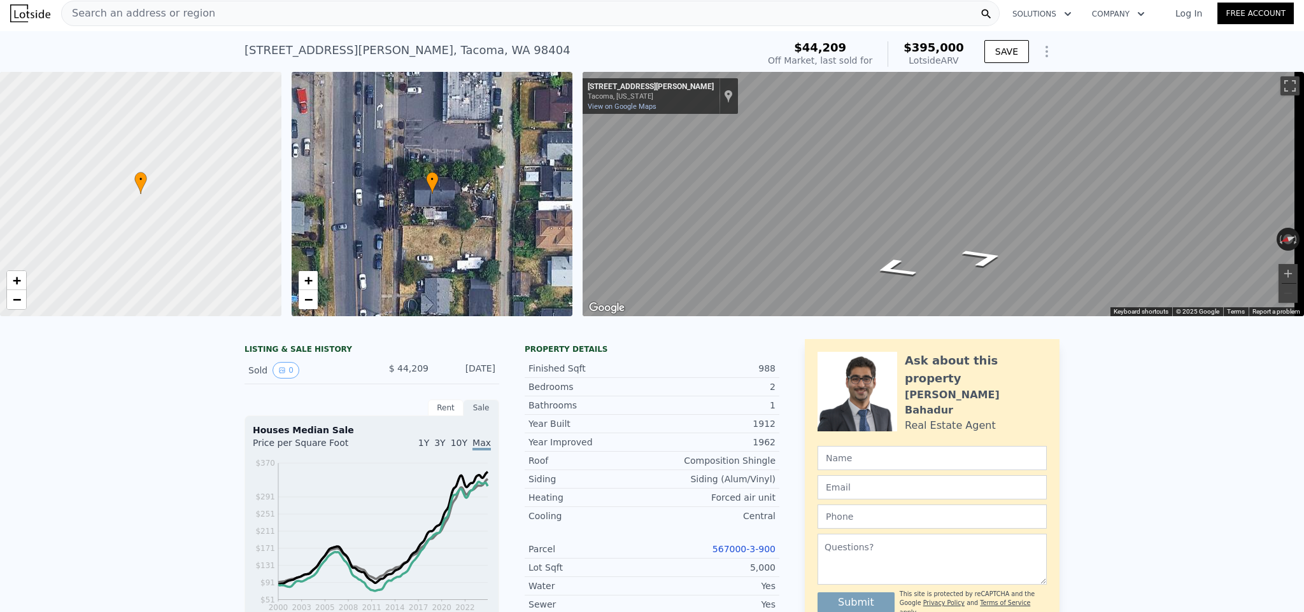
click at [188, 13] on span "Search an address or region" at bounding box center [138, 13] width 153 height 15
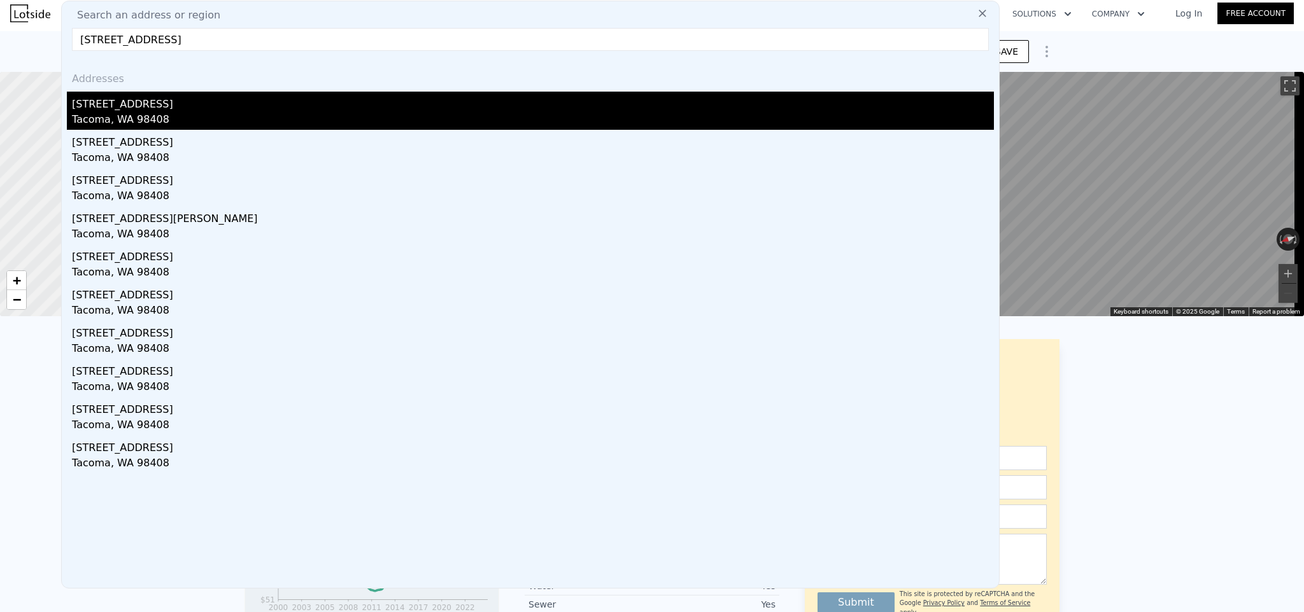
type input "[STREET_ADDRESS]"
click at [173, 114] on div "Tacoma, WA 98408" at bounding box center [533, 121] width 922 height 18
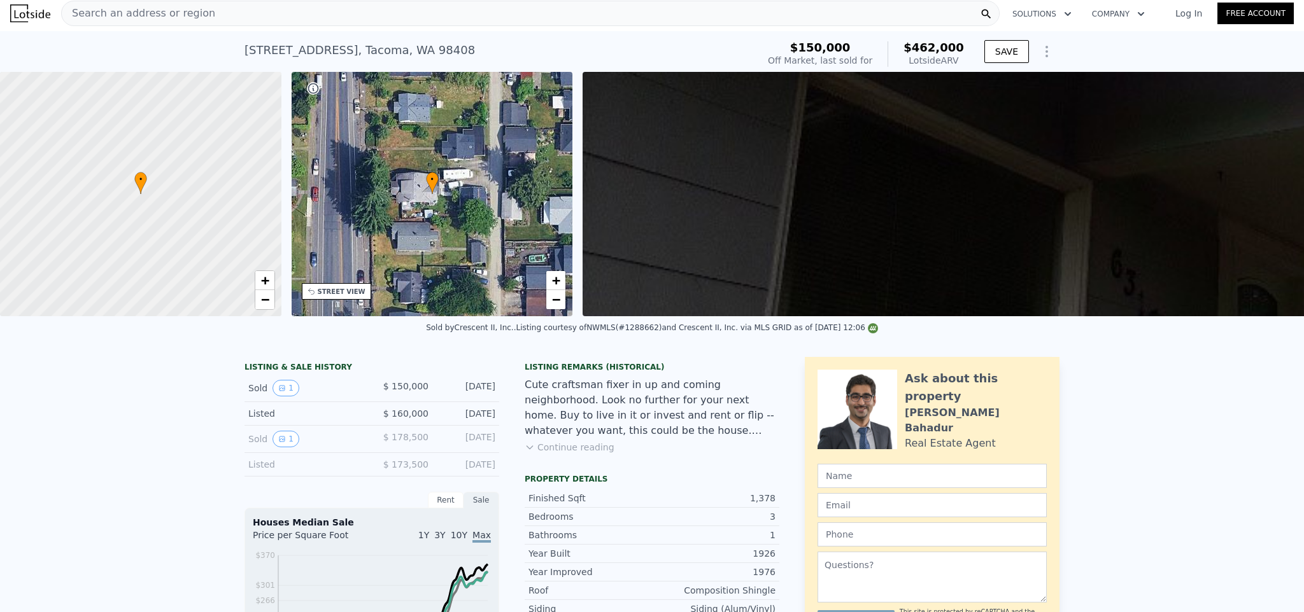
type input "2"
type input "0.75"
type input "2"
type input "792"
type input "1376"
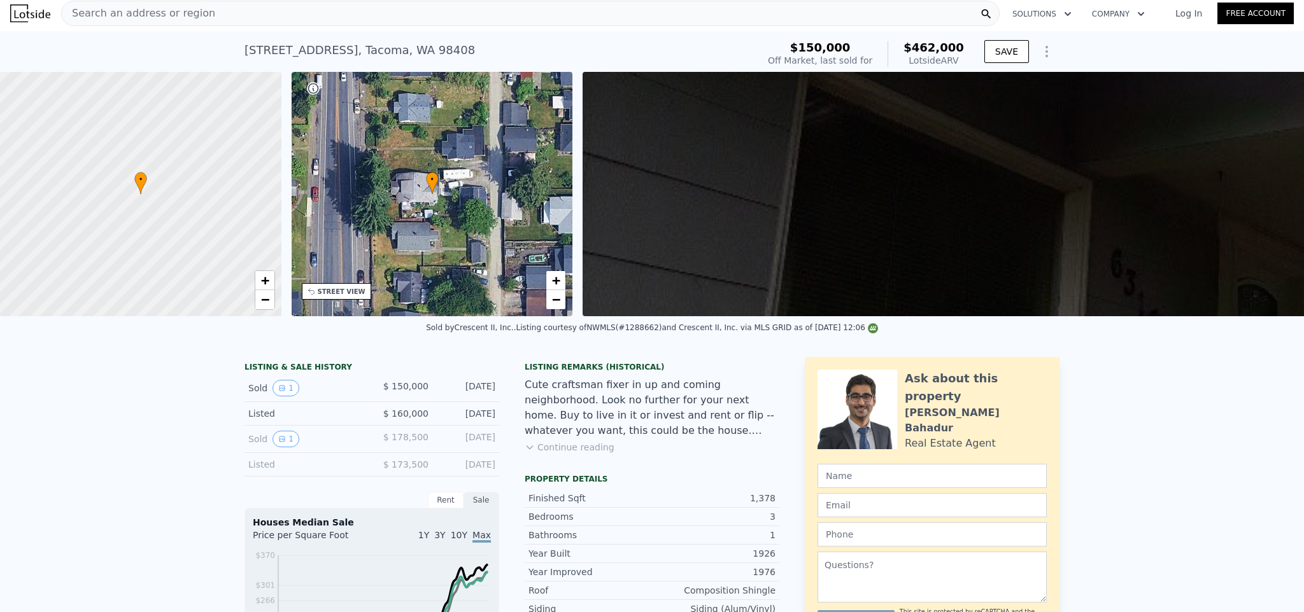
type input "3000"
type input "6350"
type input "$ 395,000"
type input "$ 317,165"
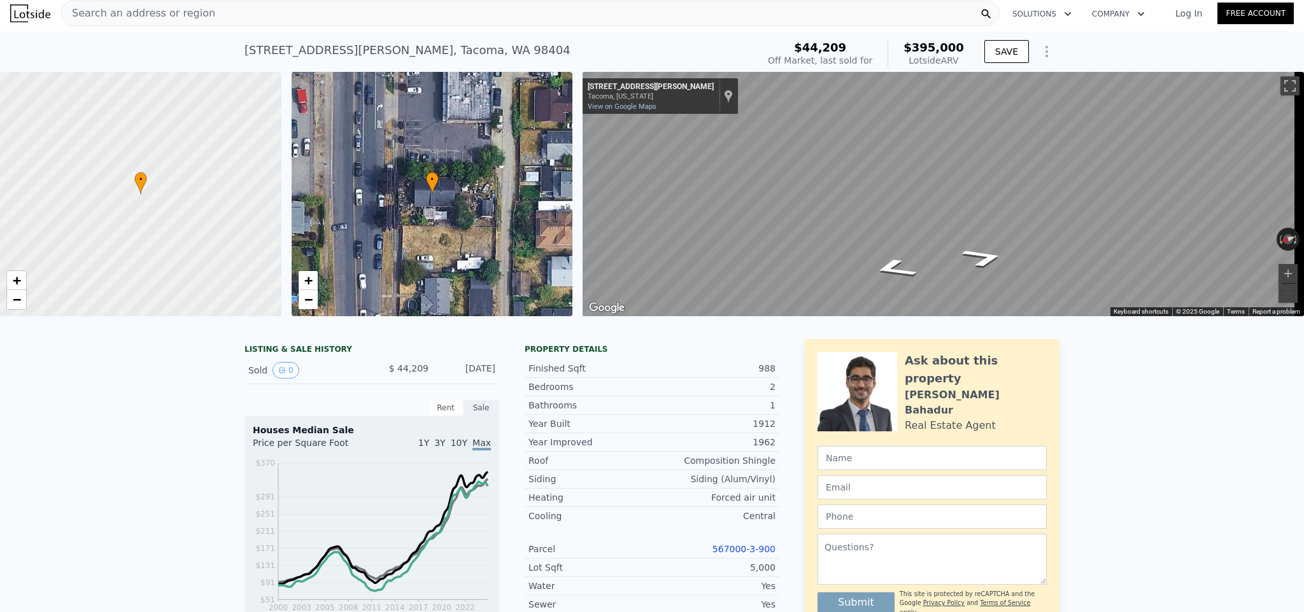
type input "3"
type input "1"
type input "2.5"
type input "1126"
type input "1664"
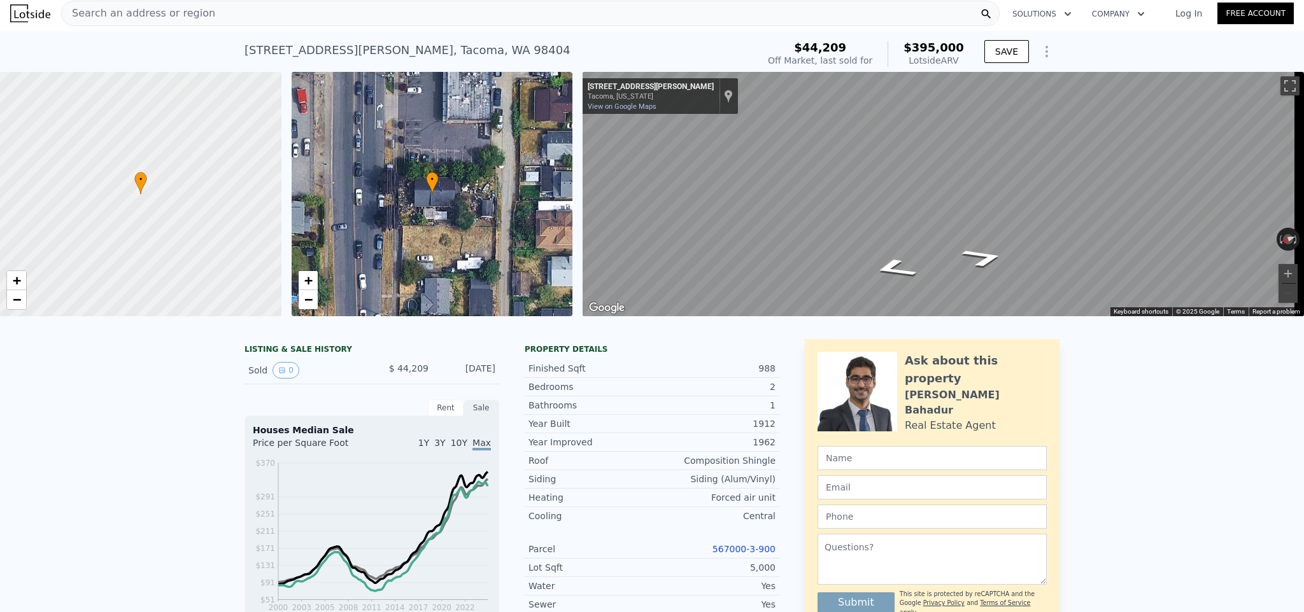
type input "4800"
type input "9429"
type input "$ 462,000"
type input "$ 267,387"
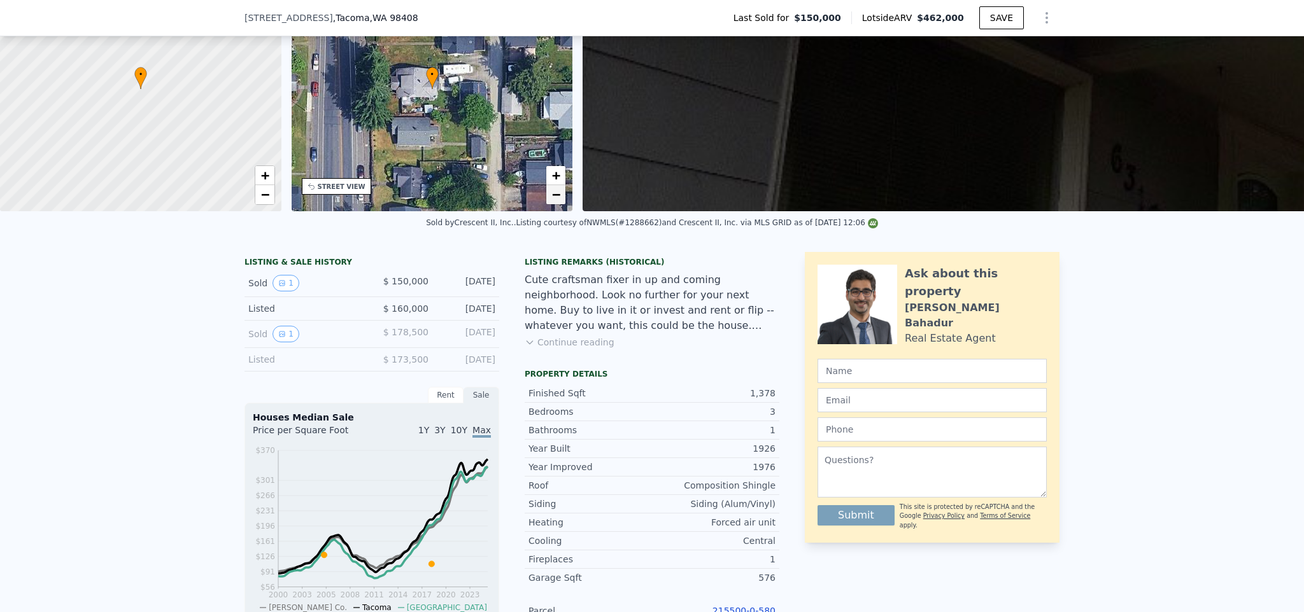
click at [560, 190] on link "−" at bounding box center [555, 194] width 19 height 19
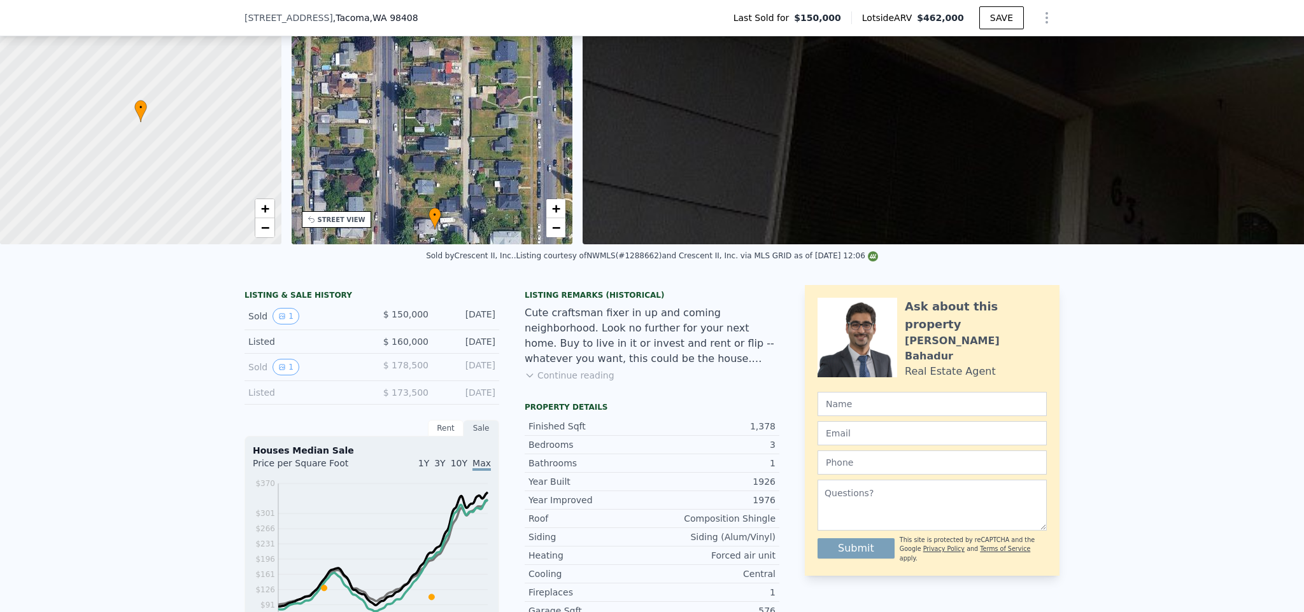
drag, startPoint x: 426, startPoint y: 176, endPoint x: 428, endPoint y: 233, distance: 57.3
click at [428, 234] on div "• + −" at bounding box center [432, 122] width 281 height 244
click at [409, 12] on div "[STREET_ADDRESS] Last Sold for $150,000 Lotside ARV $462,000 SAVE" at bounding box center [651, 18] width 815 height 36
click at [370, 22] on span ", WA 98408" at bounding box center [394, 18] width 48 height 10
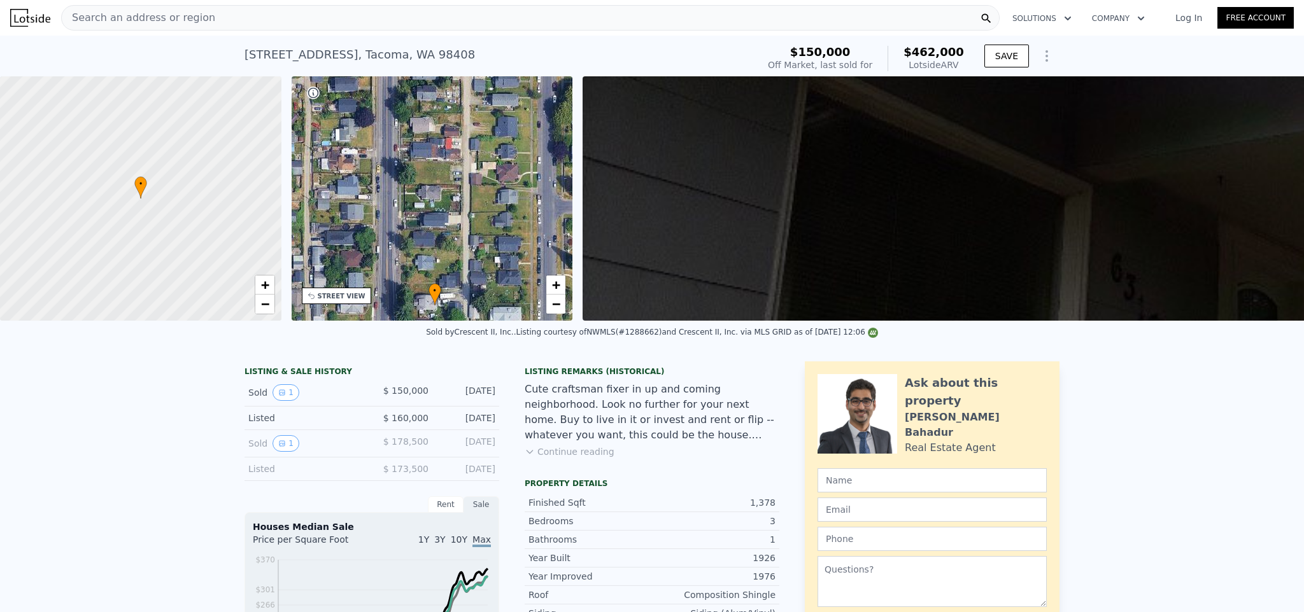
click at [162, 10] on div "Search an address or region" at bounding box center [138, 18] width 153 height 24
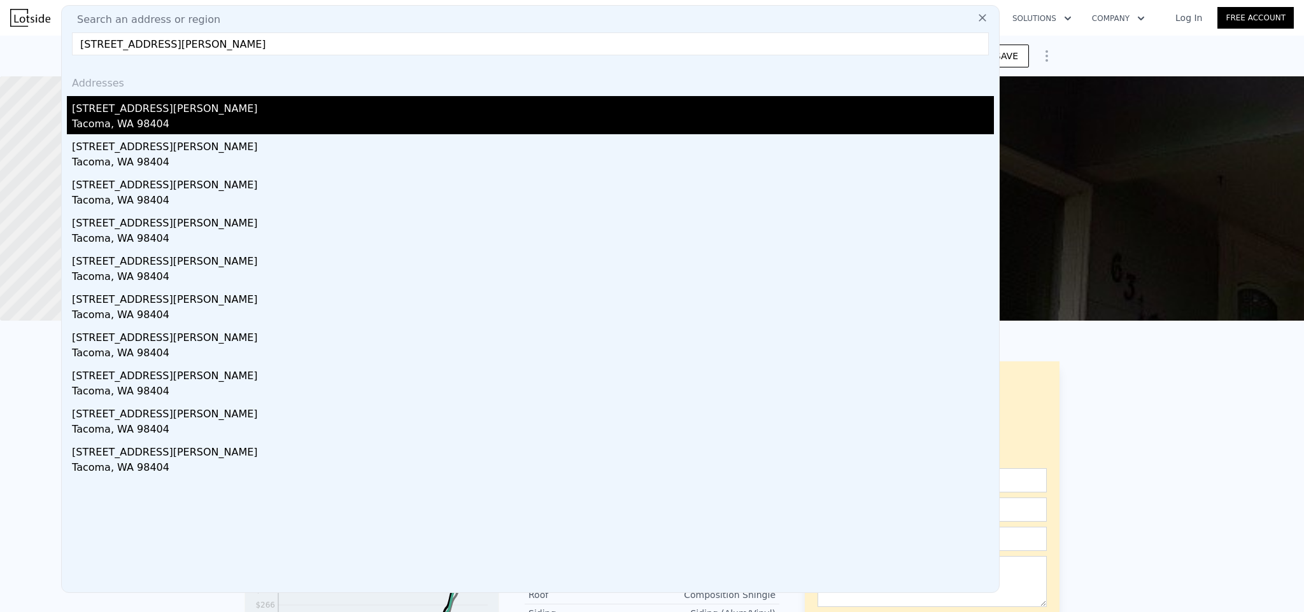
type input "[STREET_ADDRESS][PERSON_NAME]"
click at [123, 103] on div "[STREET_ADDRESS][PERSON_NAME]" at bounding box center [533, 106] width 922 height 20
type input "2"
type input "0.75"
type input "2"
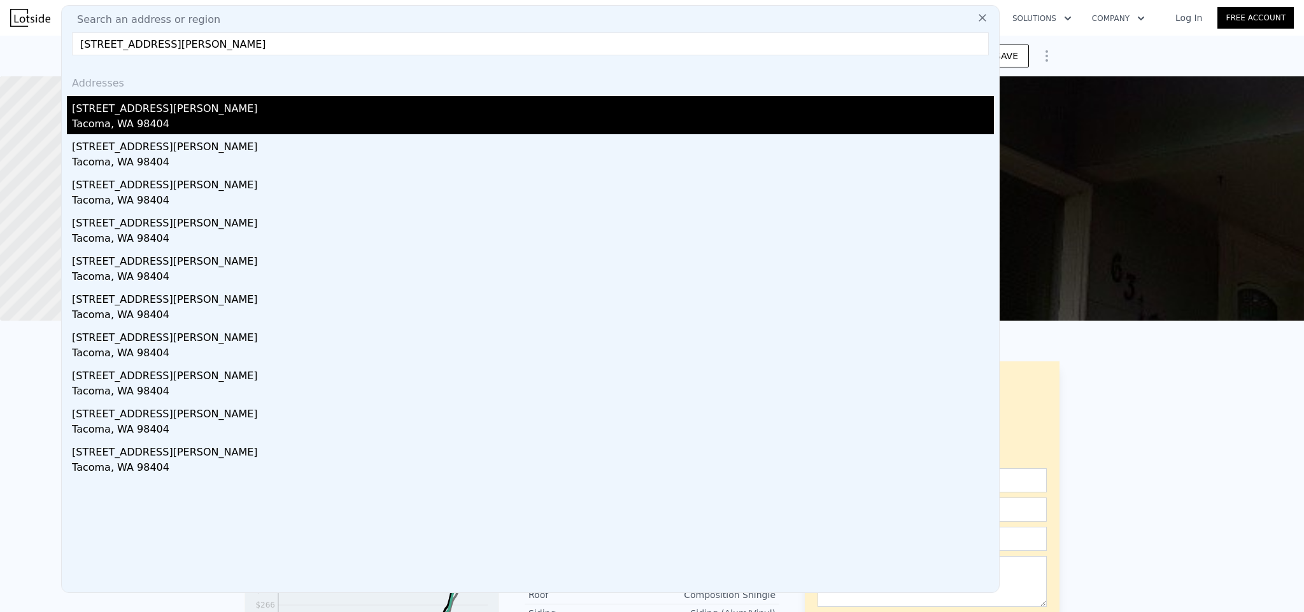
type input "792"
type input "1376"
type input "3000"
type input "6350"
type input "$ 395,000"
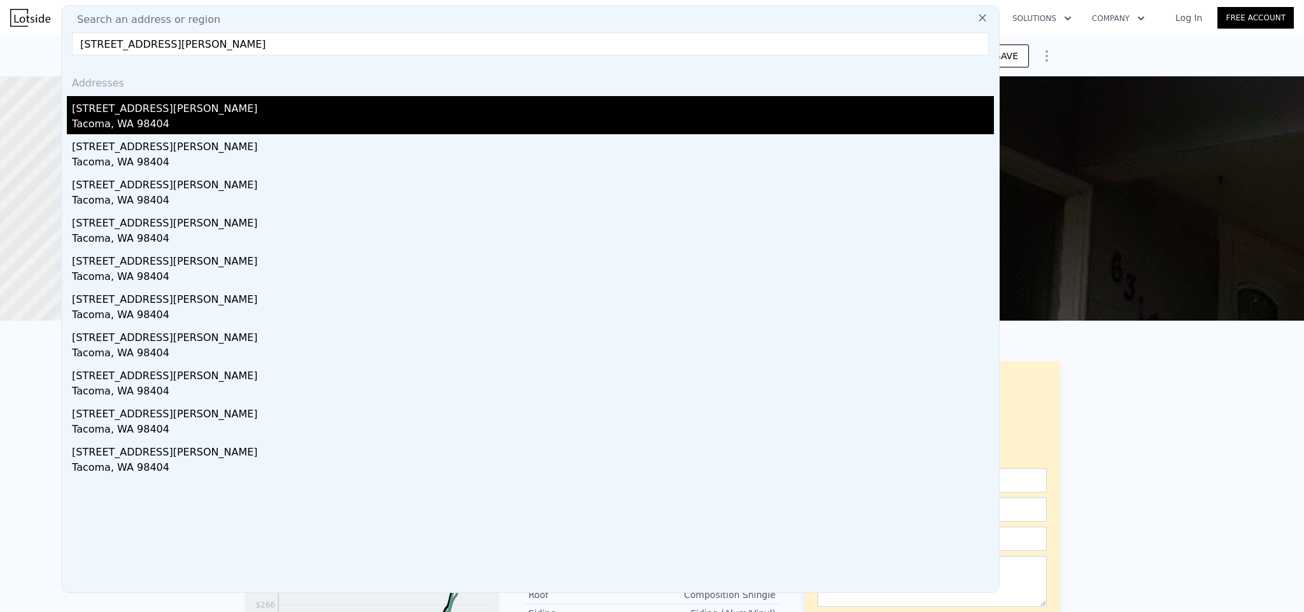
type input "$ 317,165"
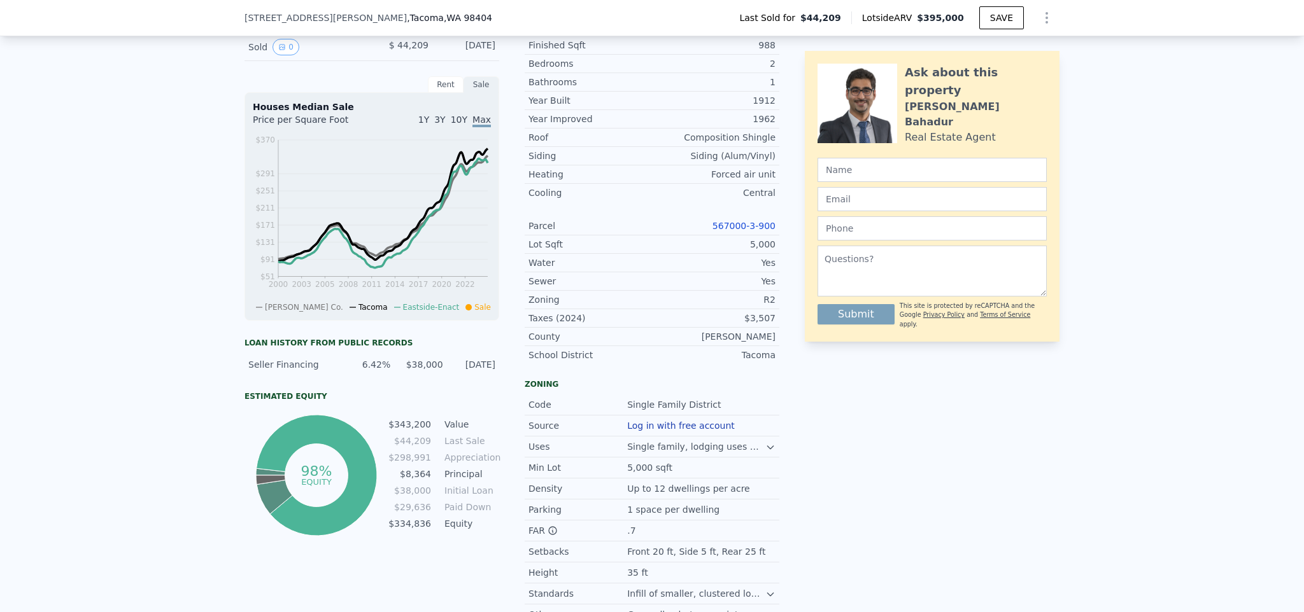
scroll to position [921, 0]
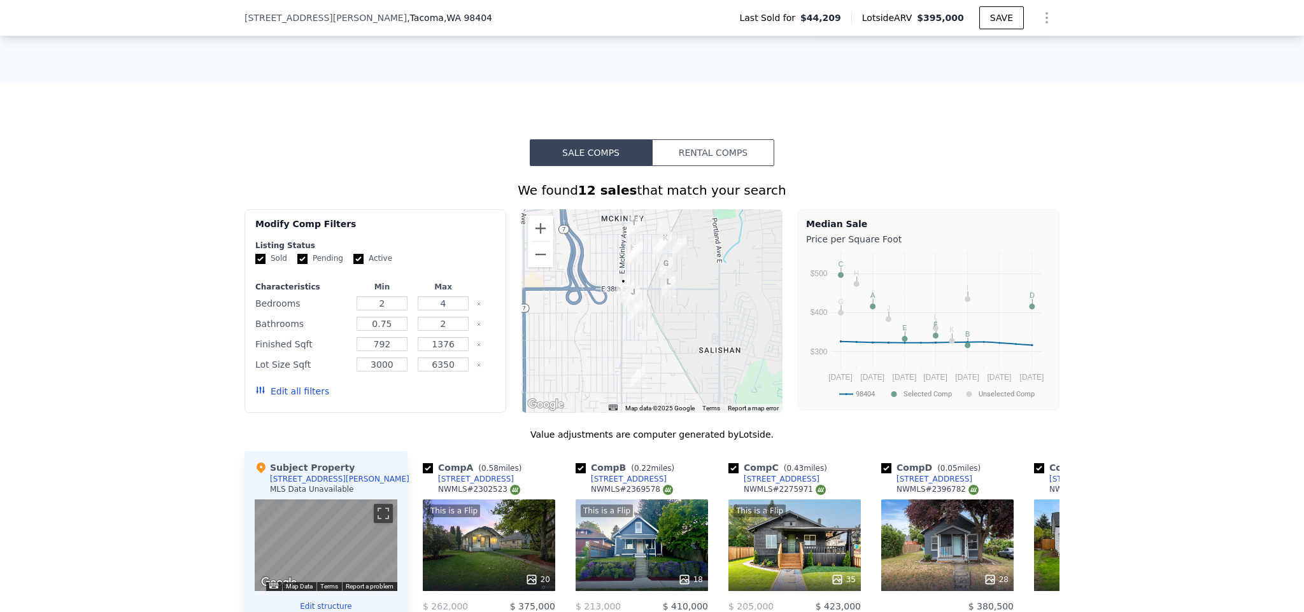
click at [353, 264] on input "Active" at bounding box center [358, 259] width 10 height 10
checkbox input "false"
click at [299, 264] on input "Pending" at bounding box center [302, 259] width 10 height 10
checkbox input "false"
click at [278, 398] on button "Edit all filters" at bounding box center [292, 391] width 74 height 13
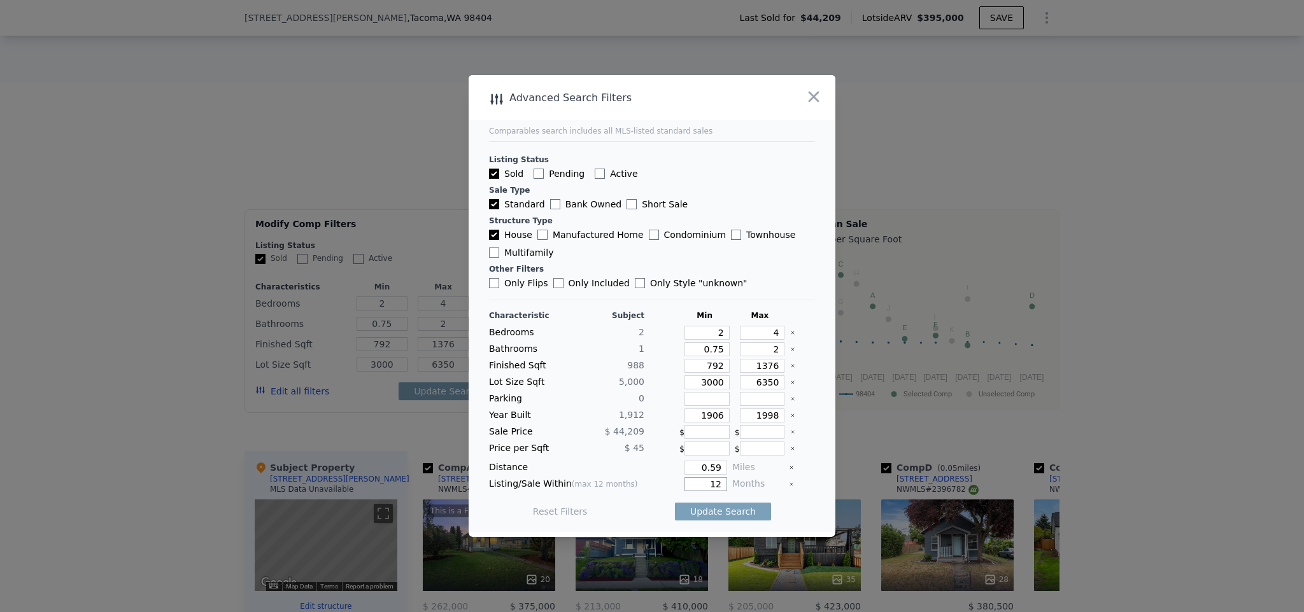
drag, startPoint x: 714, startPoint y: 486, endPoint x: 680, endPoint y: 481, distance: 34.0
click at [684, 481] on input "12" at bounding box center [705, 484] width 43 height 14
type input "6"
drag, startPoint x: 769, startPoint y: 334, endPoint x: 792, endPoint y: 335, distance: 23.0
click at [792, 335] on div "Bedrooms 2 2 4" at bounding box center [652, 333] width 326 height 14
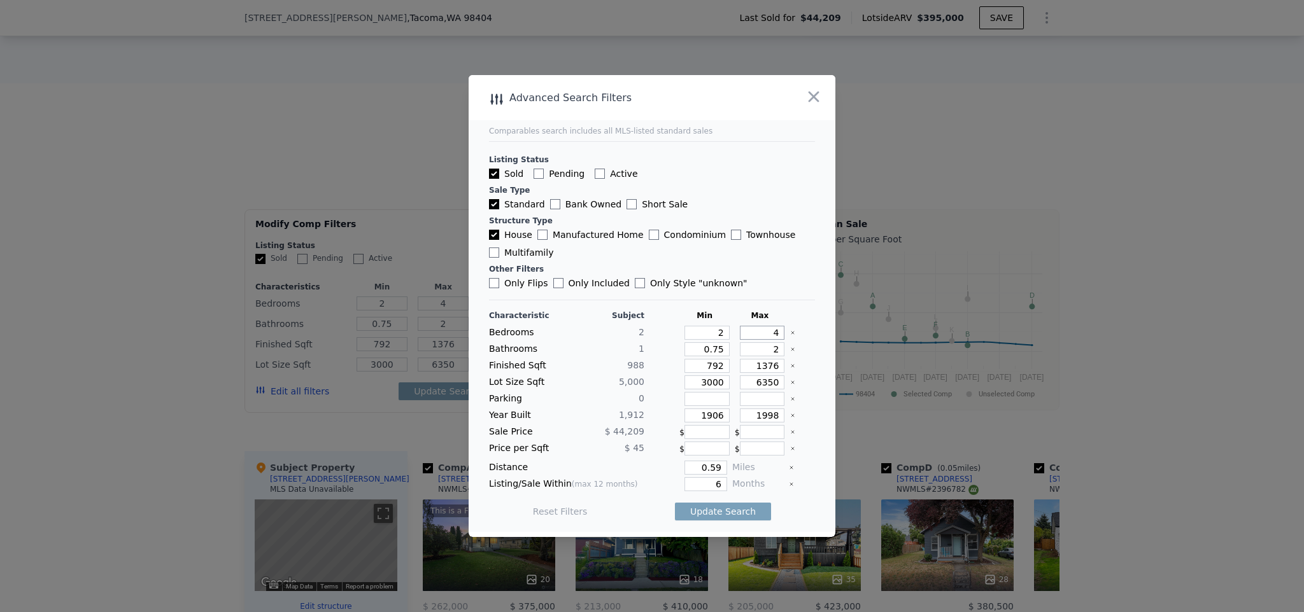
type input "3"
click at [714, 509] on button "Update Search" at bounding box center [723, 512] width 96 height 18
checkbox input "false"
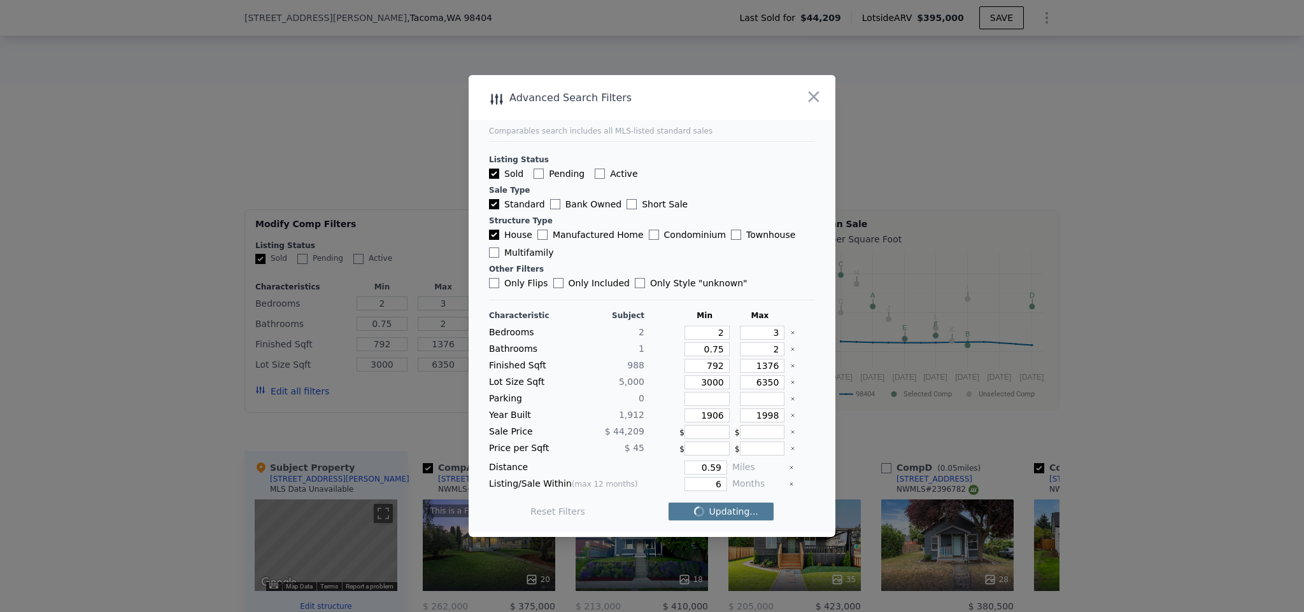
checkbox input "false"
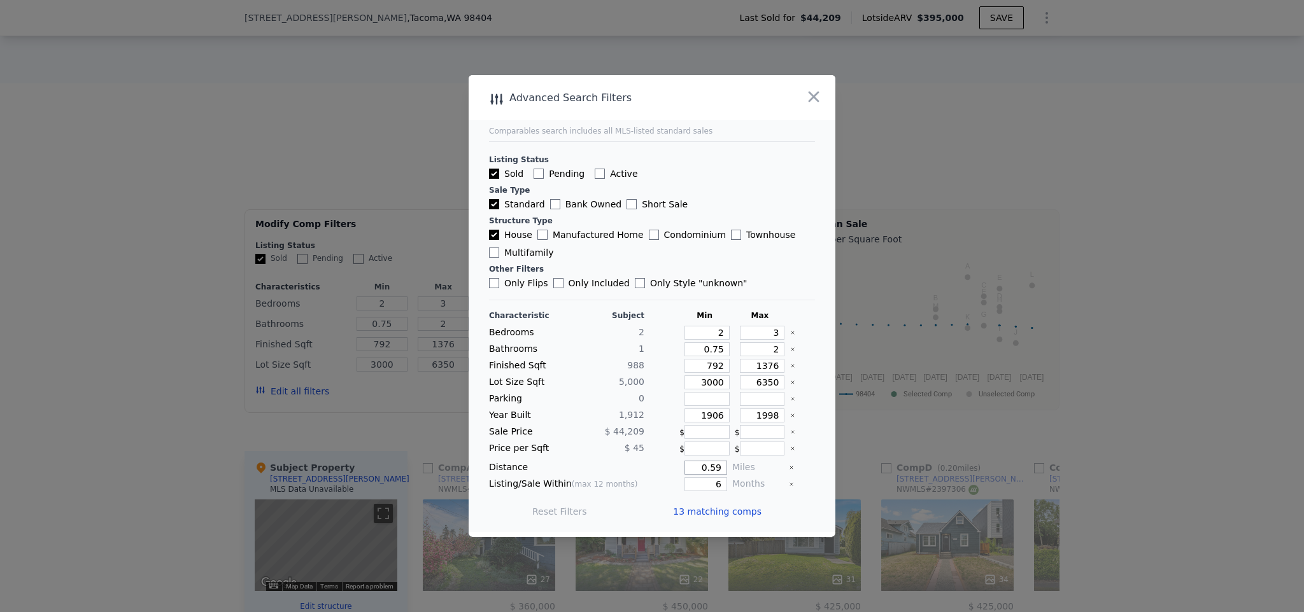
drag, startPoint x: 716, startPoint y: 465, endPoint x: 673, endPoint y: 454, distance: 44.5
click at [673, 457] on div "Characteristic Subject Min Max Bedrooms 2 2 3 Bathrooms 1 0.75 2 Finished Sqft …" at bounding box center [652, 420] width 326 height 219
type input "0.25"
click at [694, 506] on button "Update Search" at bounding box center [723, 512] width 96 height 18
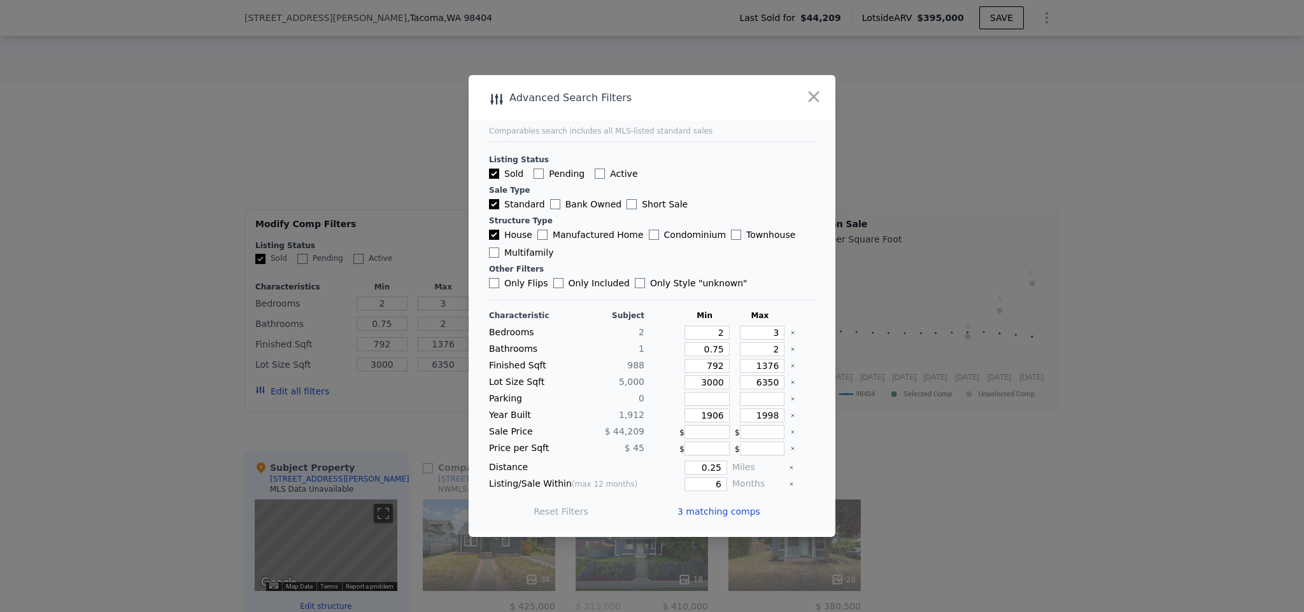
click at [694, 507] on span "3 matching comps" at bounding box center [718, 511] width 83 height 13
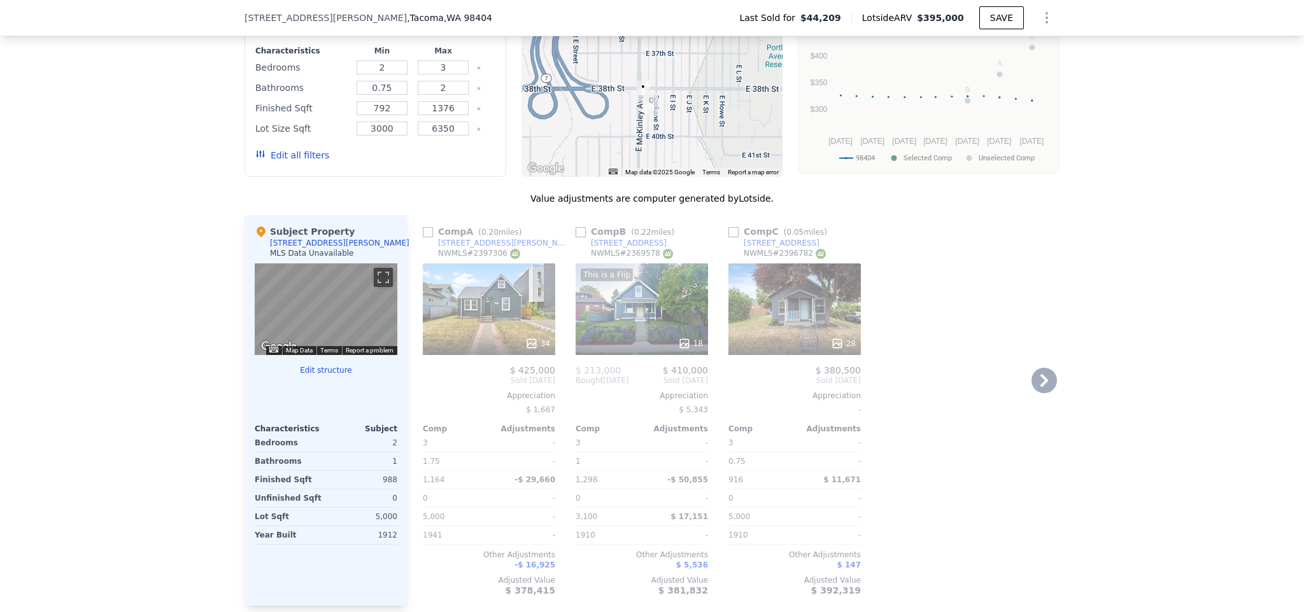
scroll to position [1263, 0]
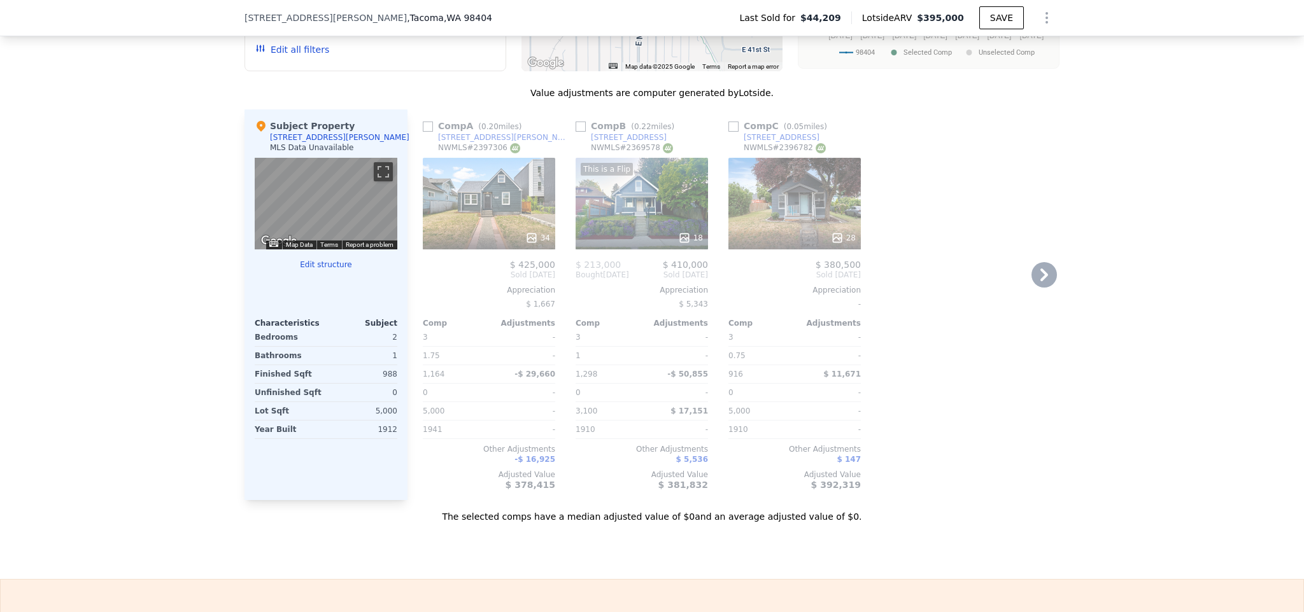
click at [425, 132] on input "checkbox" at bounding box center [428, 127] width 10 height 10
checkbox input "true"
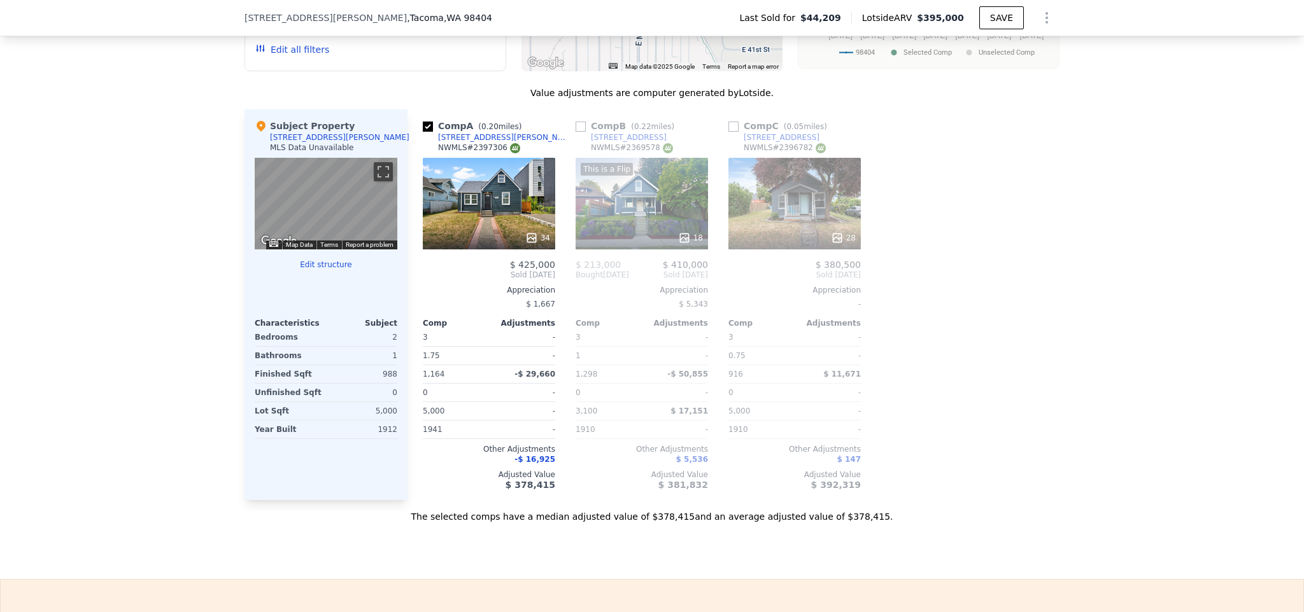
click at [575, 132] on input "checkbox" at bounding box center [580, 127] width 10 height 10
checkbox input "true"
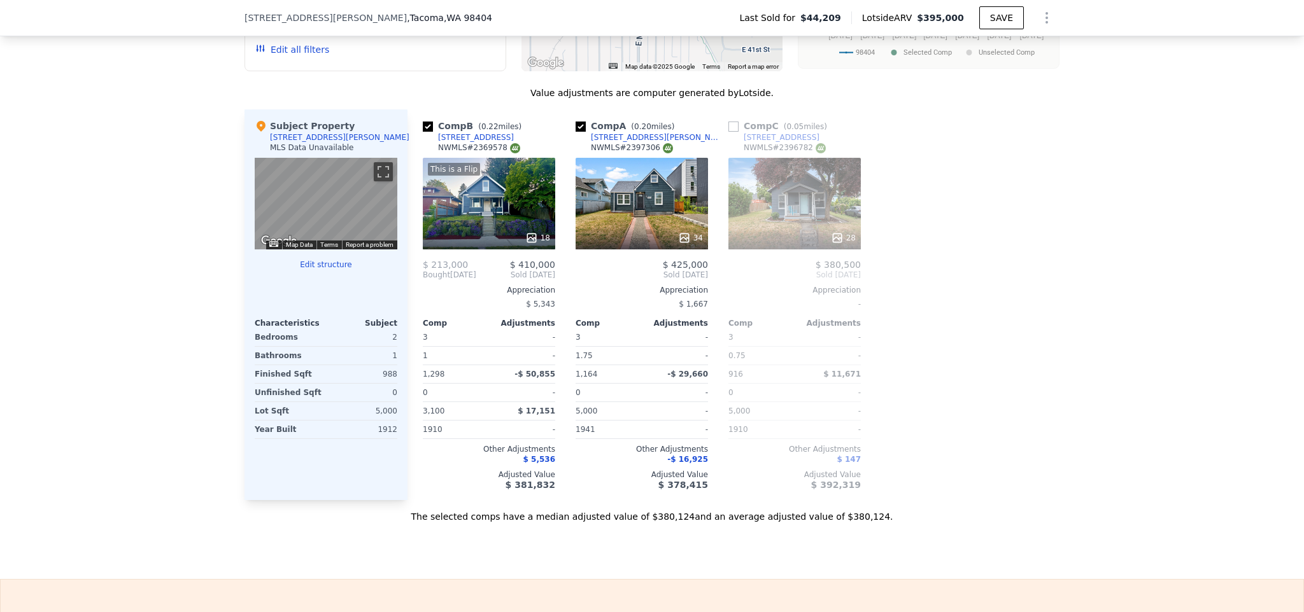
click at [728, 132] on input "checkbox" at bounding box center [733, 127] width 10 height 10
checkbox input "true"
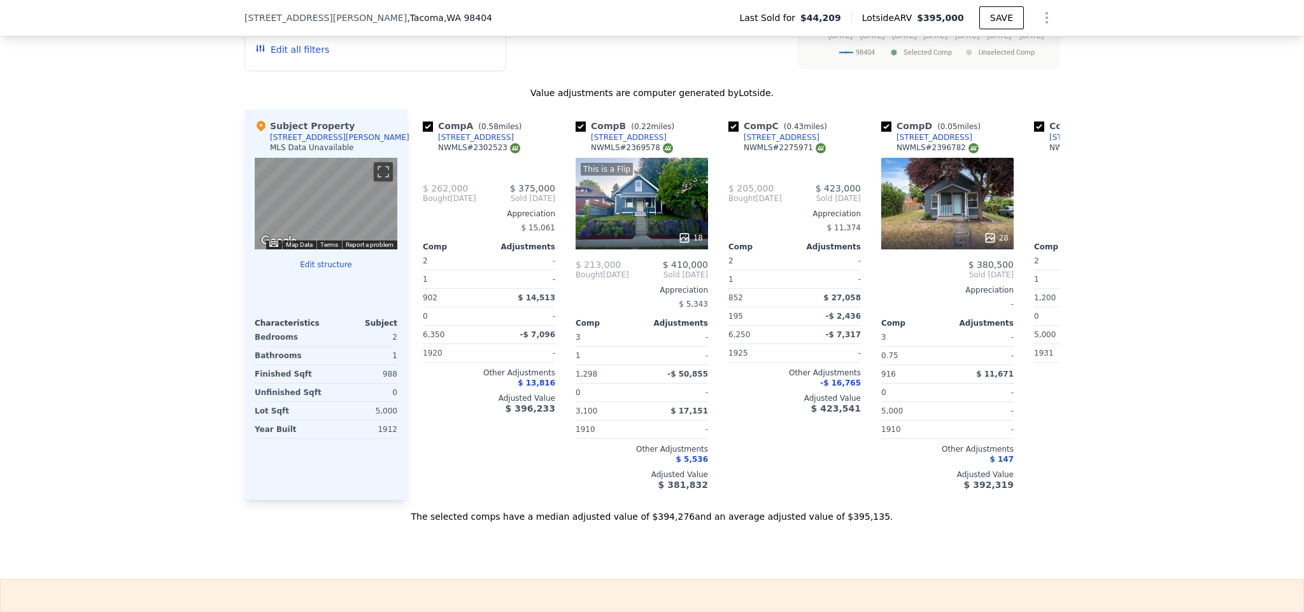
checkbox input "true"
type input "4"
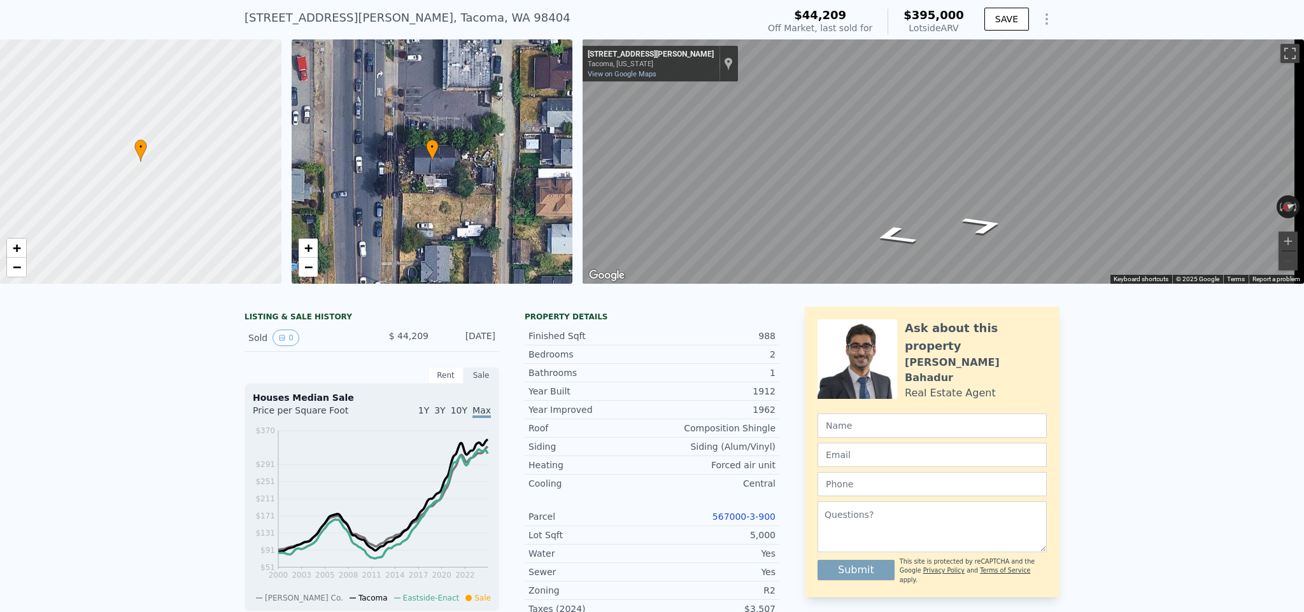
scroll to position [4, 0]
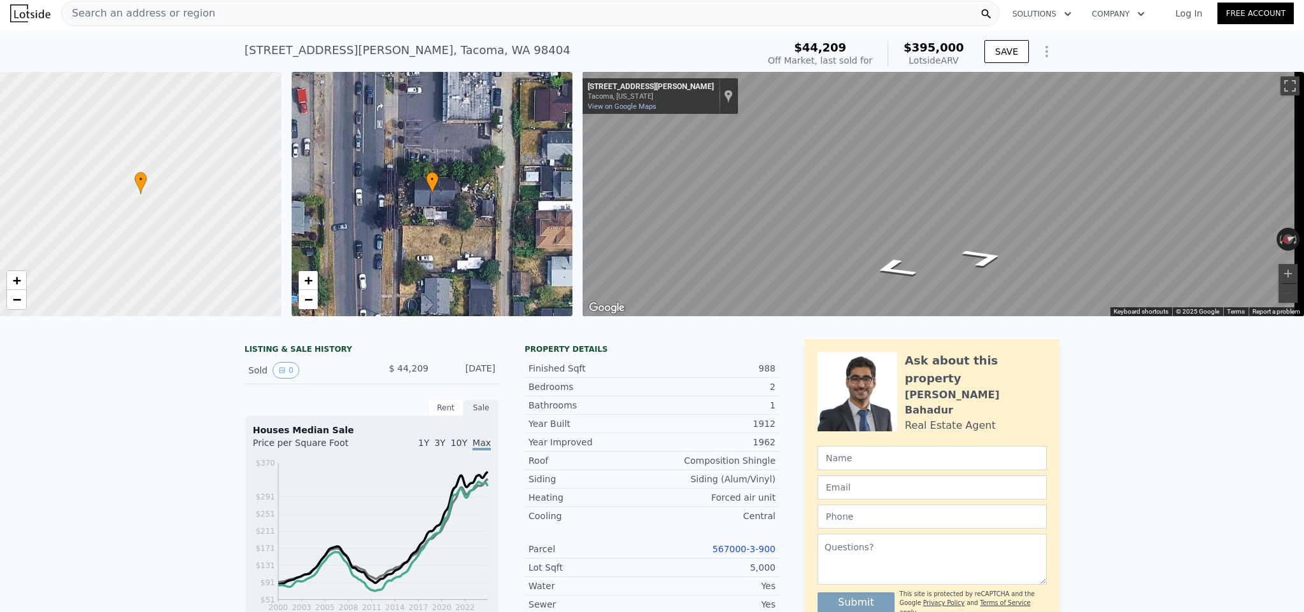
click at [151, 14] on span "Search an address or region" at bounding box center [138, 13] width 153 height 15
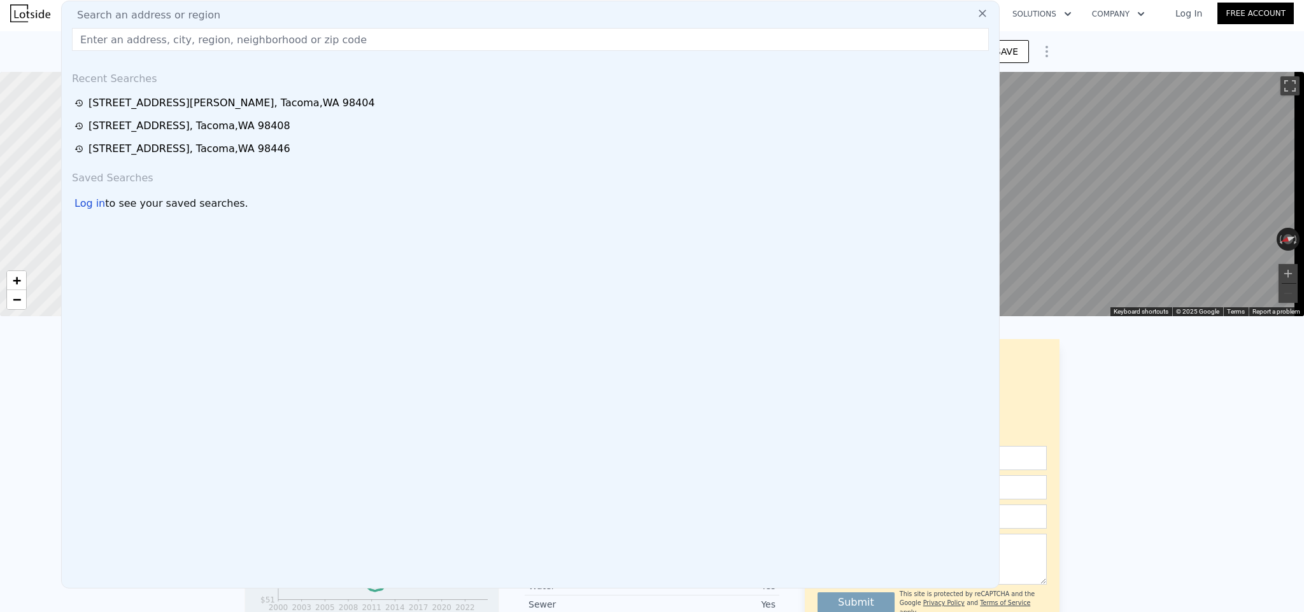
type input "Lor ips, D sitam c adipi’e sed doeiu temp inci’u labor et dolo magnaali en A mi…"
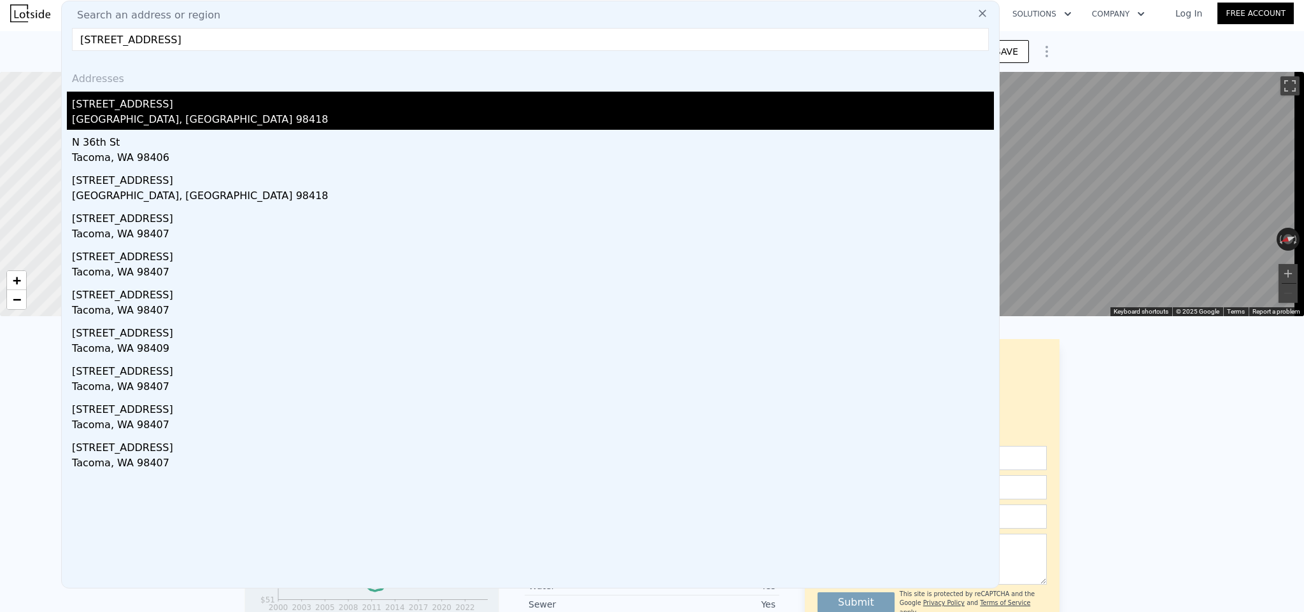
type input "[STREET_ADDRESS]"
click at [185, 112] on div "[GEOGRAPHIC_DATA], [GEOGRAPHIC_DATA] 98418" at bounding box center [533, 121] width 922 height 18
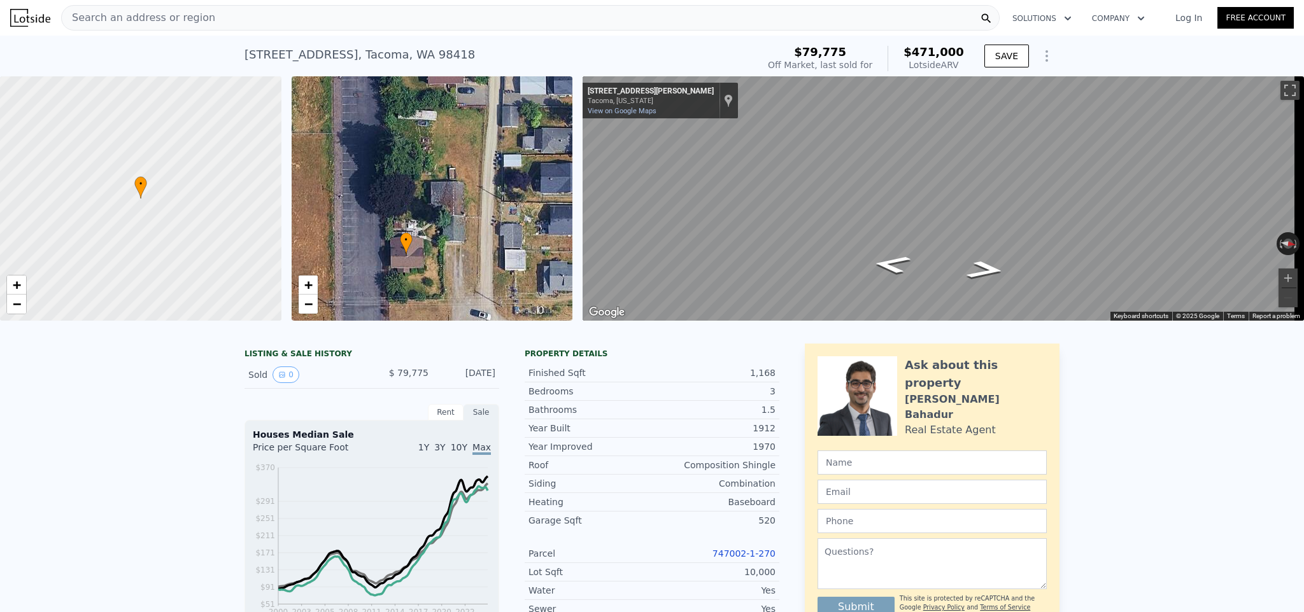
drag, startPoint x: 460, startPoint y: 234, endPoint x: 433, endPoint y: 283, distance: 55.5
click at [435, 283] on div "• + −" at bounding box center [432, 198] width 281 height 244
